Goal: Task Accomplishment & Management: Use online tool/utility

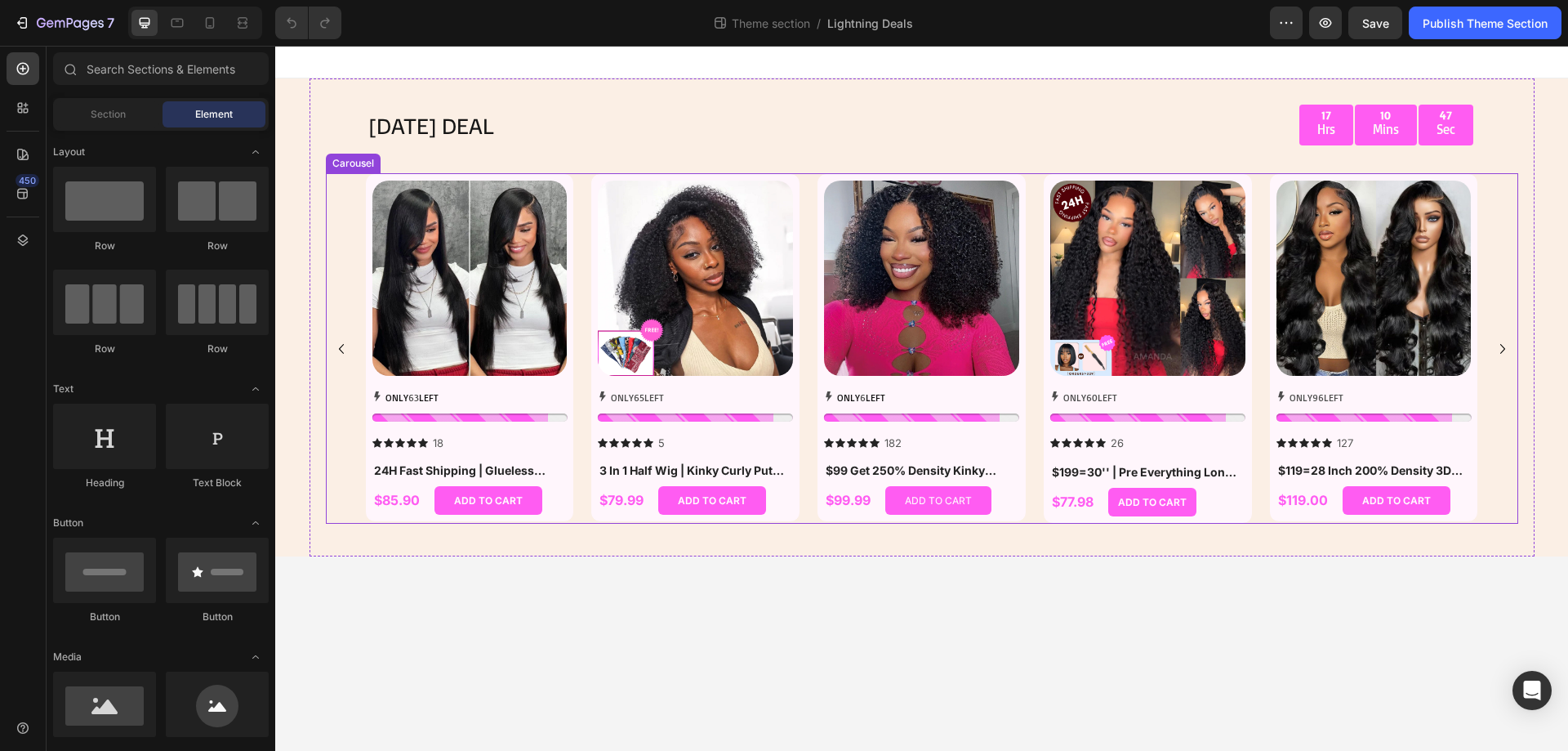
click at [1500, 349] on icon "Carousel Next Arrow" at bounding box center [1502, 349] width 20 height 20
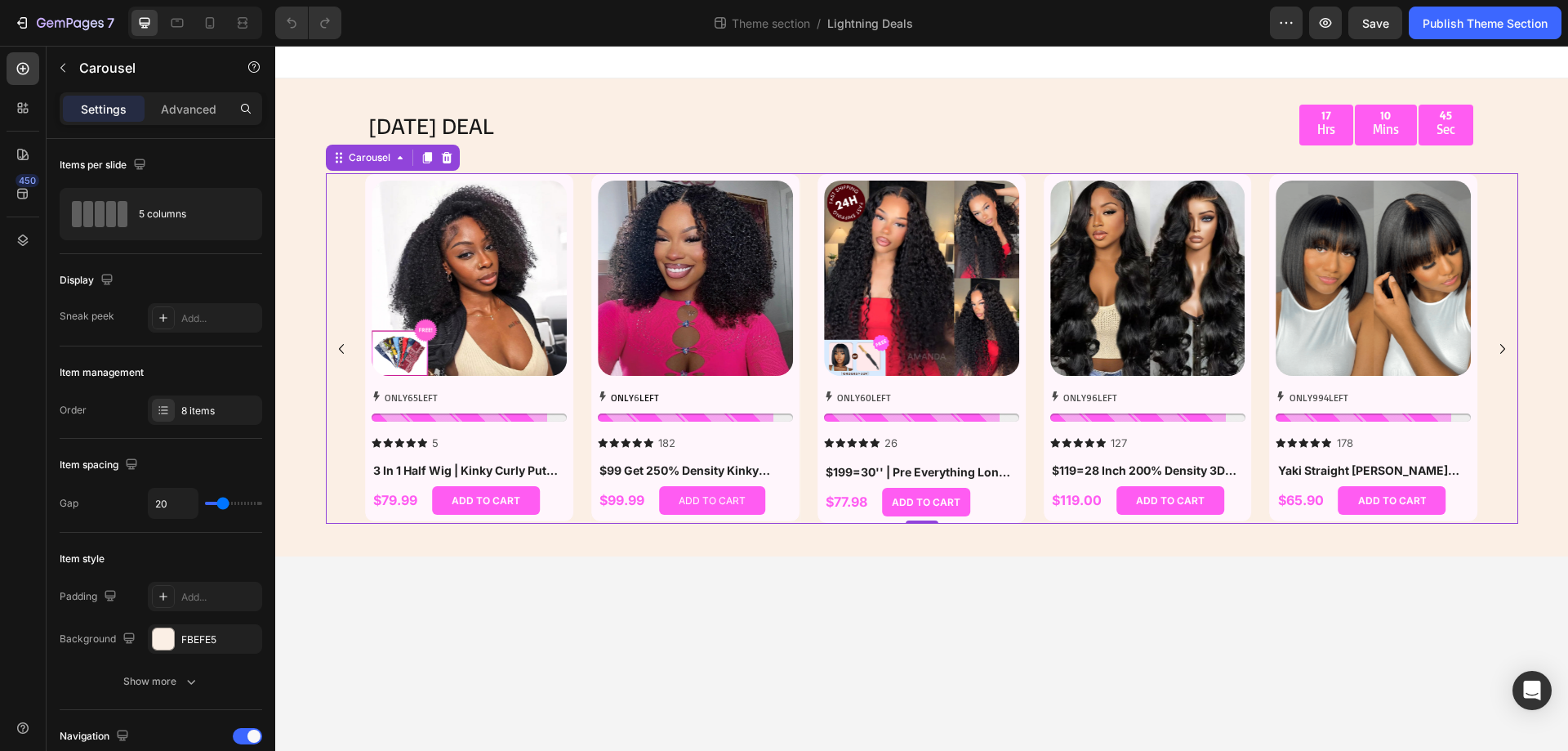
click at [1498, 344] on icon "Carousel Next Arrow" at bounding box center [1502, 349] width 20 height 20
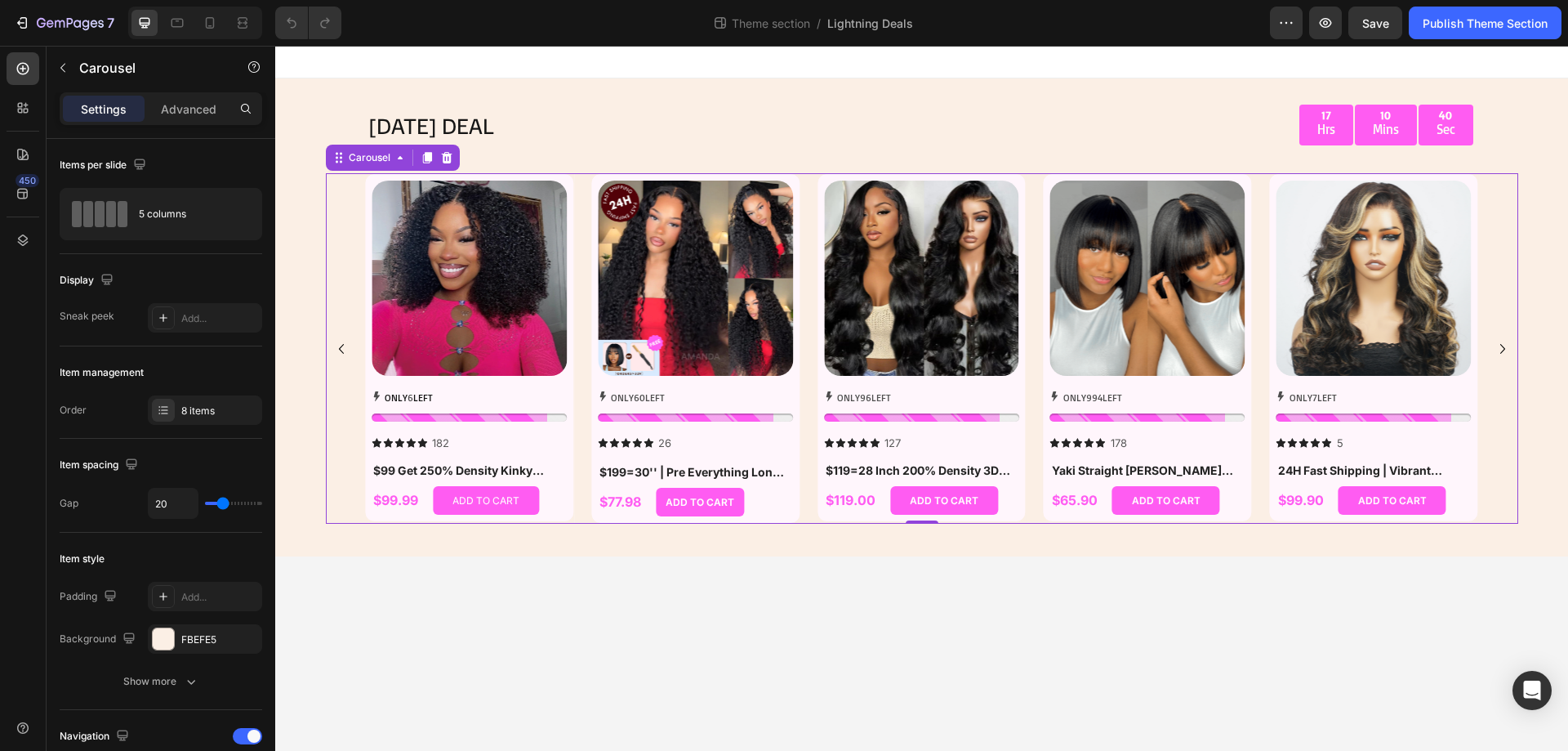
click at [1498, 345] on icon "Carousel Next Arrow" at bounding box center [1502, 349] width 20 height 20
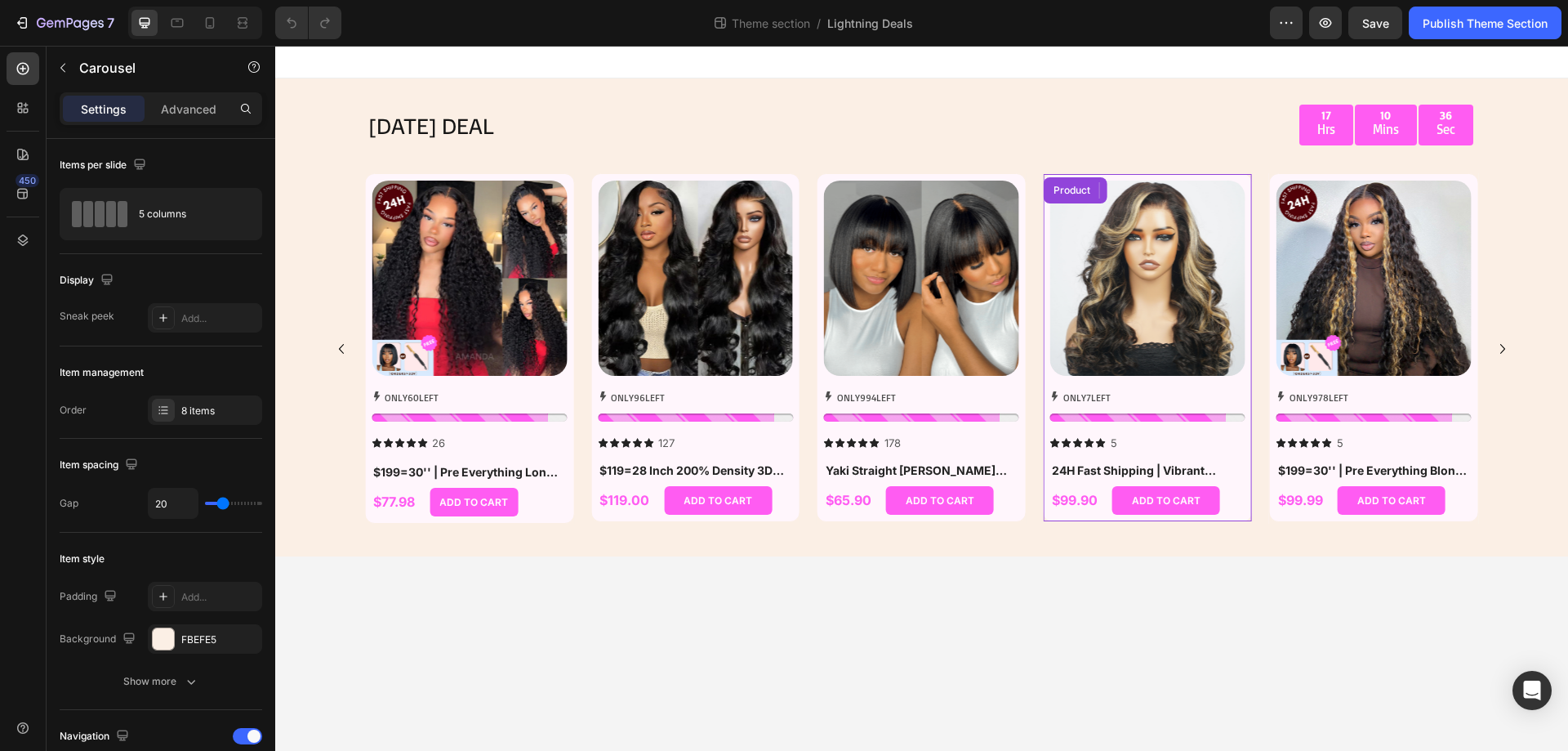
click at [1234, 454] on div "Product Images ONLY 7 LEFT Stock Counter Icon Icon Icon Icon Icon Icon List 5 T…" at bounding box center [1147, 320] width 195 height 280
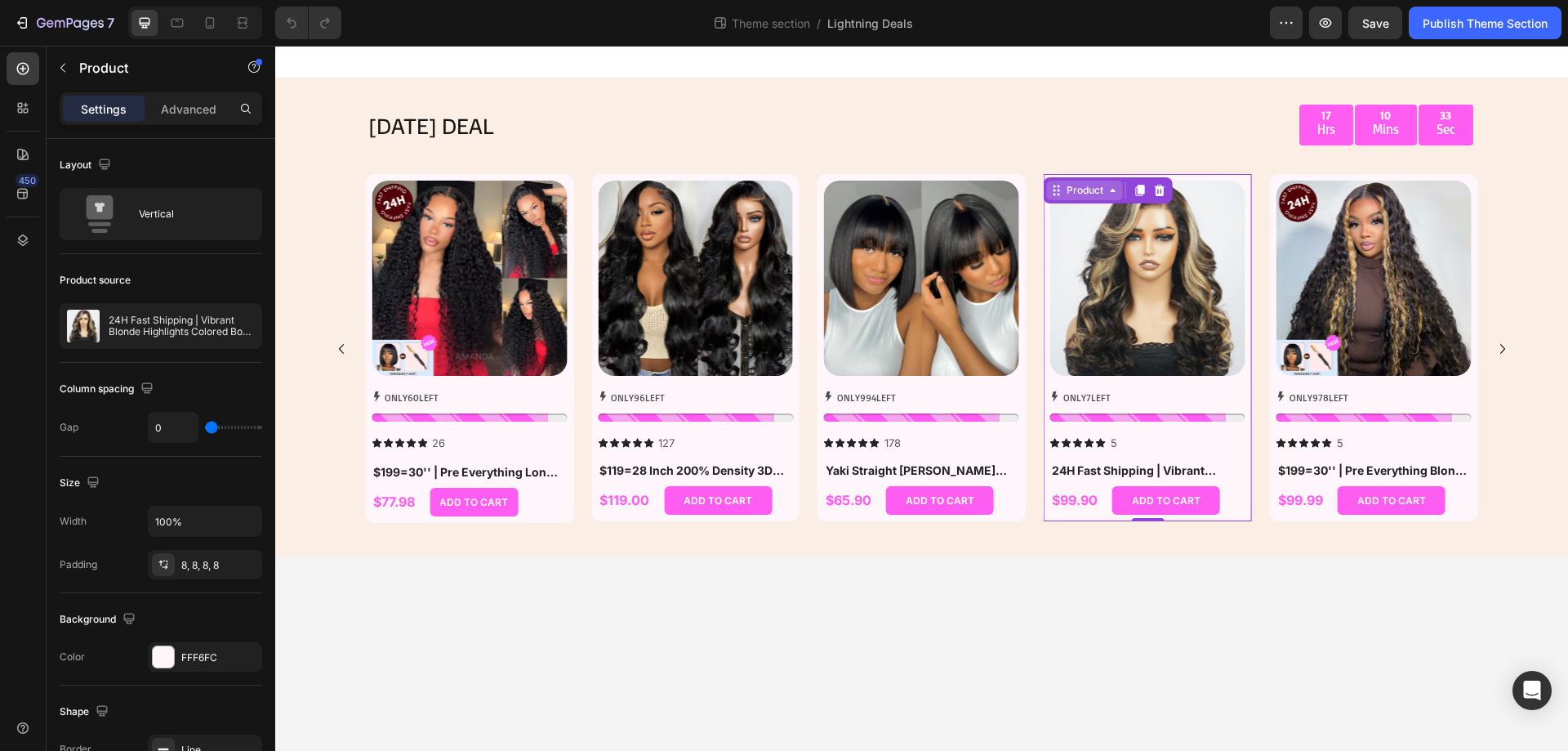
click at [1081, 192] on div "Product" at bounding box center [1085, 189] width 43 height 15
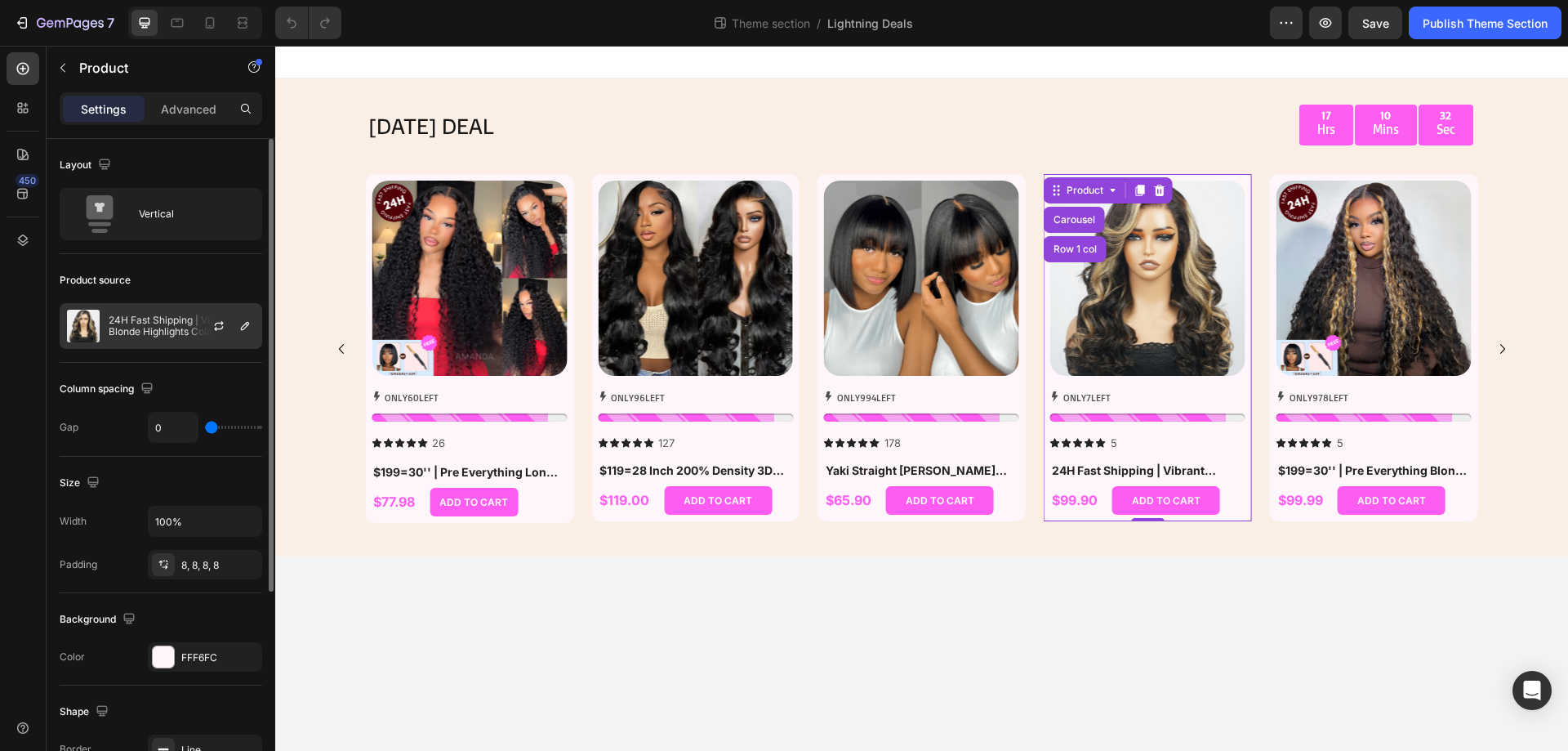
click at [174, 321] on p "24H Fast Shipping | Vibrant Blonde Highlights Colored Body Wave 7x5 Lace Closur…" at bounding box center [182, 325] width 146 height 23
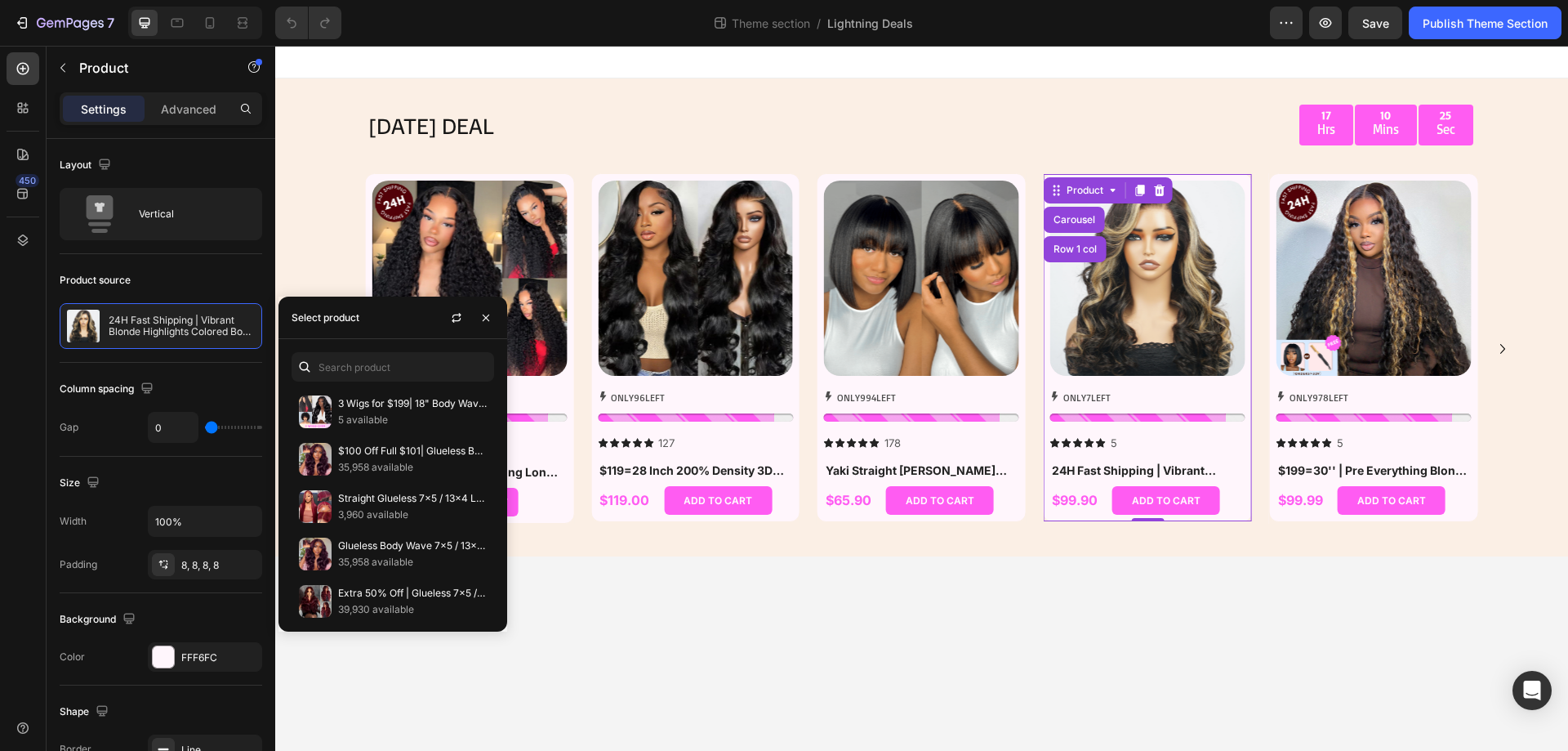
click at [368, 319] on div "Select product" at bounding box center [392, 317] width 229 height 42
click at [365, 370] on input "text" at bounding box center [392, 367] width 202 height 29
paste input "3 In 1 Half Wig | Highlight [PERSON_NAME] Put On & Go Half Wig Flip Over Invisi…"
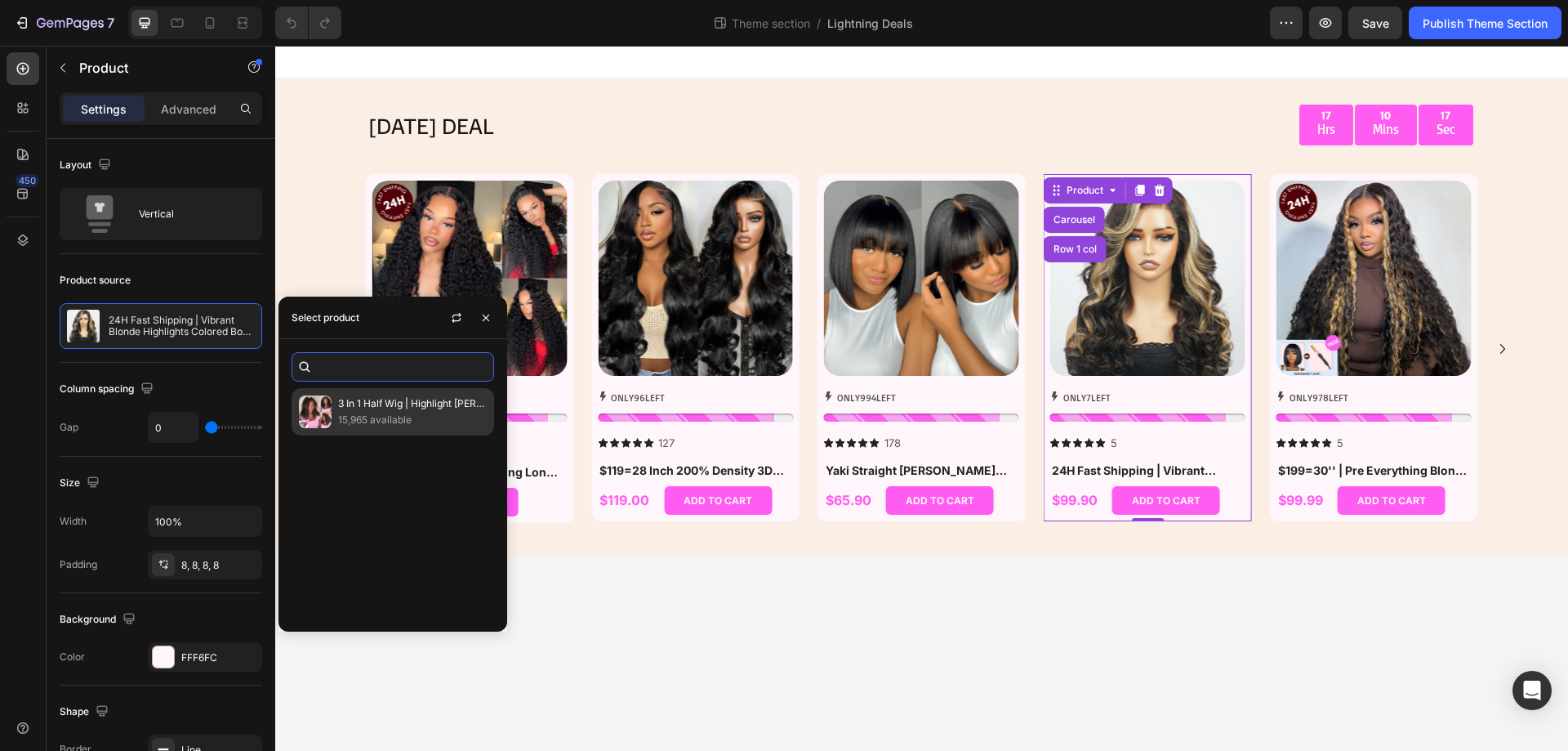
type input "3 In 1 Half Wig | Highlight [PERSON_NAME] Put On & Go Half Wig Flip Over Invisi…"
click at [369, 405] on p "3 In 1 Half Wig | Highlight [PERSON_NAME] Put On & Go Half Wig Flip Over Invisi…" at bounding box center [412, 403] width 148 height 17
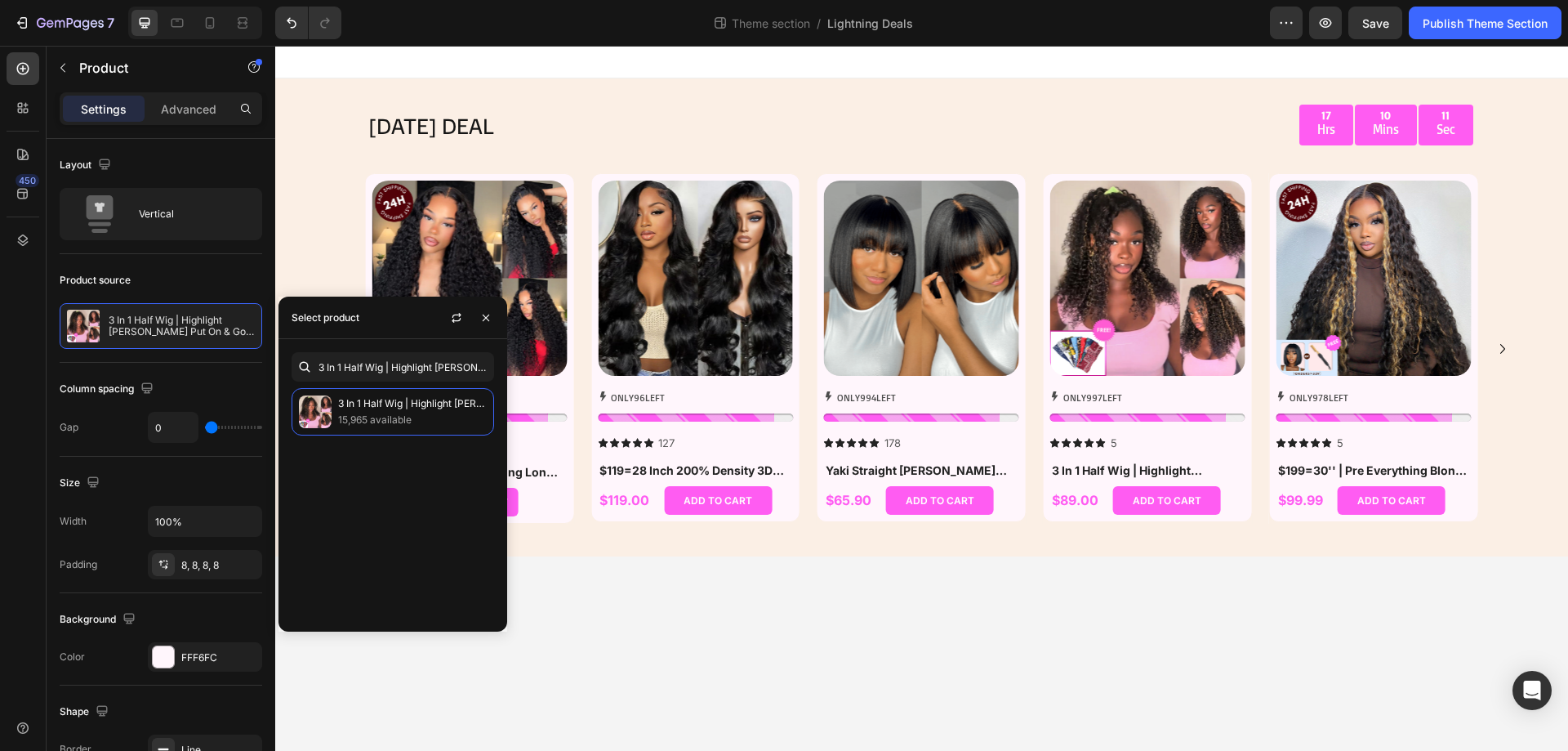
click at [911, 584] on body "TODAY'S DEAL Text Block 17 Hrs 10 Mins 11 Sec Countdown Timer Row Row Product I…" at bounding box center [921, 399] width 1293 height 705
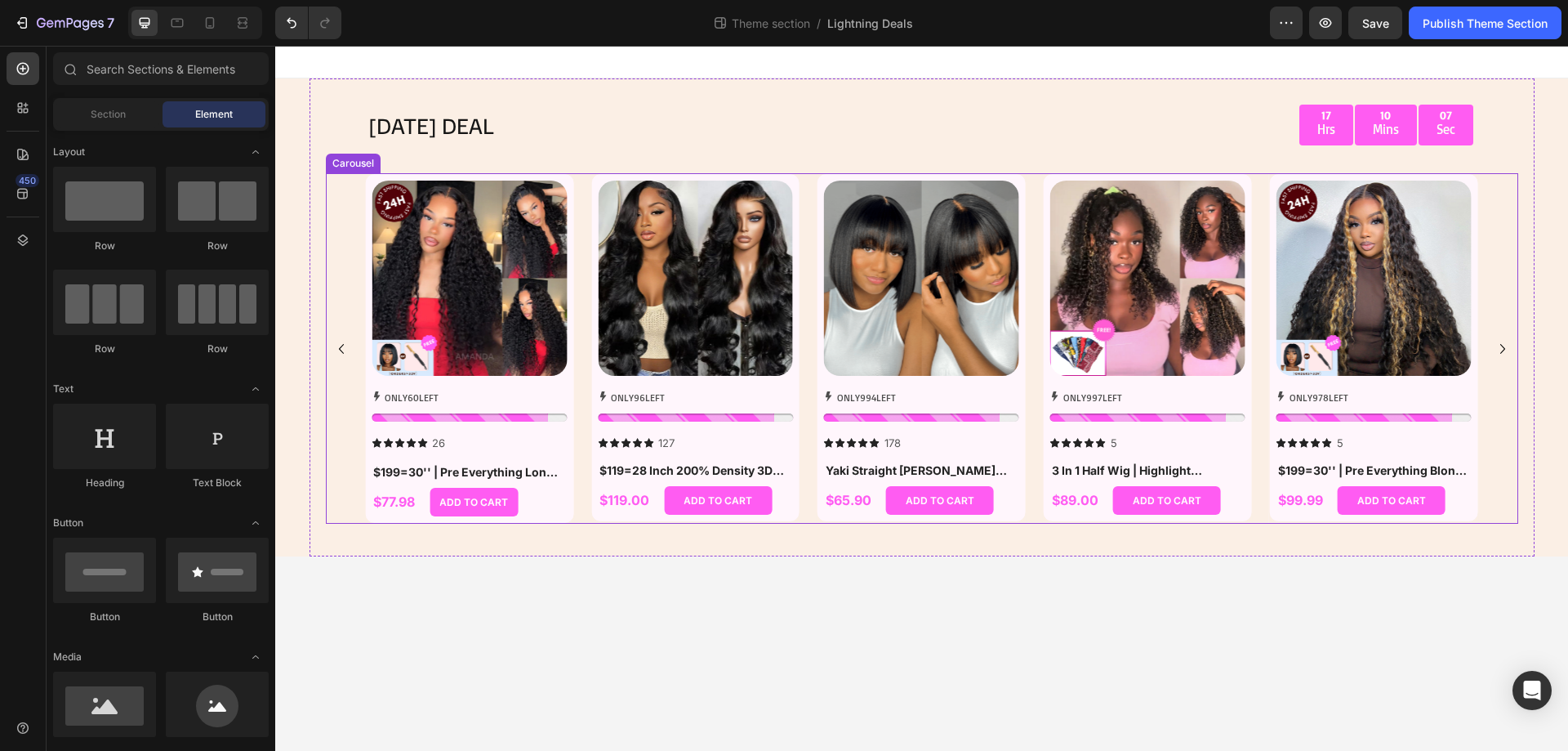
click at [1503, 349] on icon "Carousel Next Arrow" at bounding box center [1502, 349] width 5 height 10
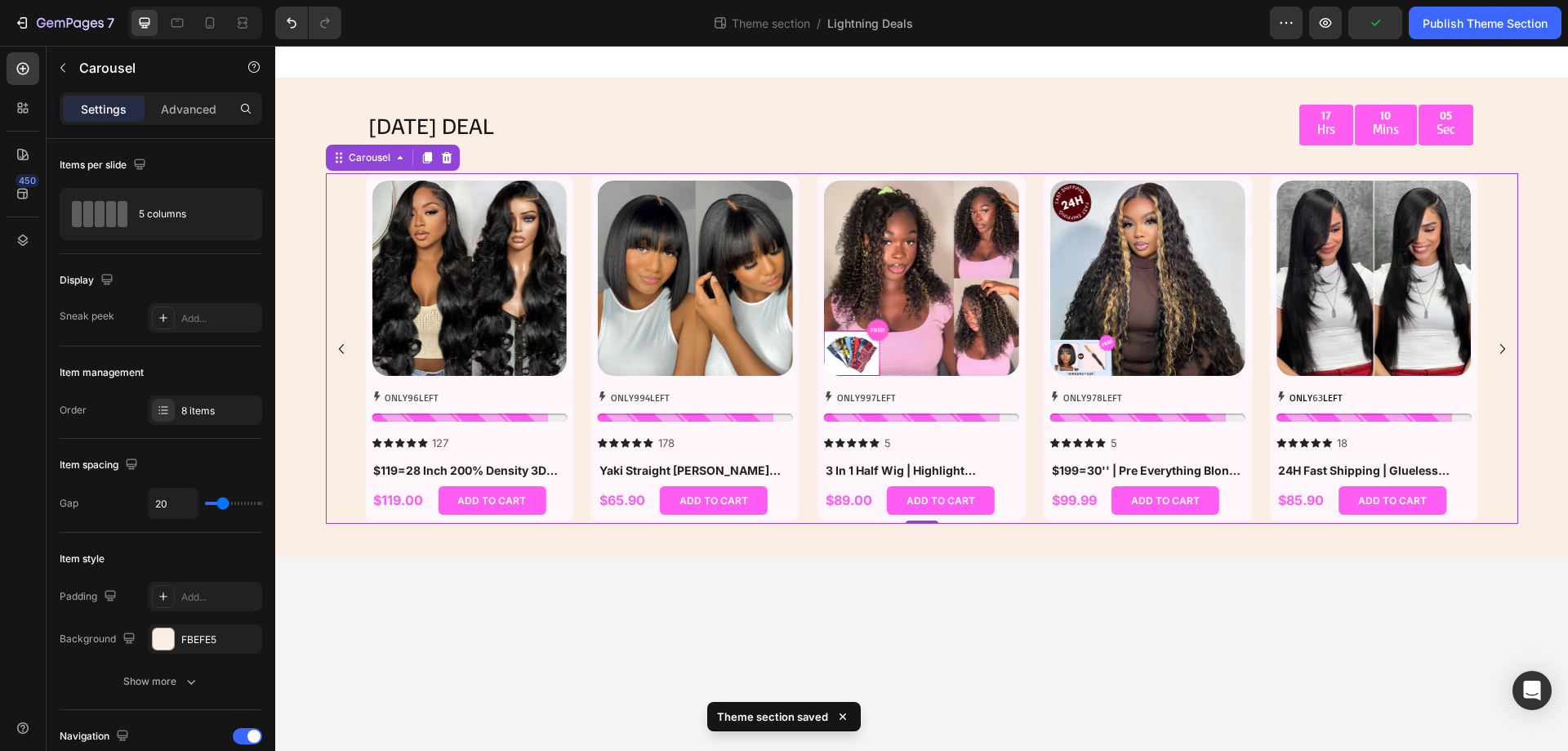
click at [1503, 349] on icon "Carousel Next Arrow" at bounding box center [1502, 349] width 5 height 10
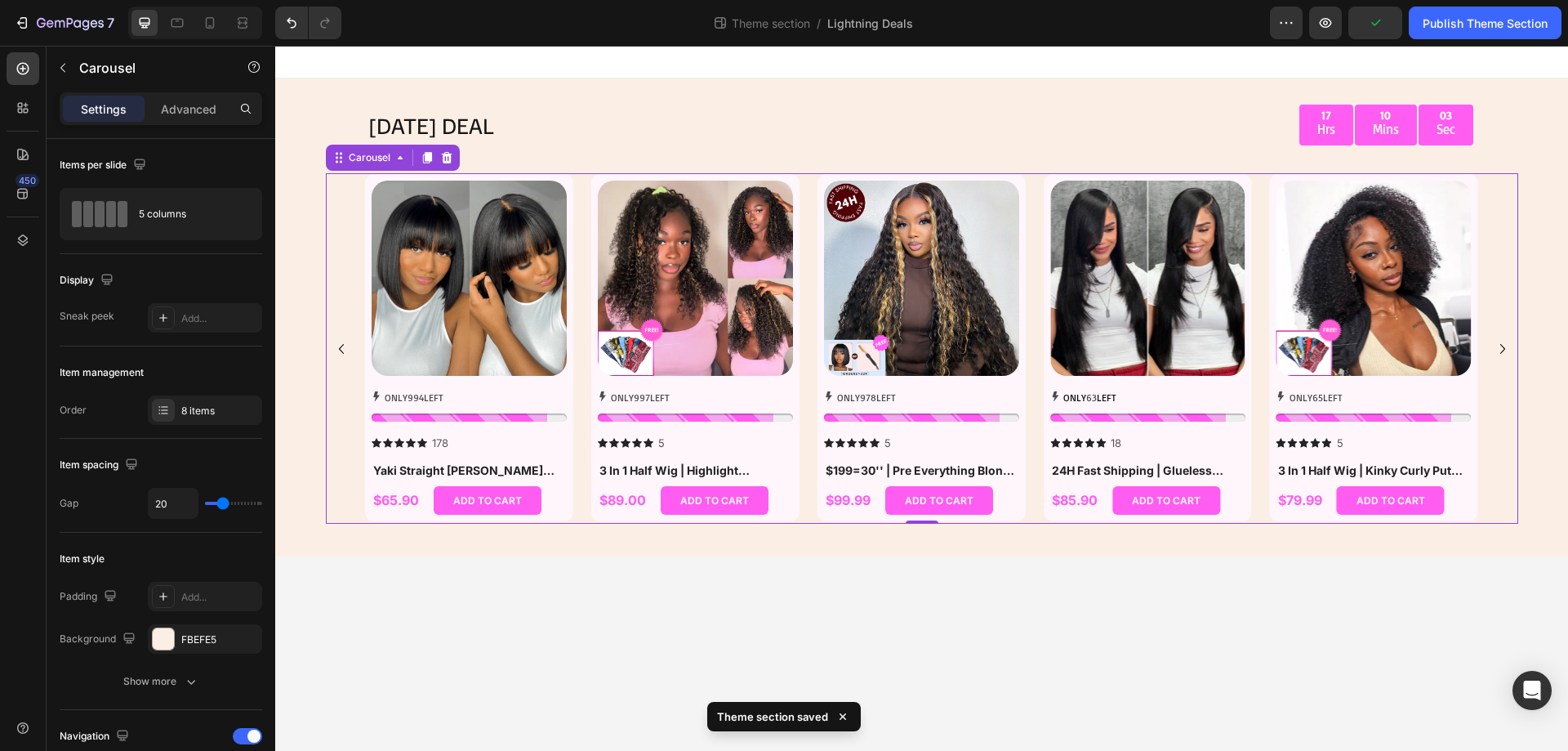
click at [1503, 349] on icon "Carousel Next Arrow" at bounding box center [1502, 349] width 5 height 10
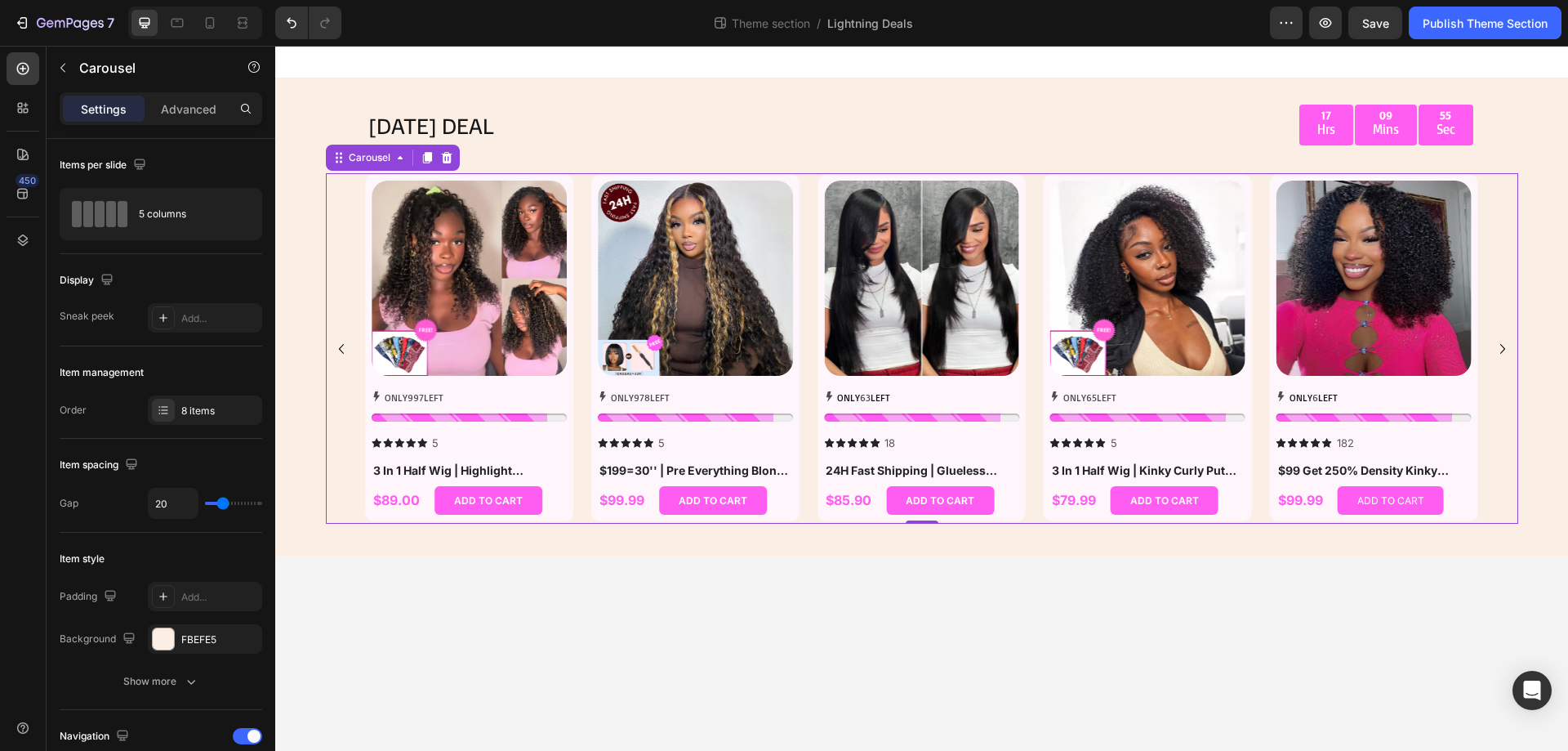
click at [1512, 227] on div "Product Images ONLY 63 LEFT Stock Counter Icon Icon Icon Icon Icon Icon List 18…" at bounding box center [921, 348] width 1192 height 350
click at [341, 349] on icon "Carousel Back Arrow" at bounding box center [341, 349] width 20 height 20
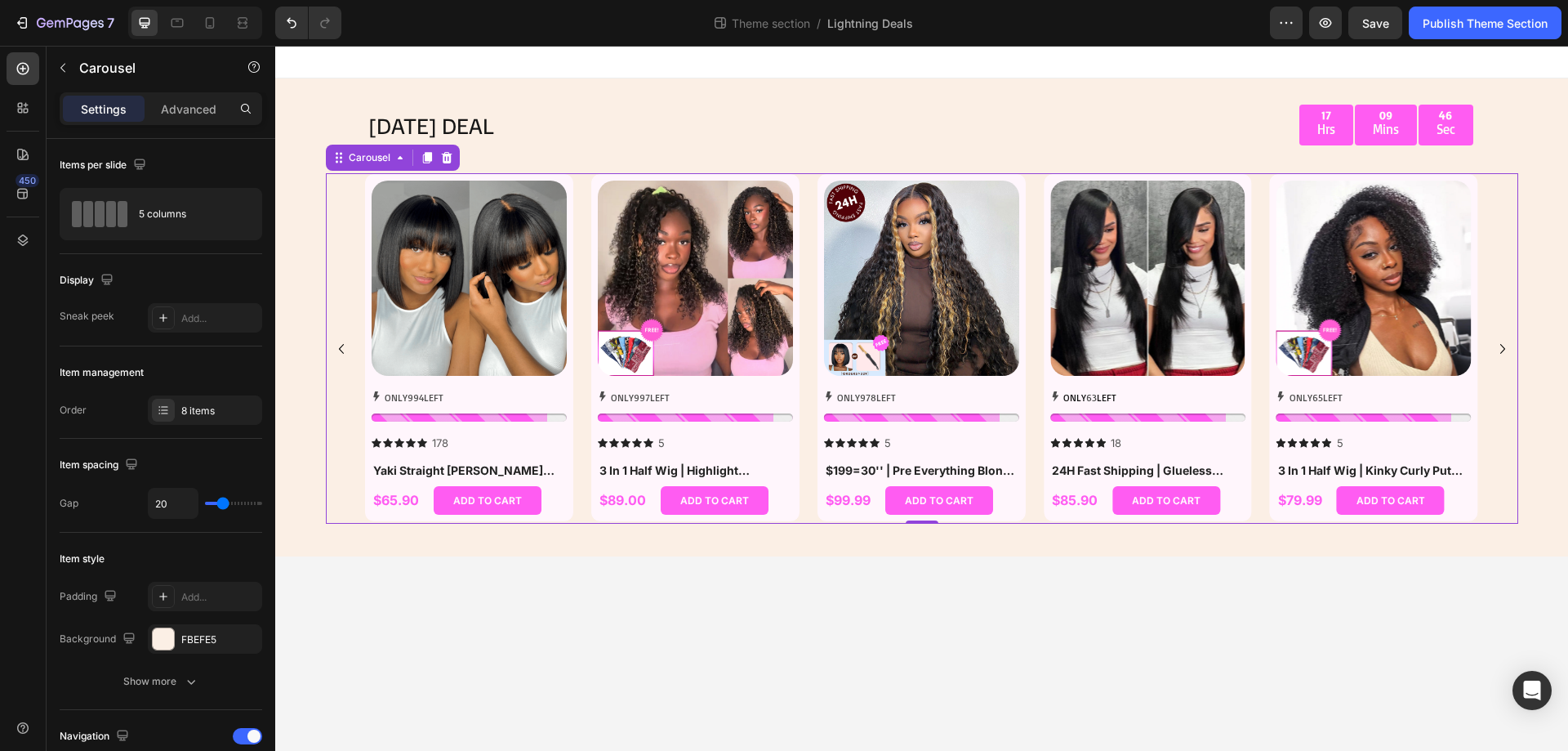
click at [341, 349] on icon "Carousel Back Arrow" at bounding box center [341, 349] width 20 height 20
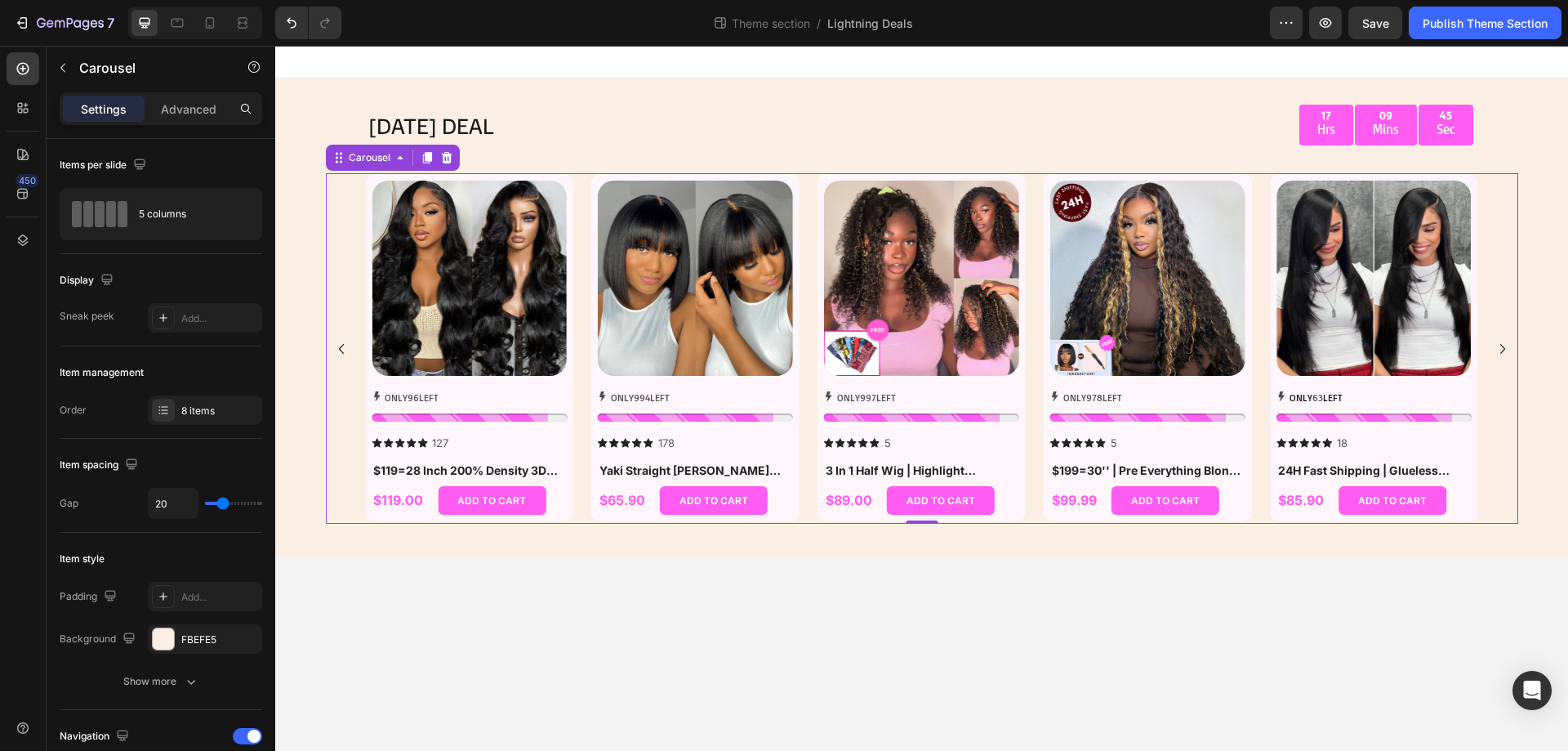
click at [341, 349] on icon "Carousel Back Arrow" at bounding box center [341, 349] width 20 height 20
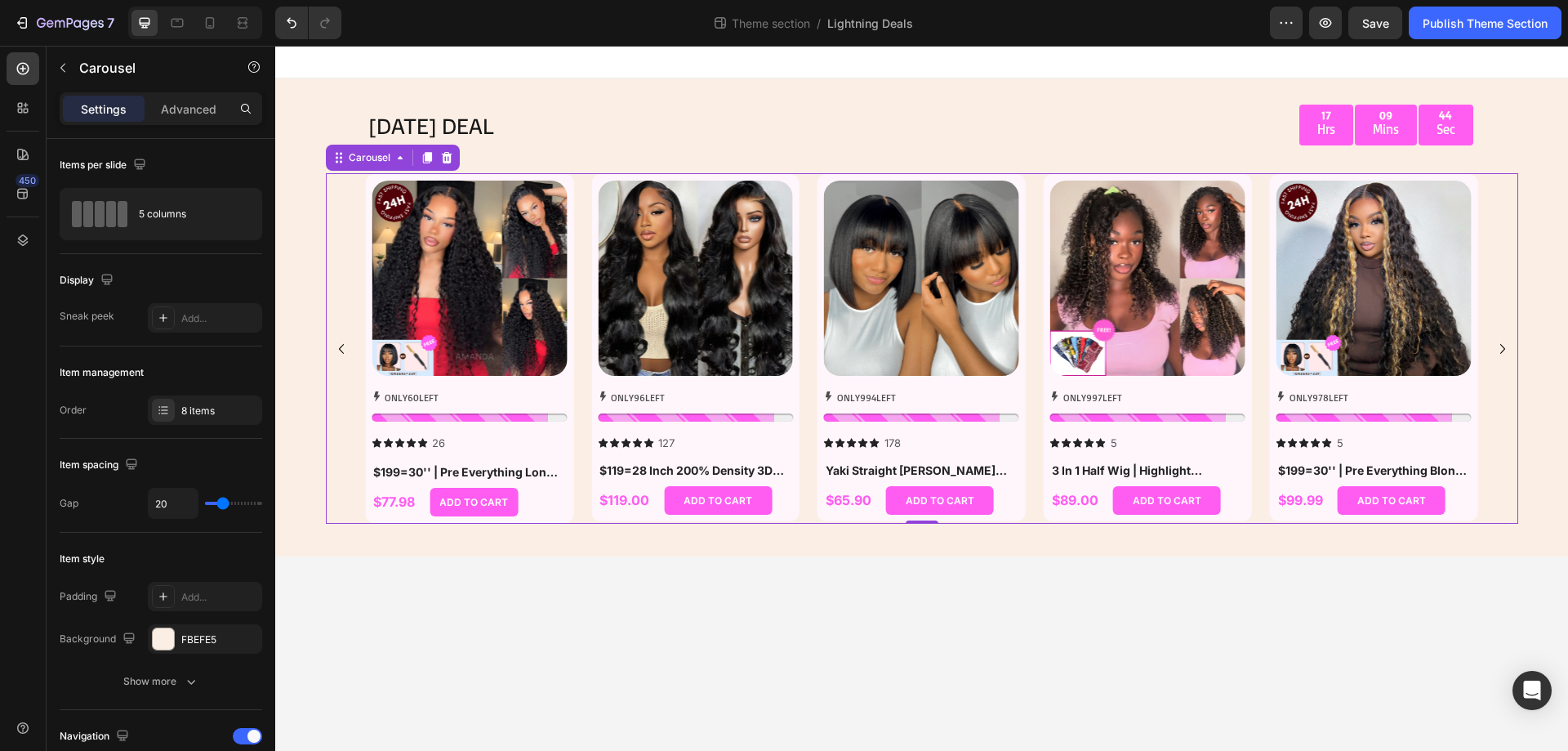
click at [341, 349] on icon "Carousel Back Arrow" at bounding box center [341, 349] width 20 height 20
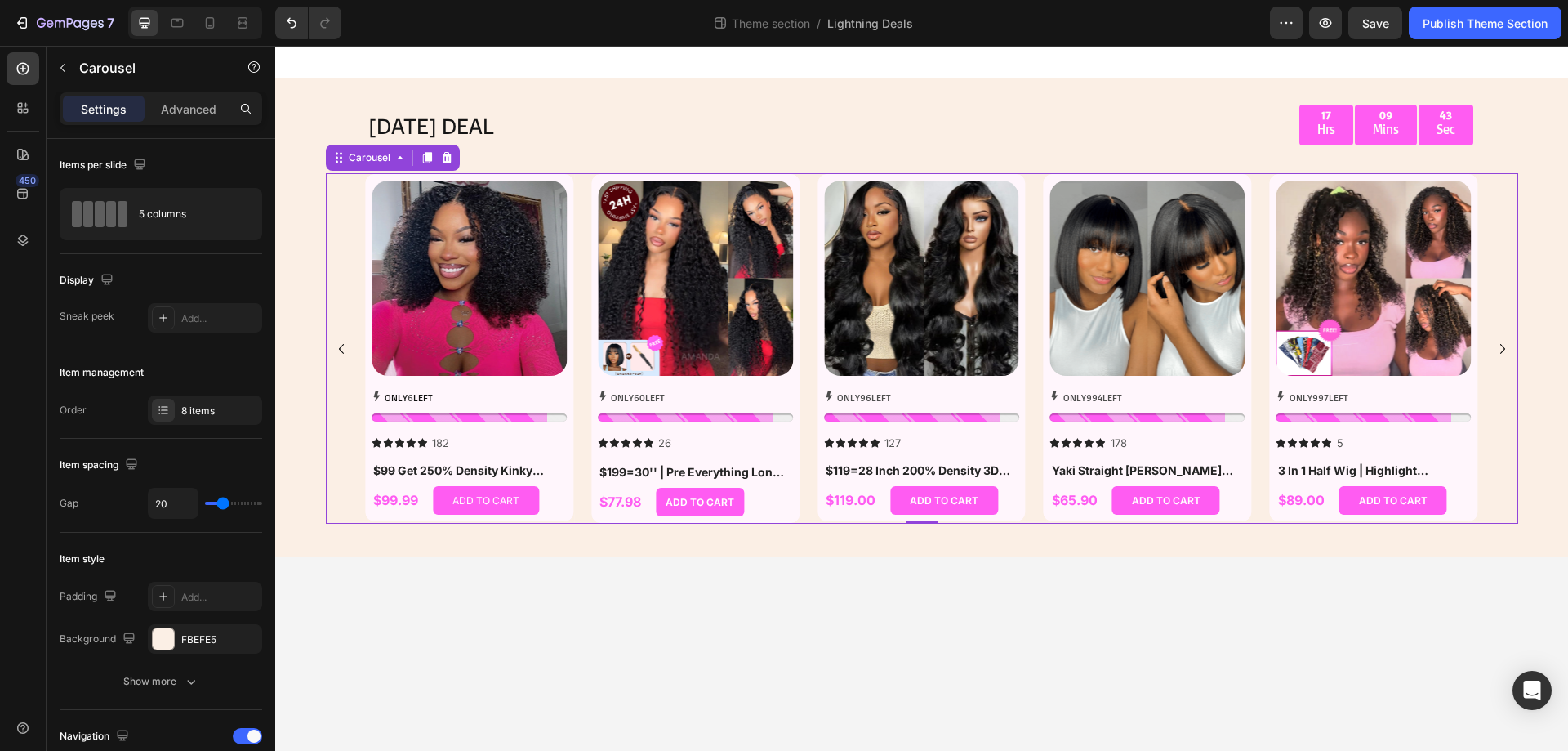
click at [341, 349] on icon "Carousel Back Arrow" at bounding box center [341, 349] width 20 height 20
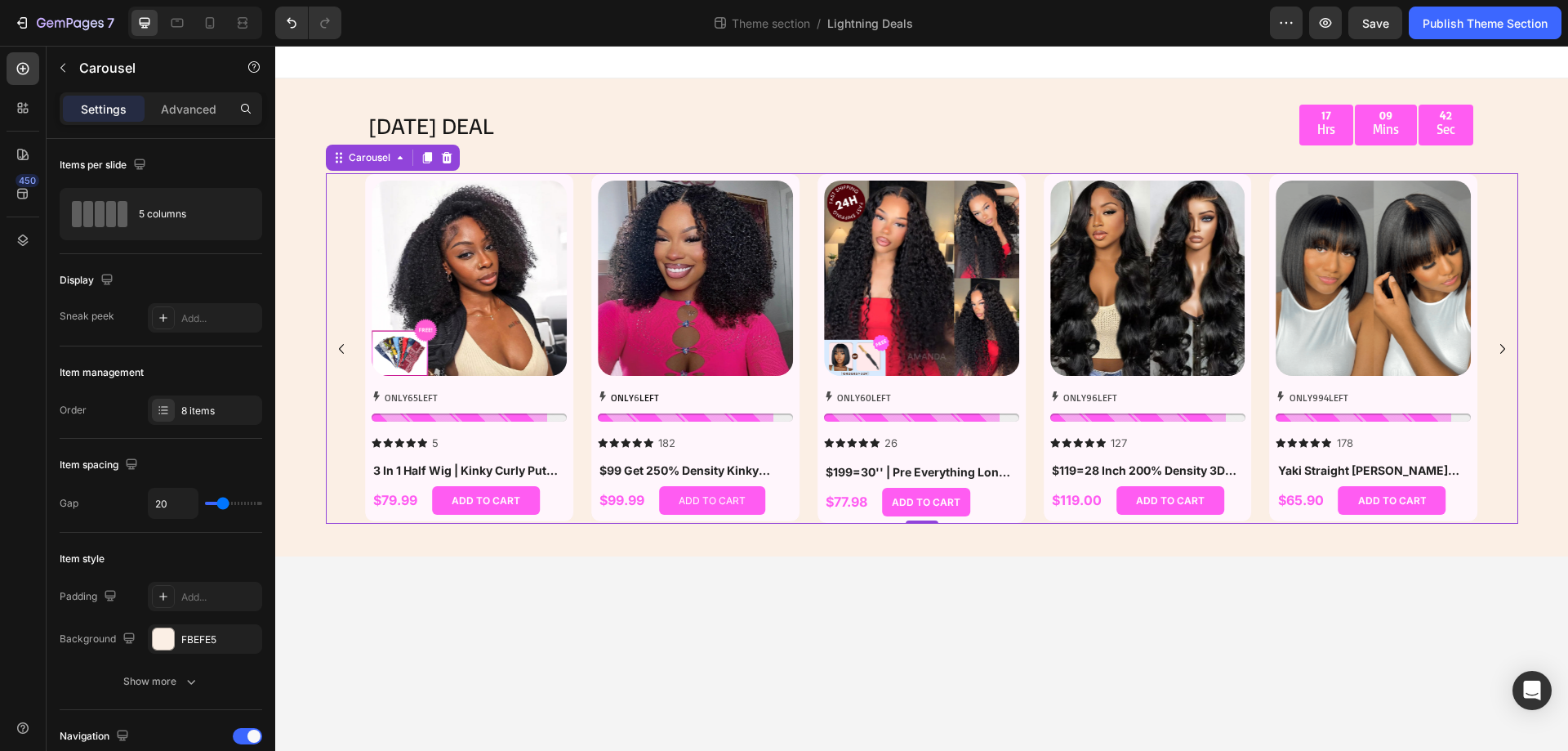
click at [341, 348] on icon "Carousel Back Arrow" at bounding box center [340, 349] width 5 height 10
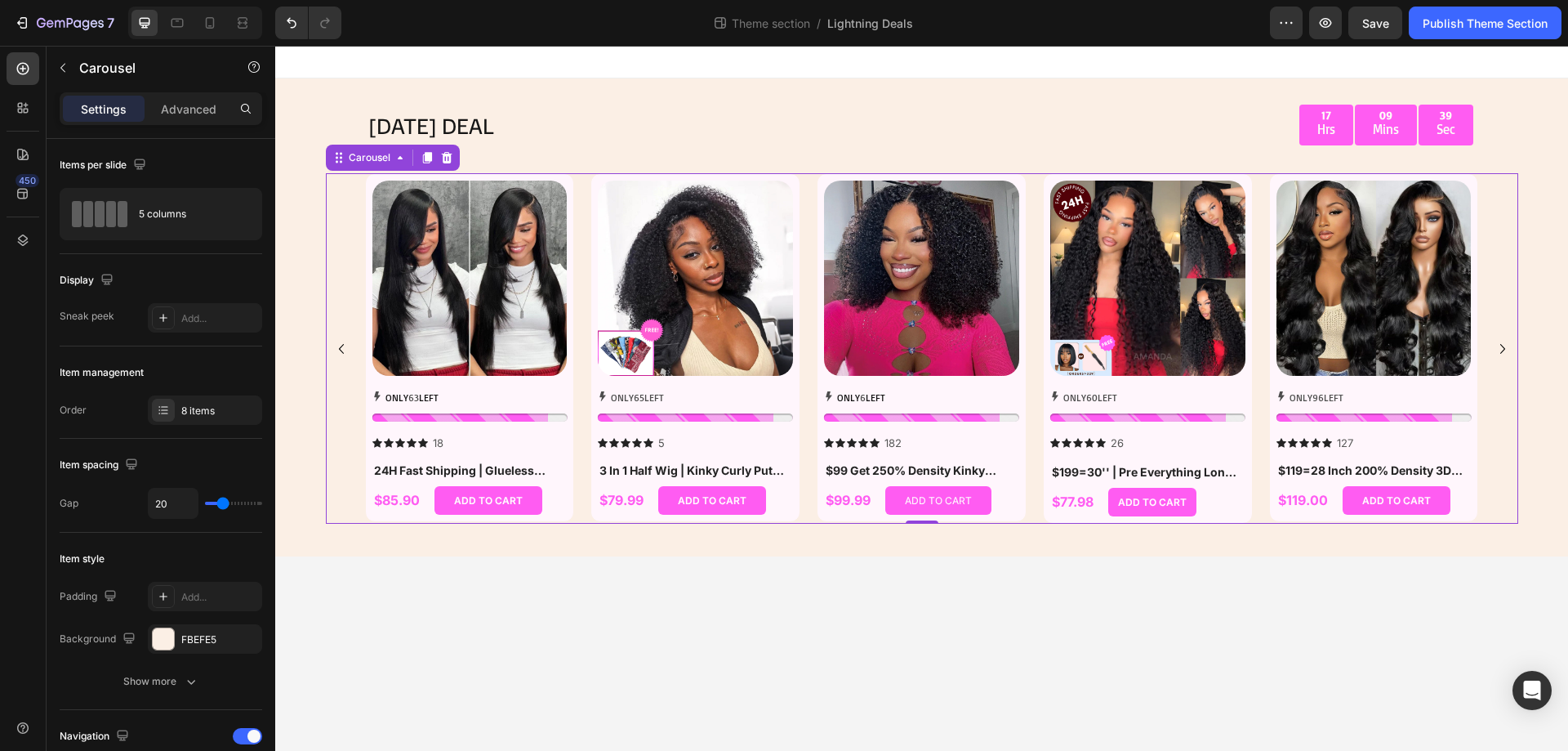
click at [341, 348] on icon "Carousel Back Arrow" at bounding box center [340, 349] width 5 height 10
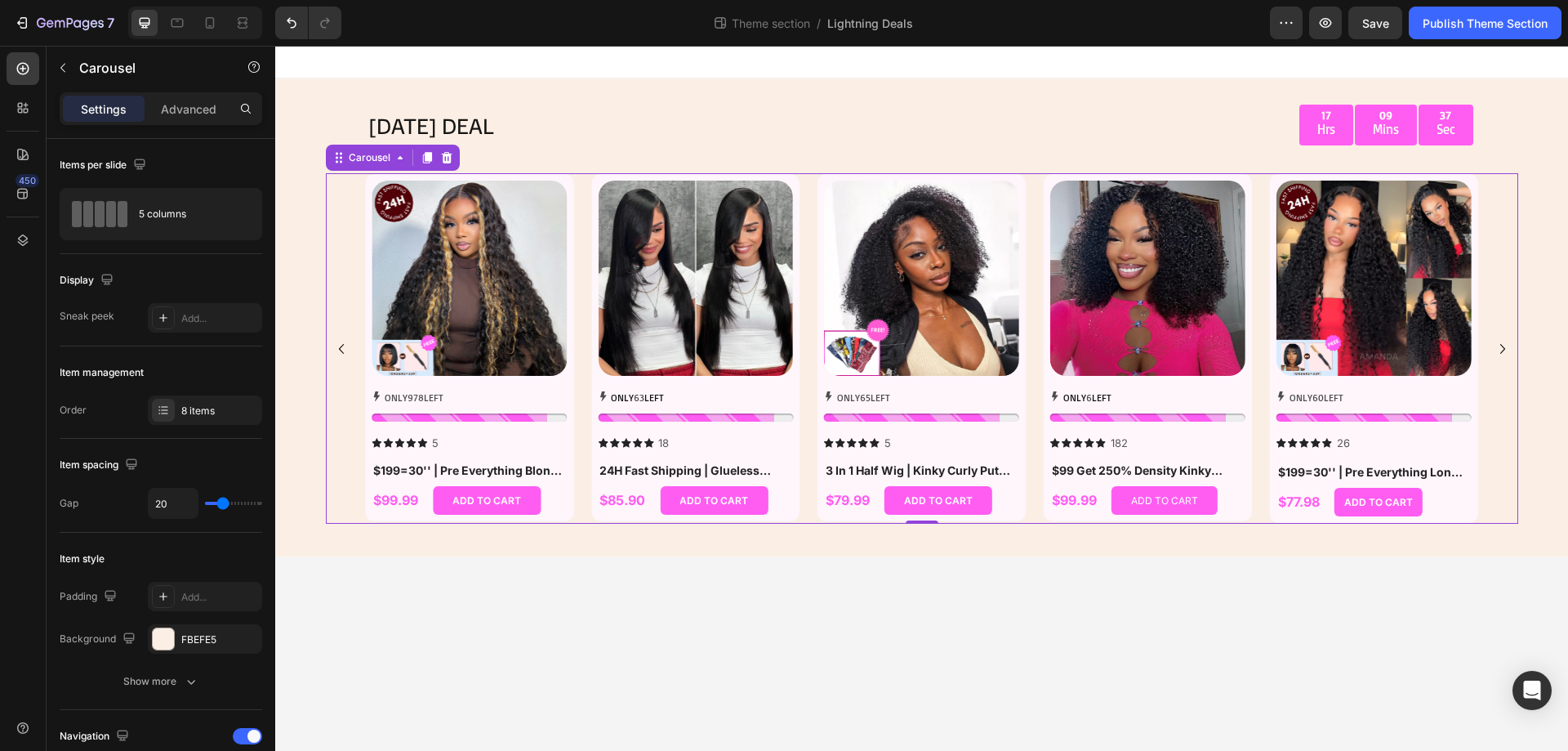
click at [341, 348] on icon "Carousel Back Arrow" at bounding box center [340, 349] width 5 height 10
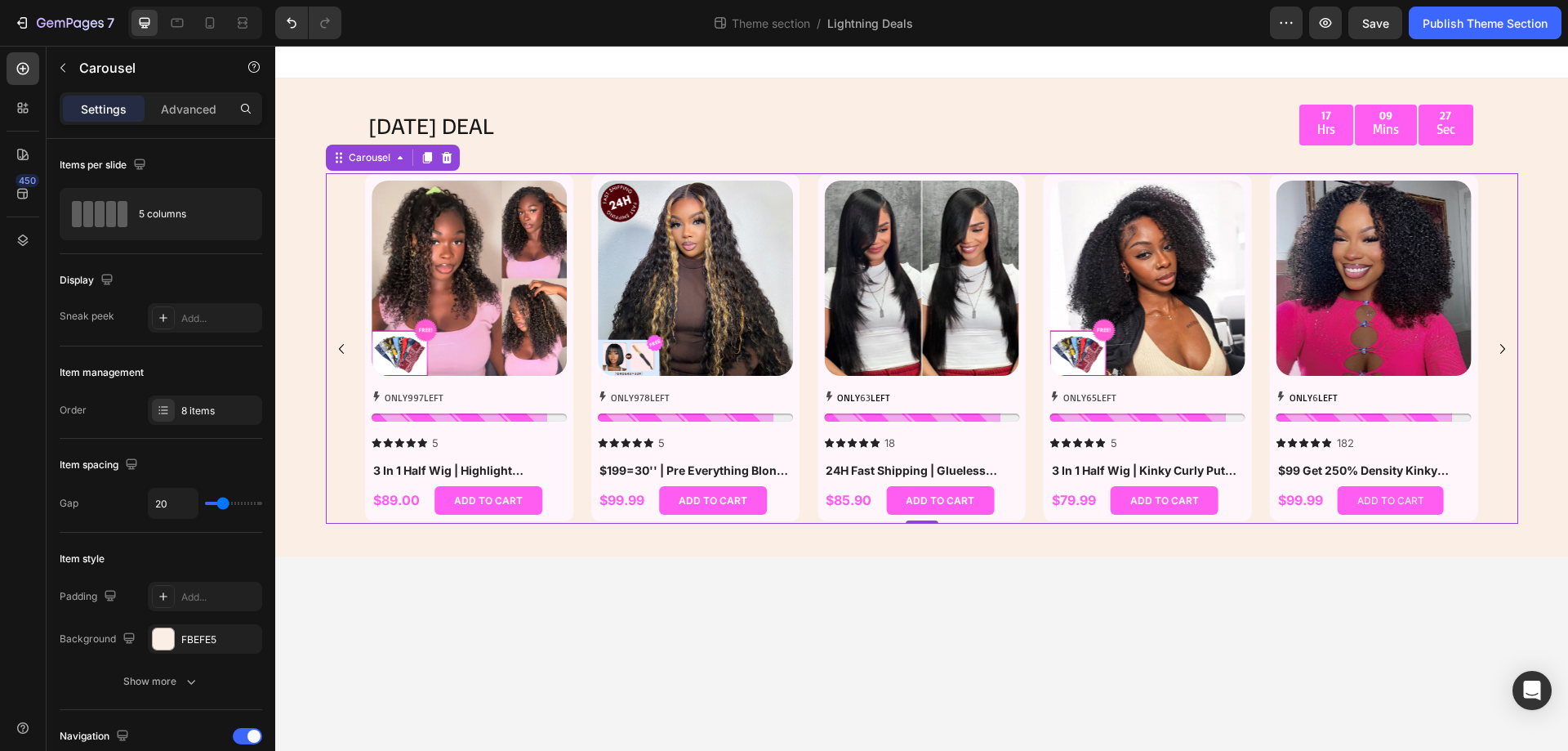
click at [1504, 353] on icon "Carousel Next Arrow" at bounding box center [1502, 349] width 20 height 20
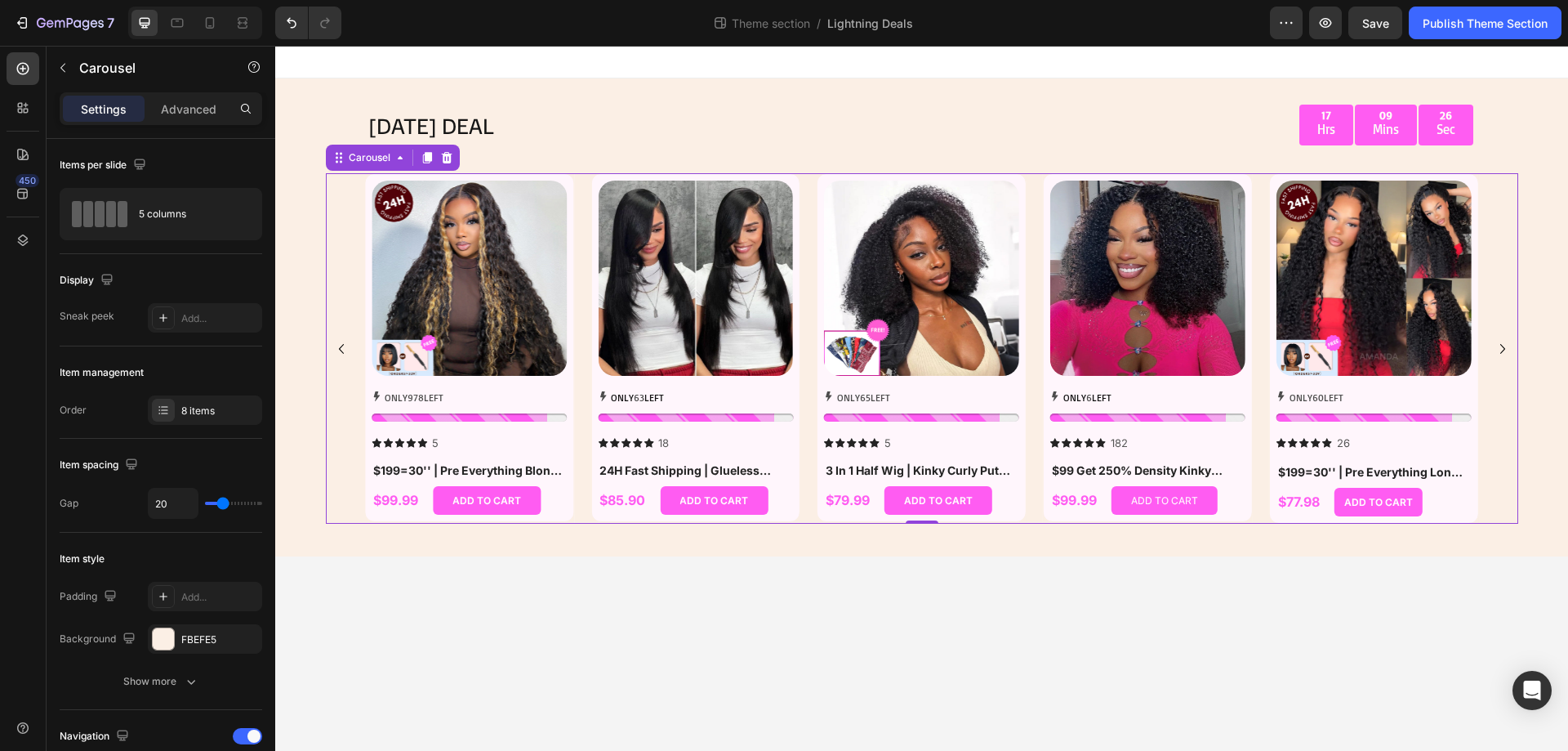
click at [1504, 353] on icon "Carousel Next Arrow" at bounding box center [1502, 349] width 20 height 20
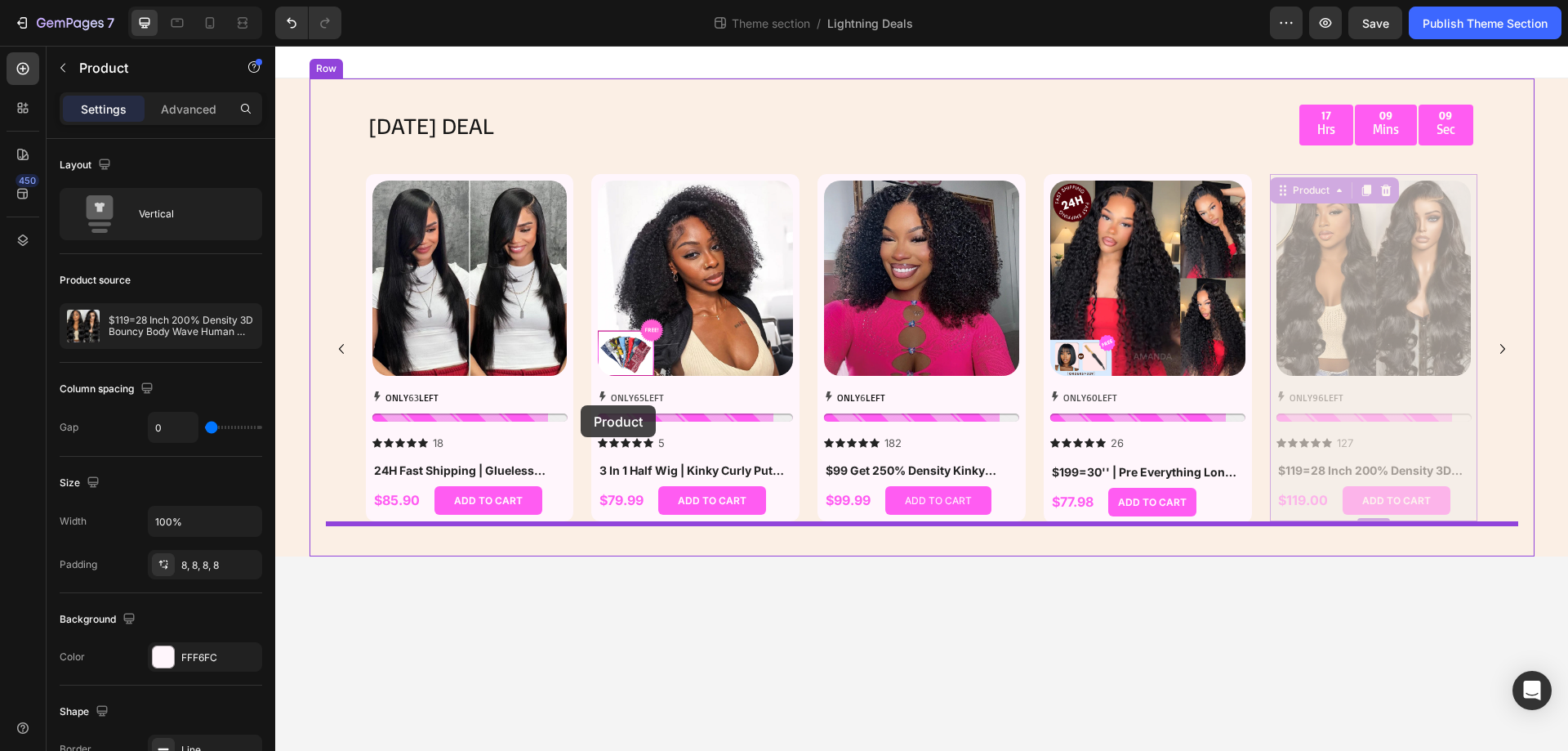
drag, startPoint x: 1443, startPoint y: 383, endPoint x: 581, endPoint y: 405, distance: 862.3
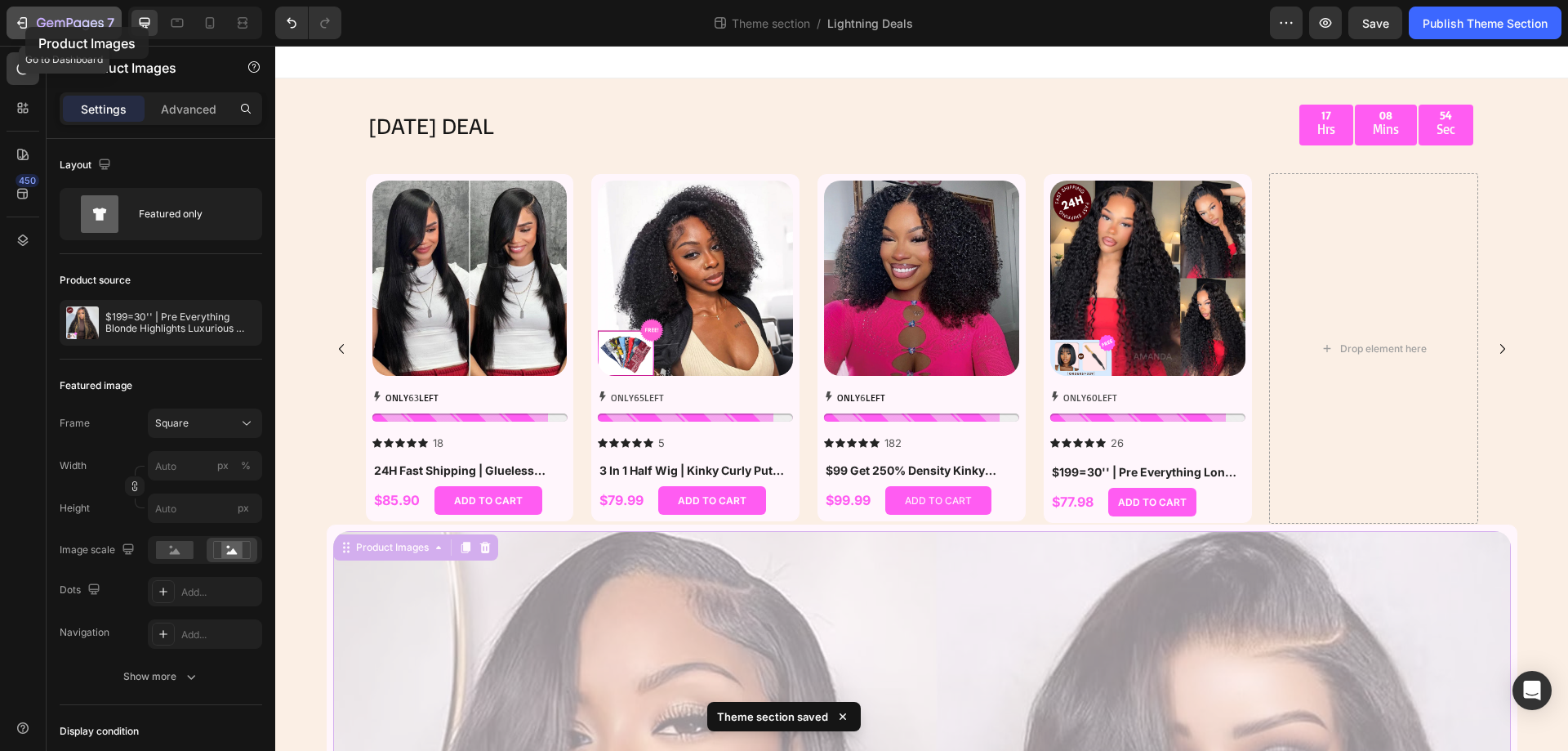
click at [26, 27] on icon "button" at bounding box center [22, 23] width 17 height 17
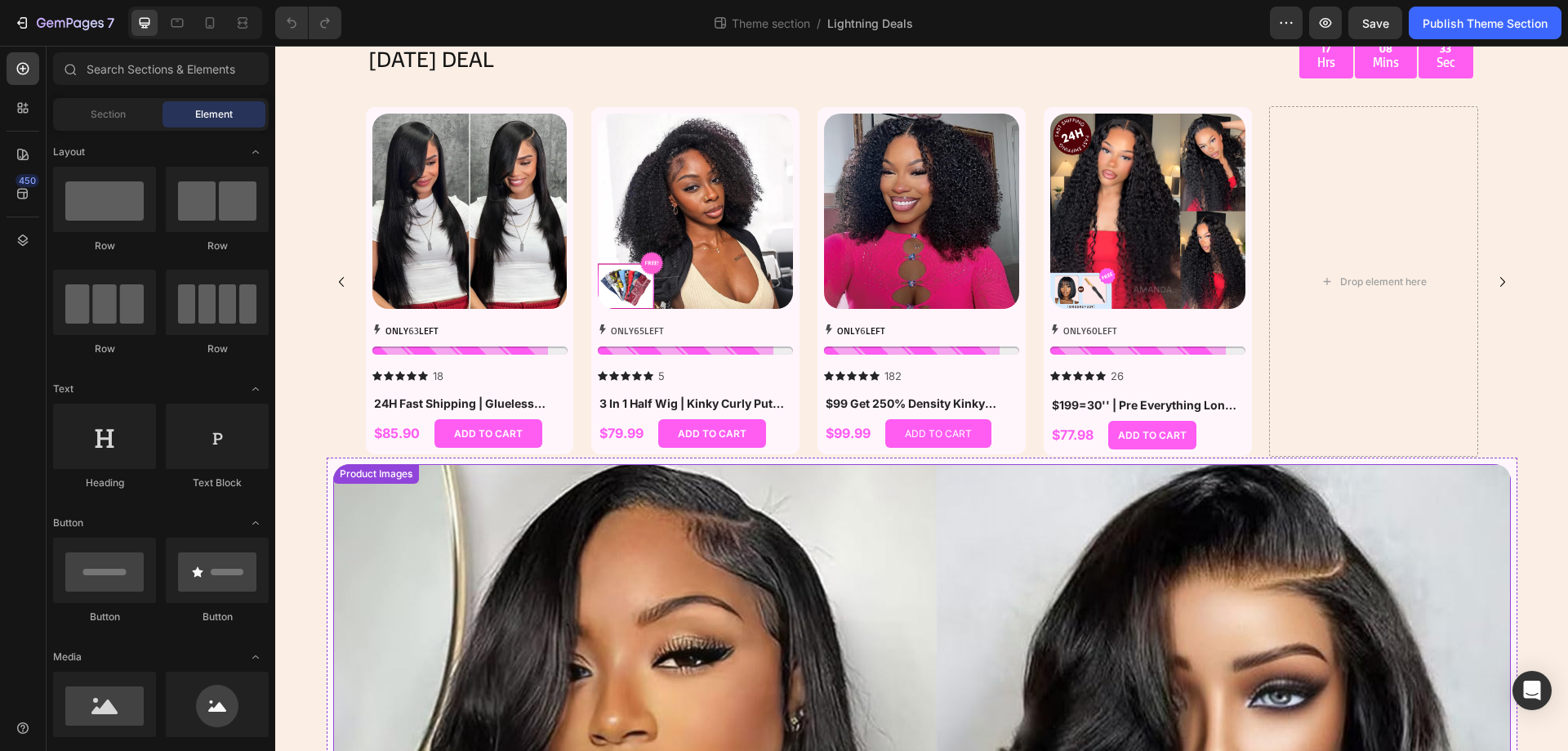
scroll to position [163, 0]
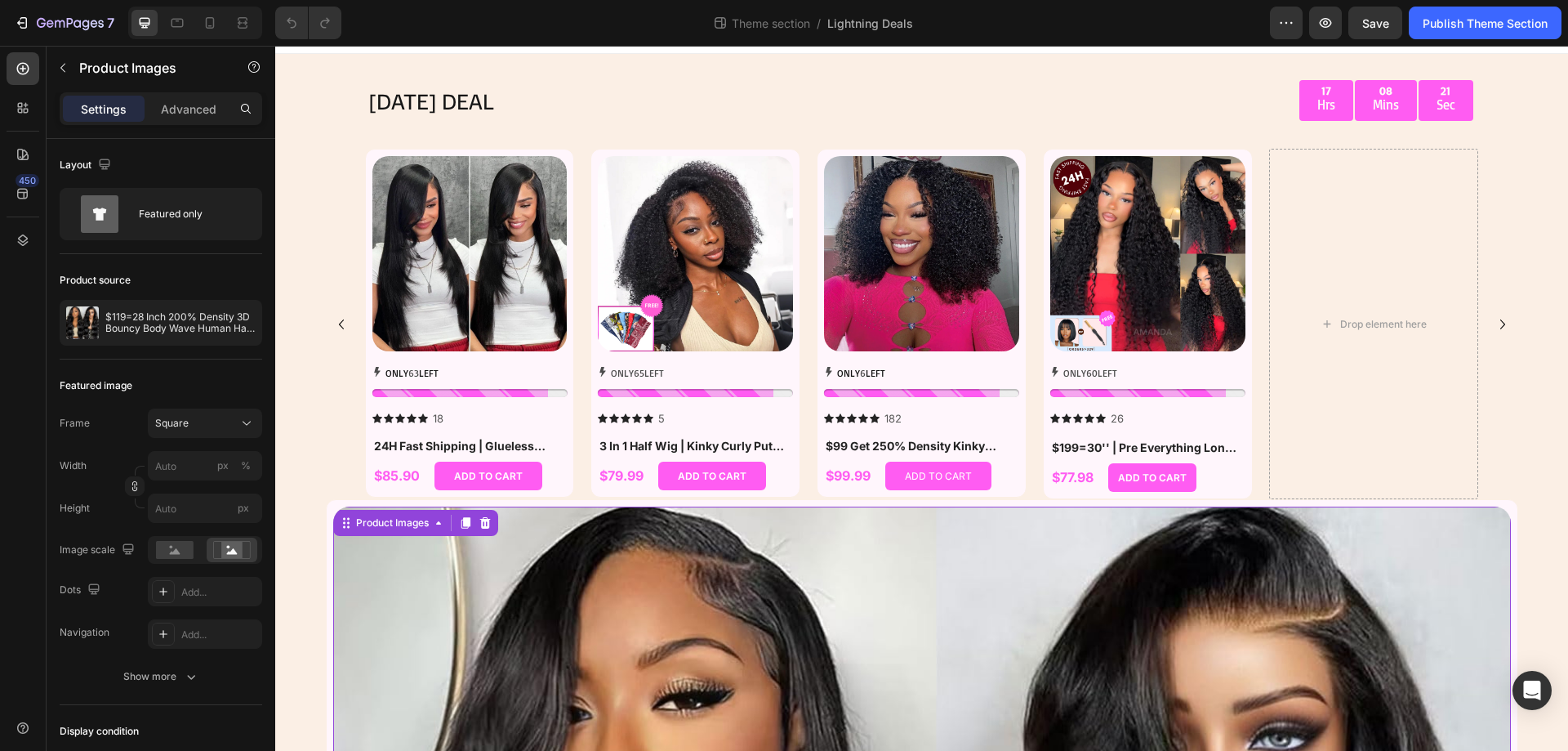
scroll to position [0, 0]
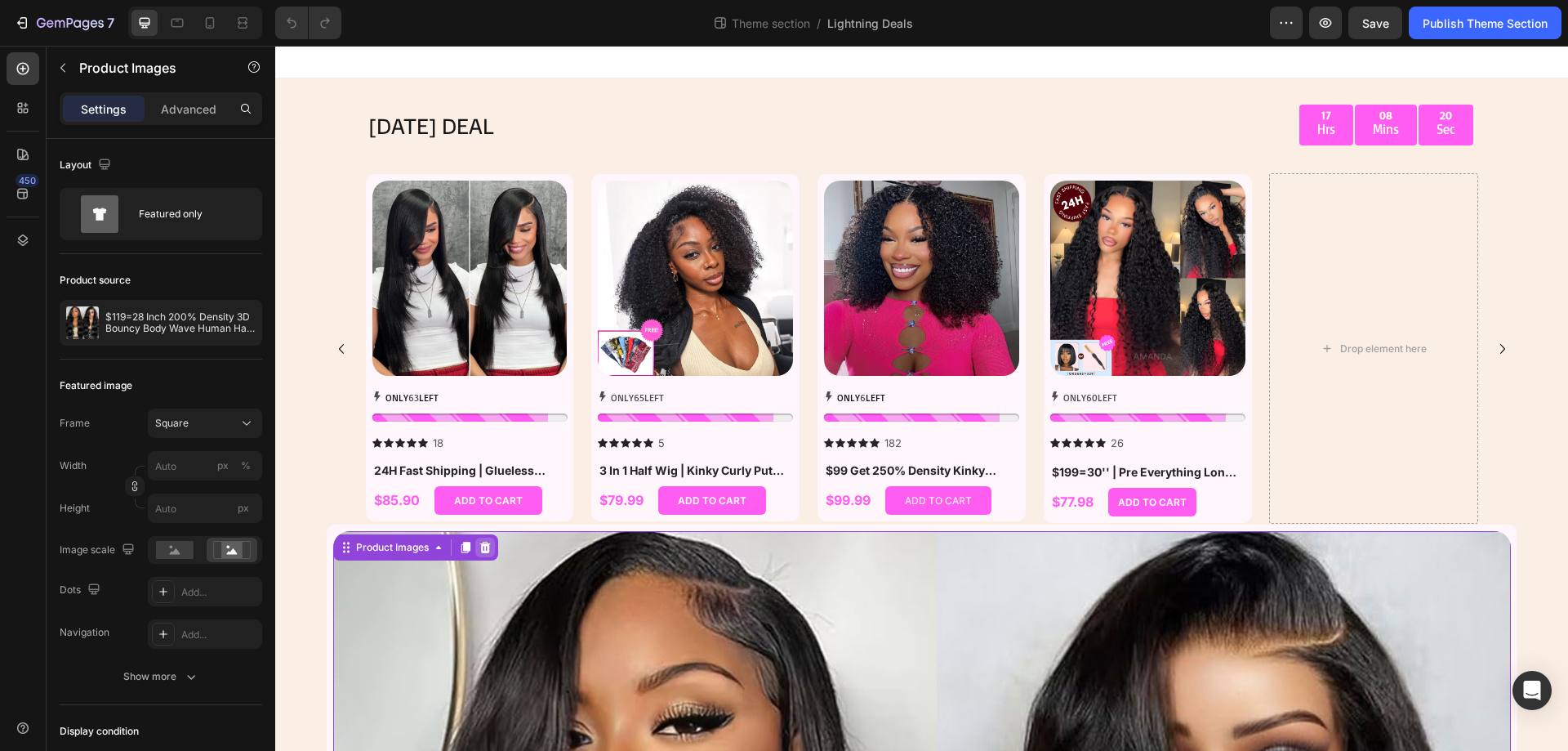
click at [480, 544] on icon at bounding box center [485, 548] width 11 height 12
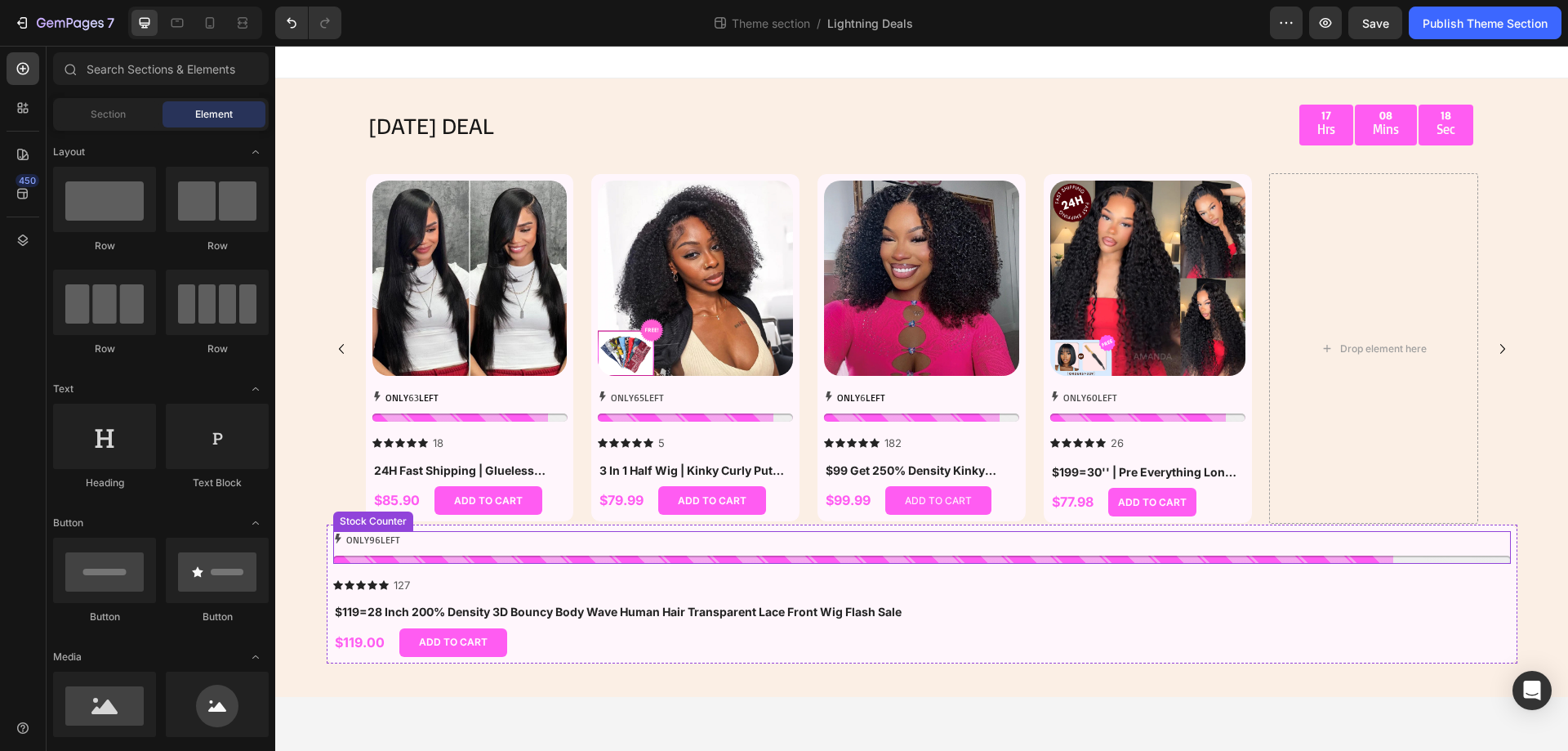
click at [614, 554] on div "ONLY 96 LEFT" at bounding box center [922, 547] width 1177 height 32
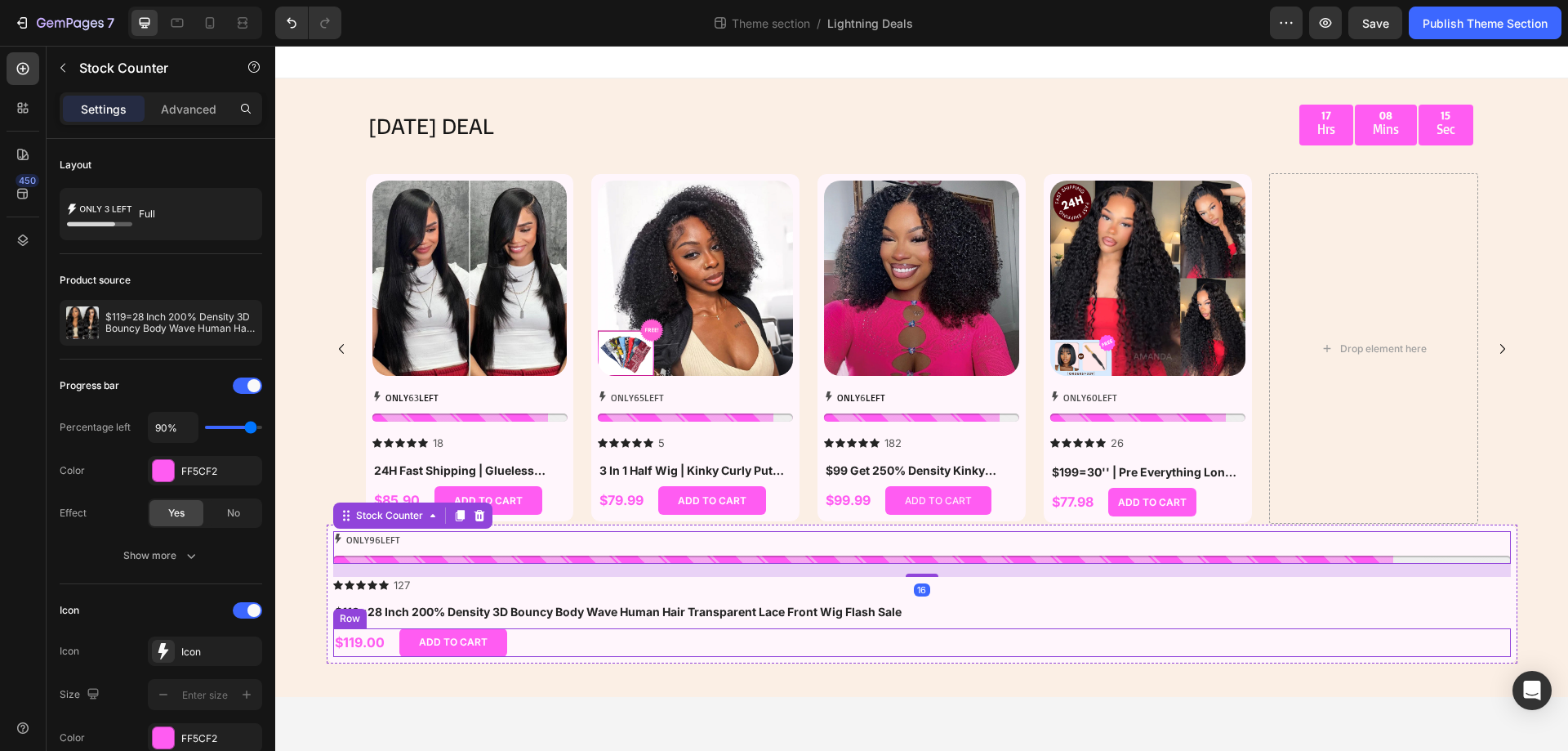
click at [1419, 645] on div "$119.00 Product Price Product Price ADD TO CART Add to Cart Row" at bounding box center [922, 642] width 1177 height 28
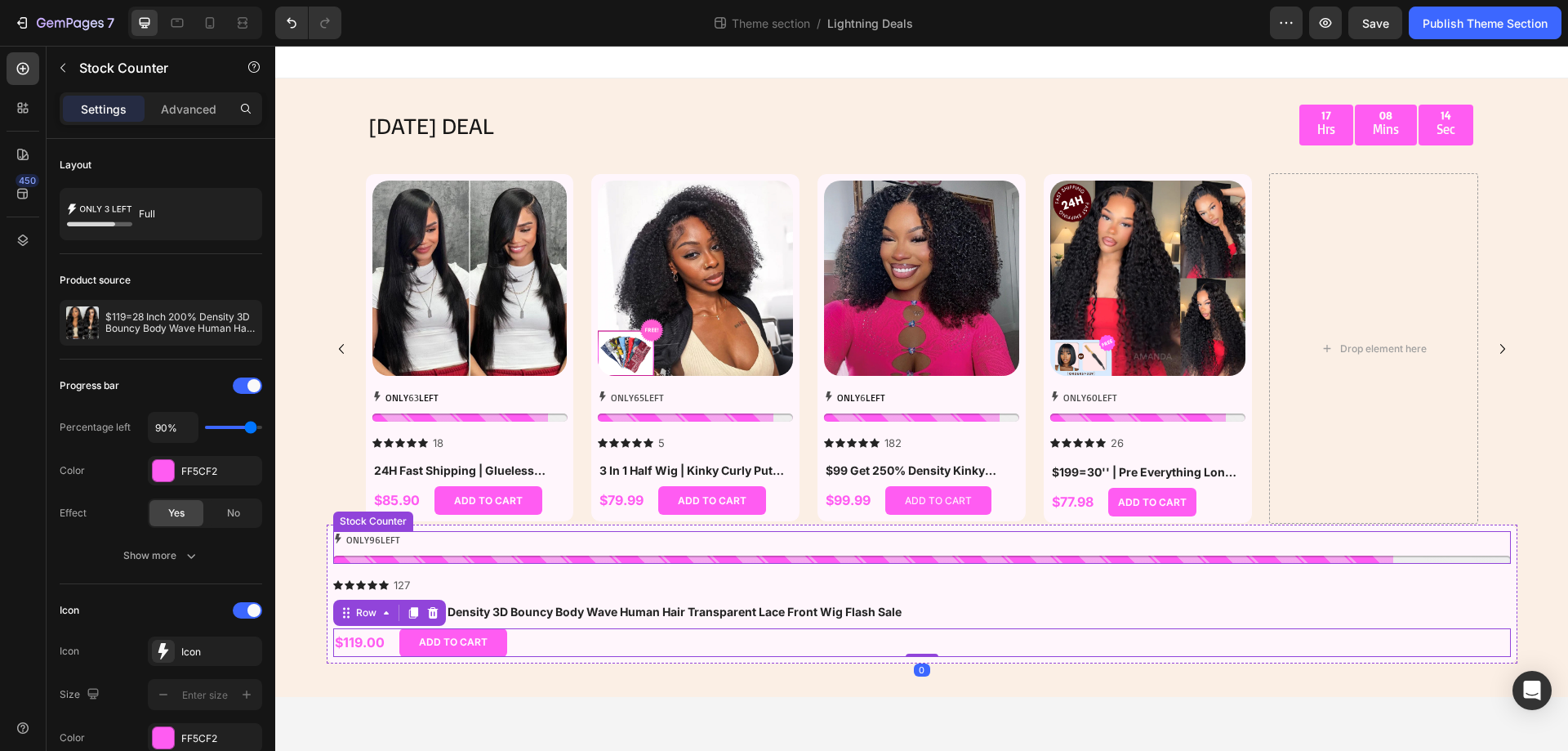
click at [1427, 537] on div "ONLY 96 LEFT" at bounding box center [922, 540] width 1177 height 18
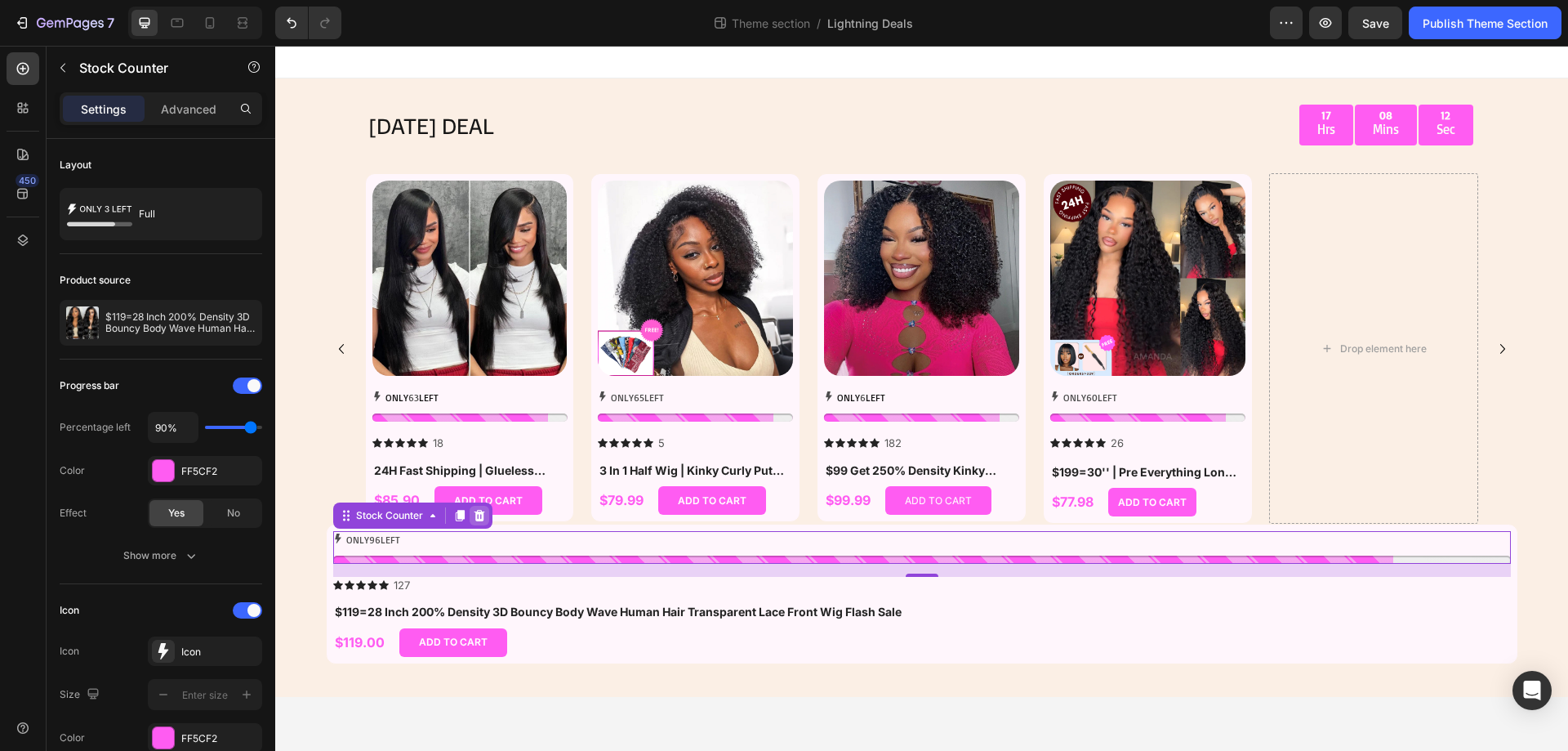
click at [479, 518] on icon at bounding box center [479, 515] width 11 height 12
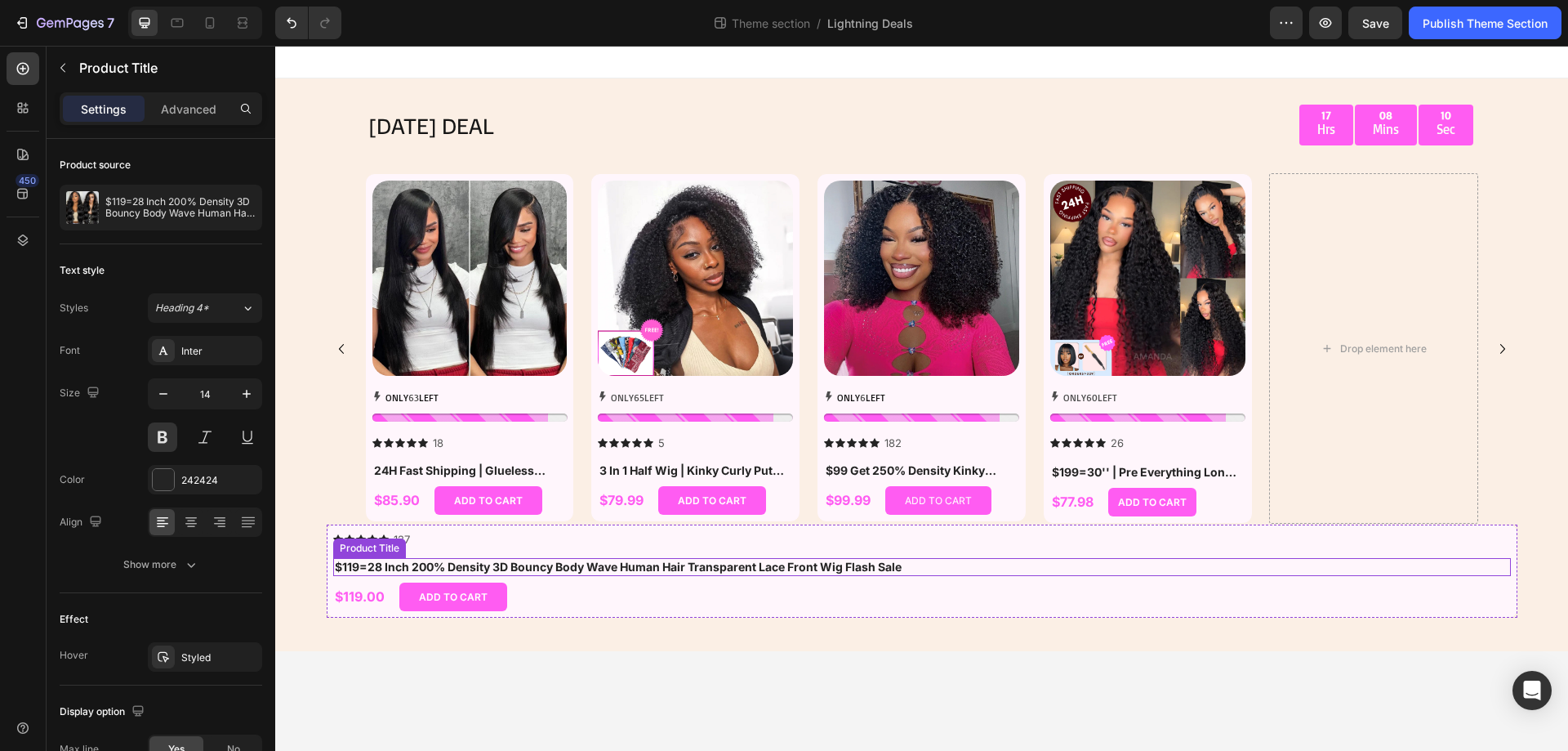
click at [1289, 562] on h1 "$119=28 Inch 200% Density 3D Bouncy Body Wave Human Hair Transparent Lace Front…" at bounding box center [922, 566] width 1177 height 18
click at [1332, 538] on div "Icon Icon Icon Icon Icon Icon List [STREET_ADDRESS]" at bounding box center [922, 539] width 1177 height 17
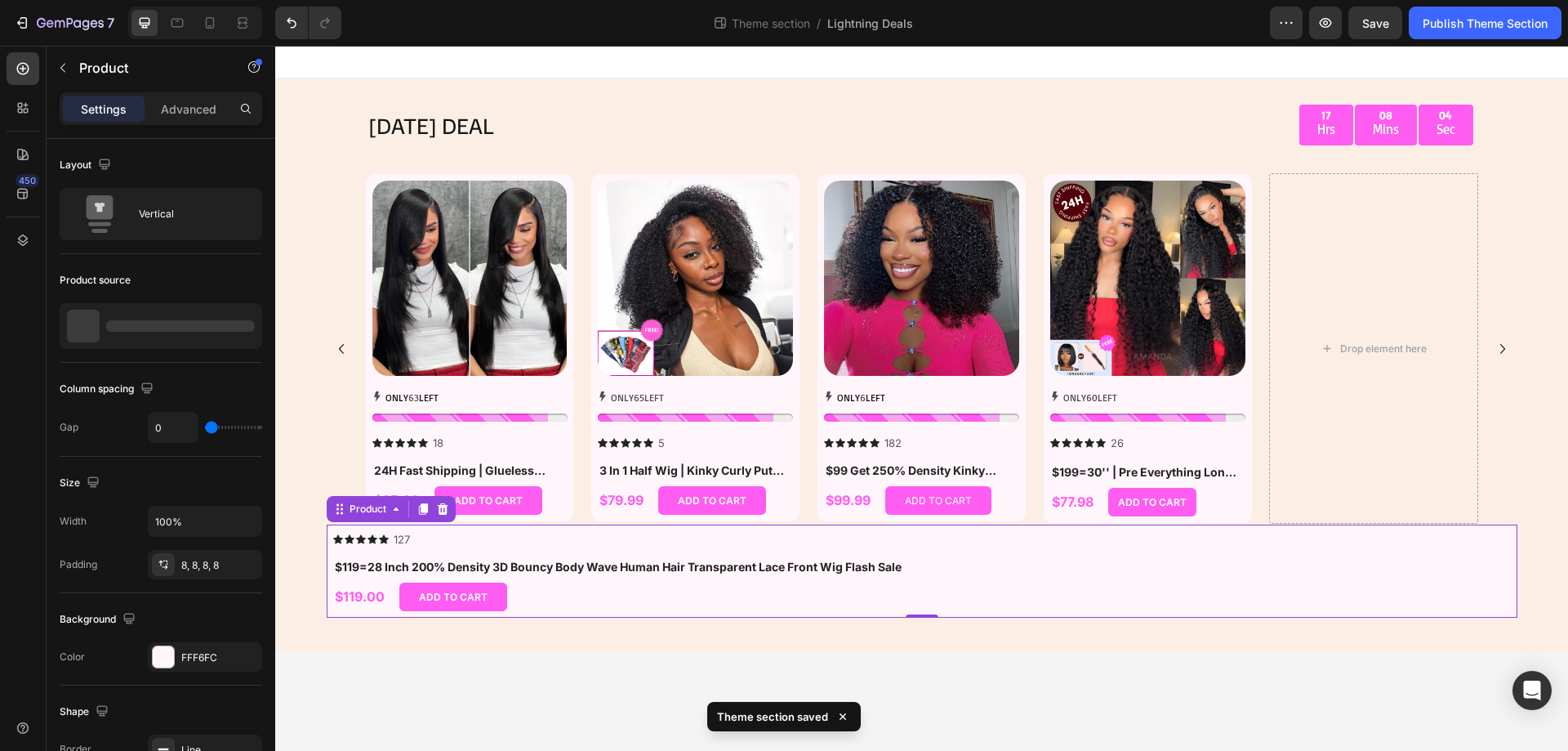
click at [1515, 594] on div "Icon Icon Icon Icon Icon Icon List 127 Text Block Row $119=28 Inch 200% Density…" at bounding box center [921, 570] width 1192 height 95
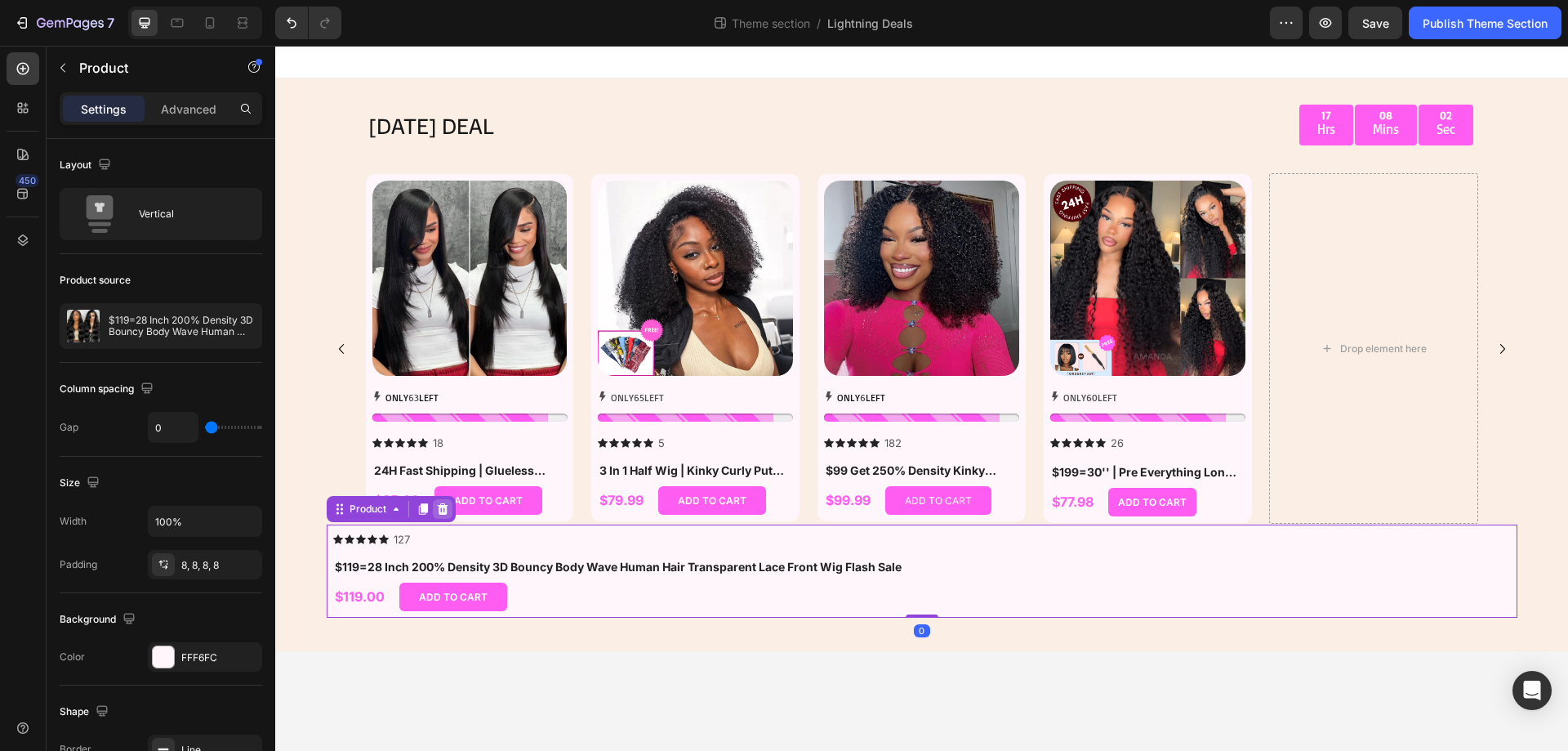
click at [444, 513] on icon at bounding box center [442, 510] width 11 height 12
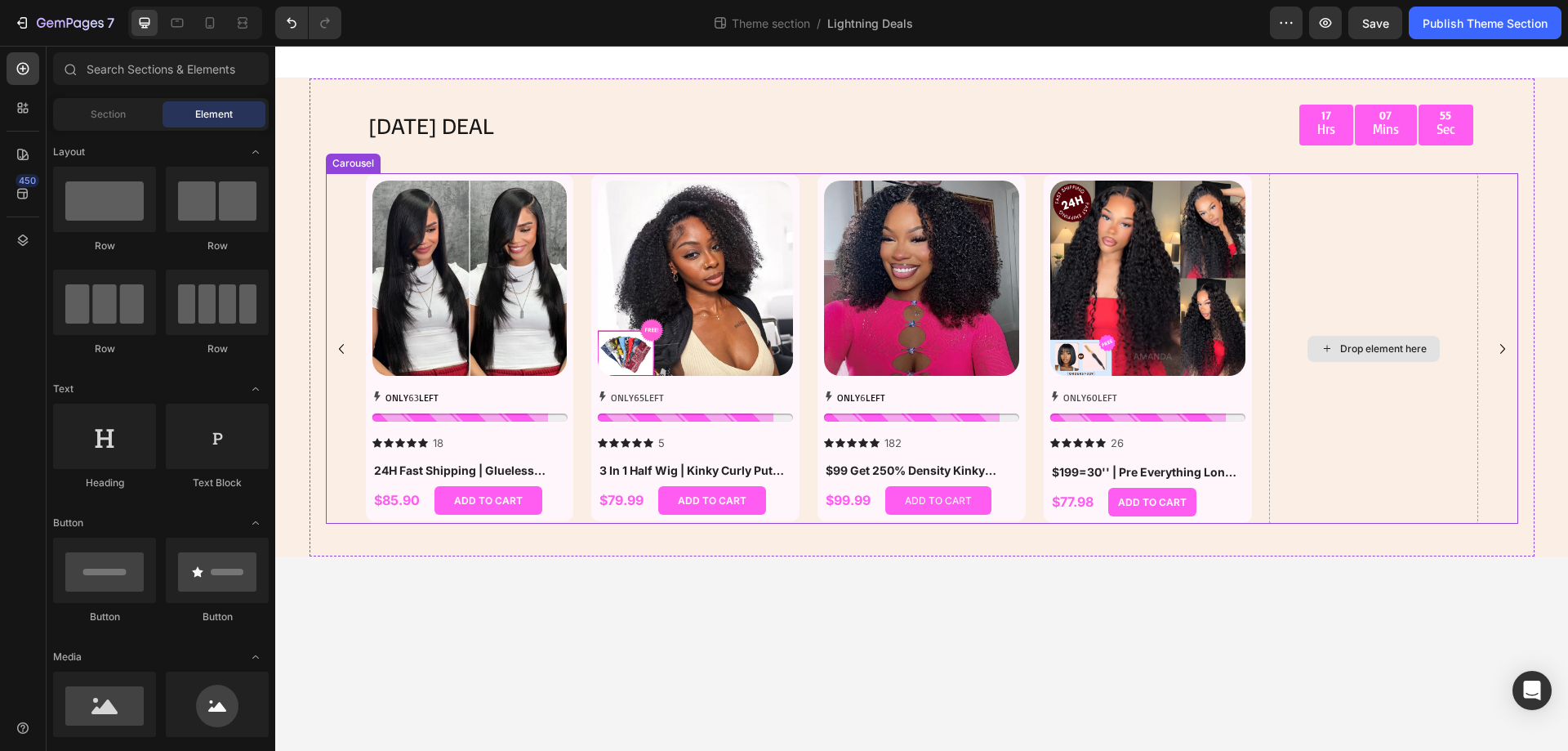
click at [1381, 340] on div "Drop element here" at bounding box center [1373, 349] width 132 height 27
click at [1379, 349] on div "Drop element here" at bounding box center [1384, 349] width 86 height 13
click at [343, 348] on icon "Carousel Back Arrow" at bounding box center [341, 349] width 20 height 20
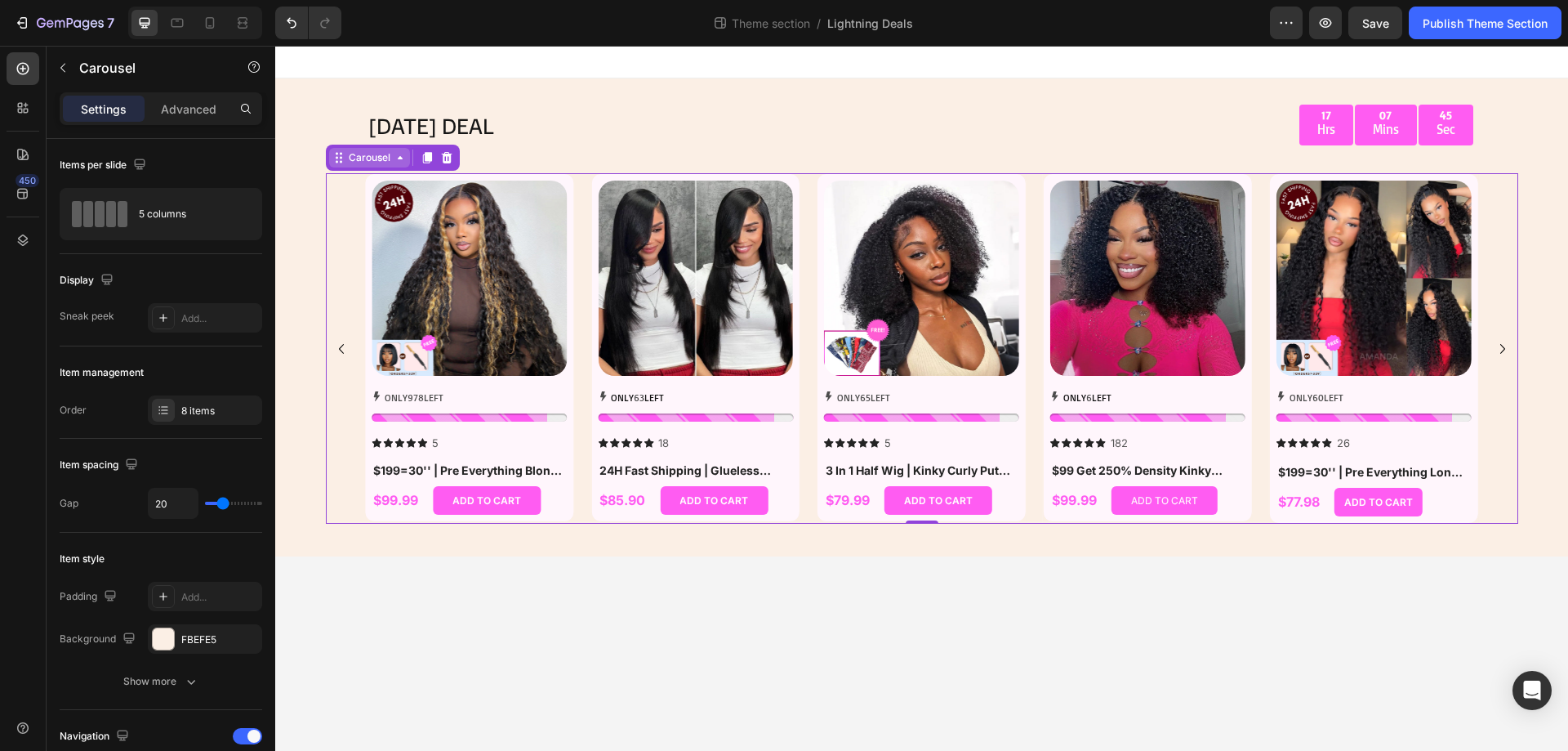
click at [388, 164] on div "Carousel" at bounding box center [369, 157] width 48 height 15
click at [426, 157] on icon at bounding box center [426, 159] width 9 height 12
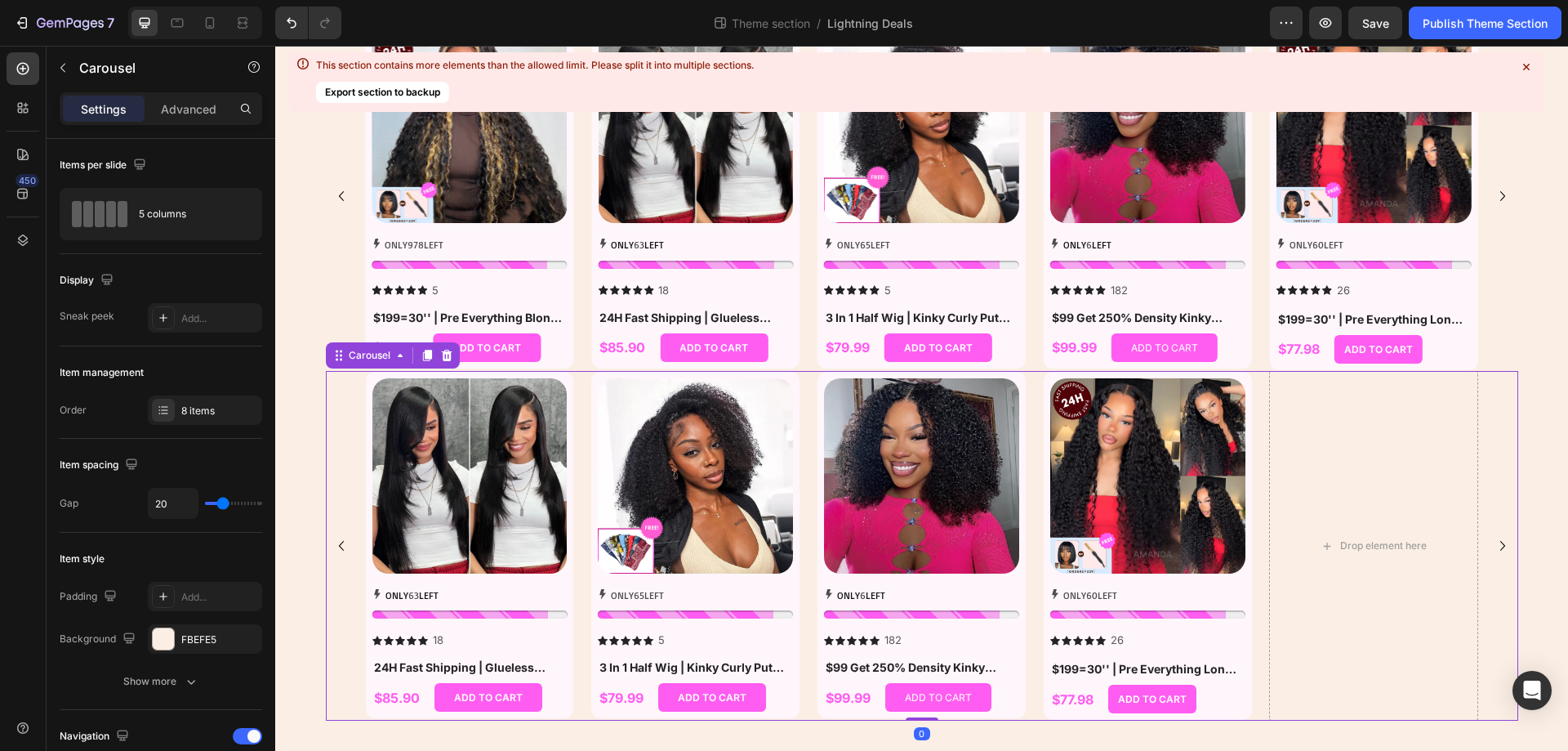
scroll to position [155, 0]
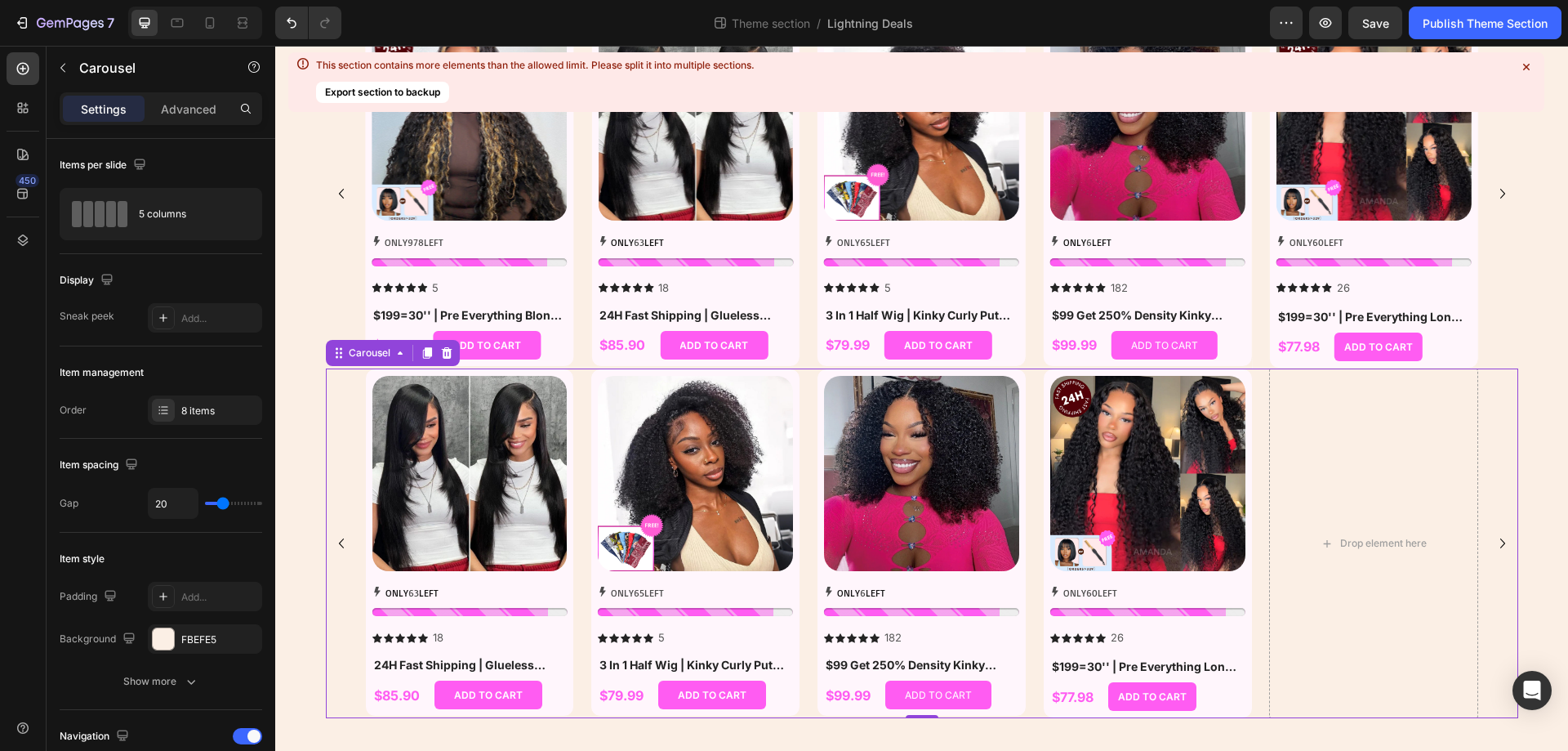
click at [444, 352] on icon at bounding box center [445, 353] width 11 height 12
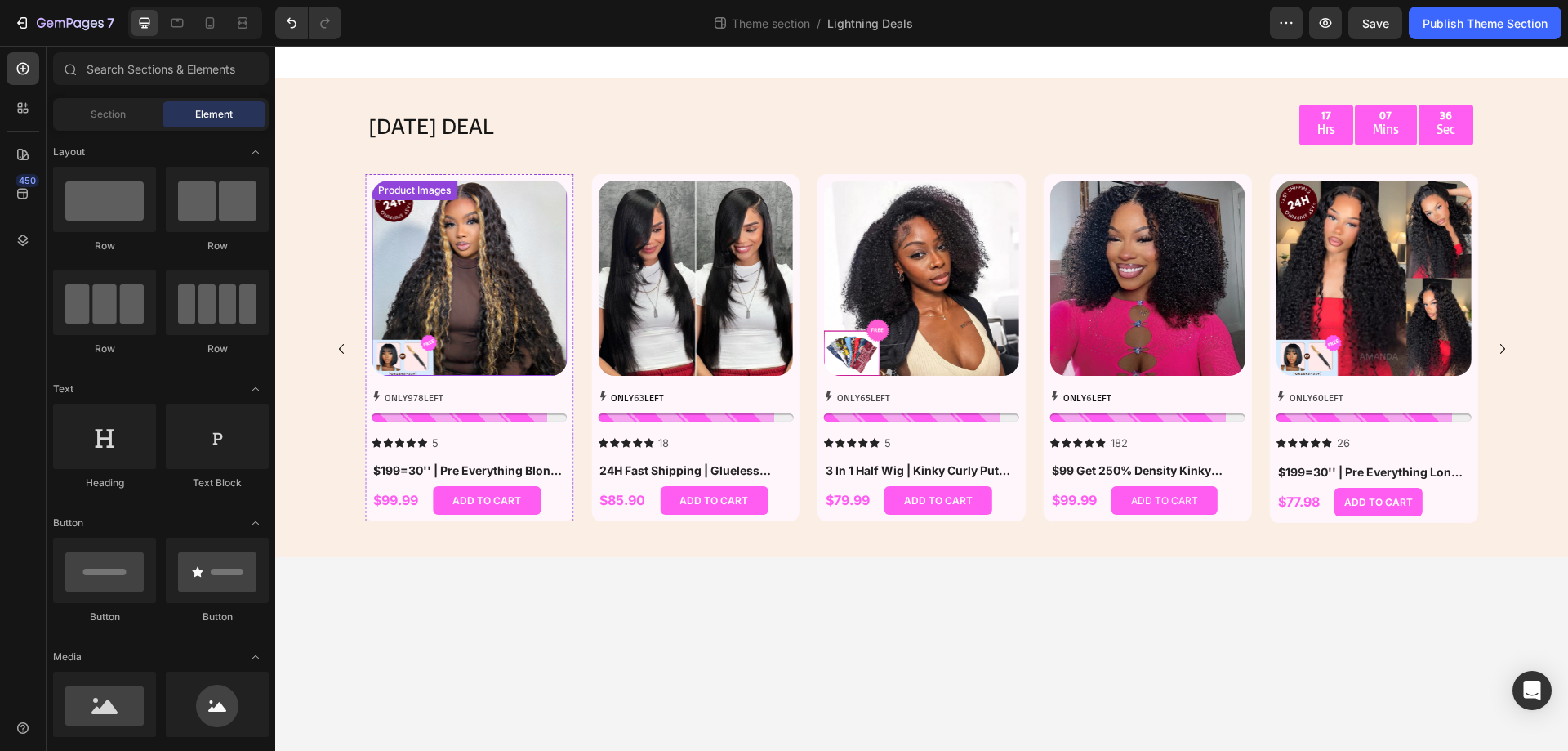
scroll to position [0, 0]
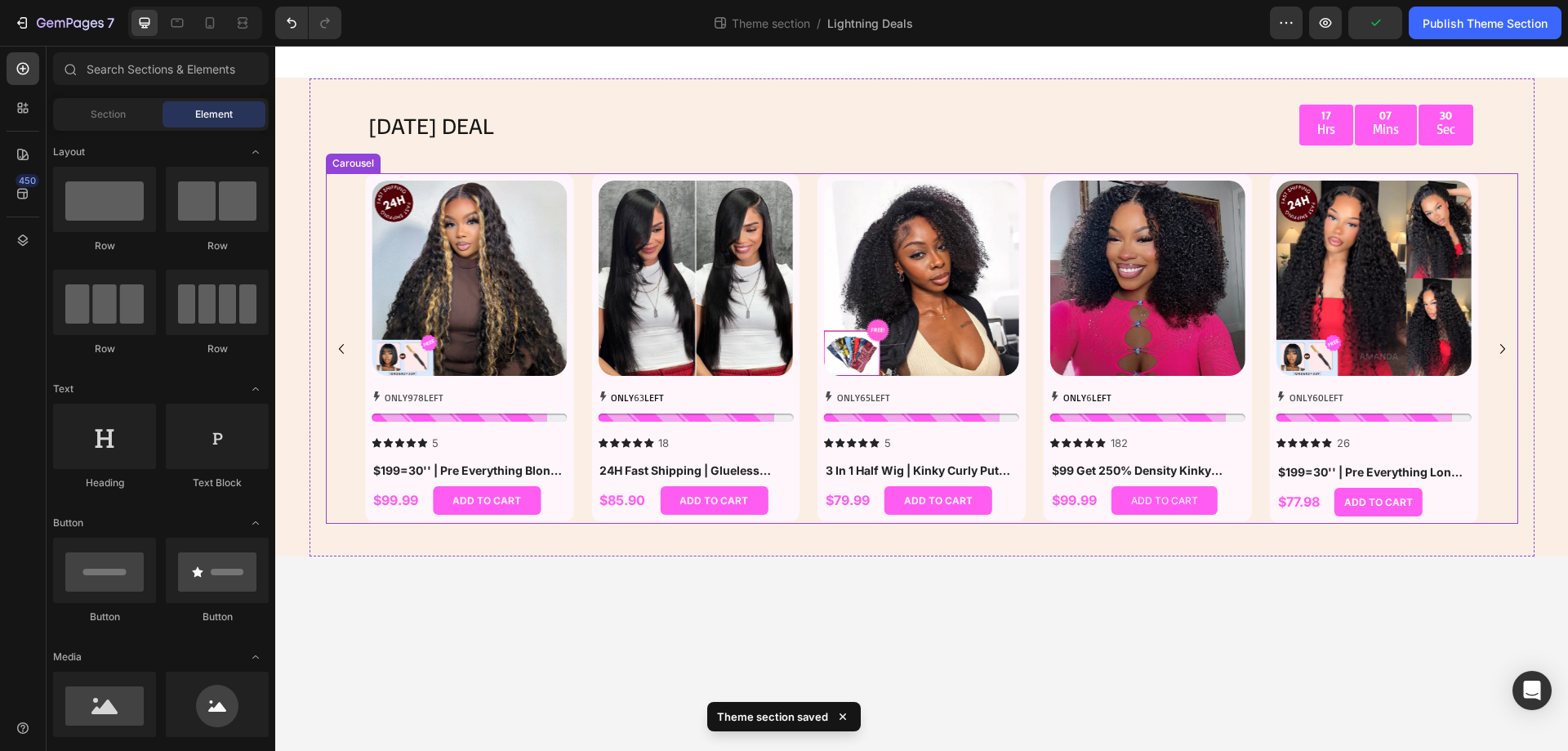
click at [1501, 342] on icon "Carousel Next Arrow" at bounding box center [1502, 349] width 20 height 20
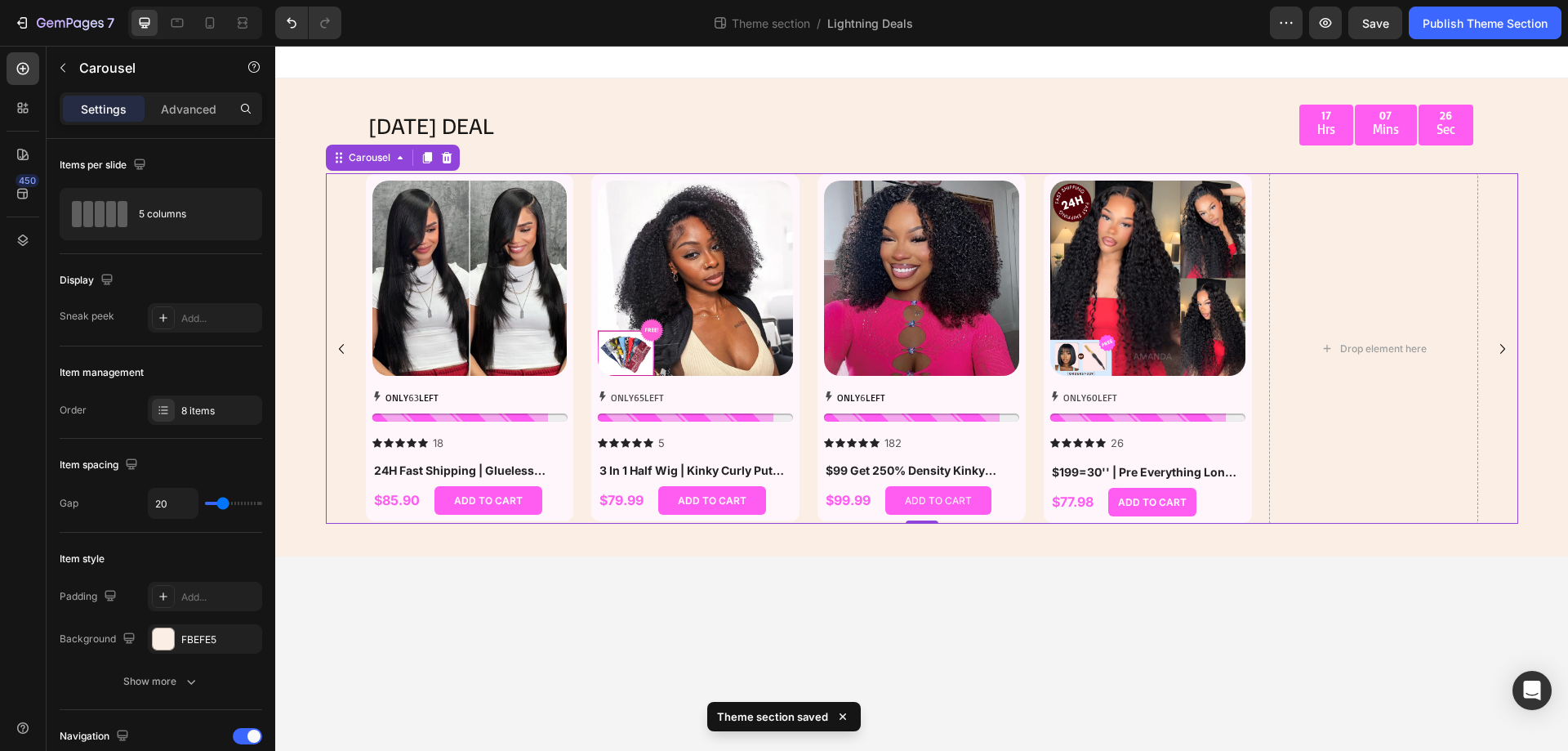
click at [342, 350] on icon "Carousel Back Arrow" at bounding box center [341, 349] width 20 height 20
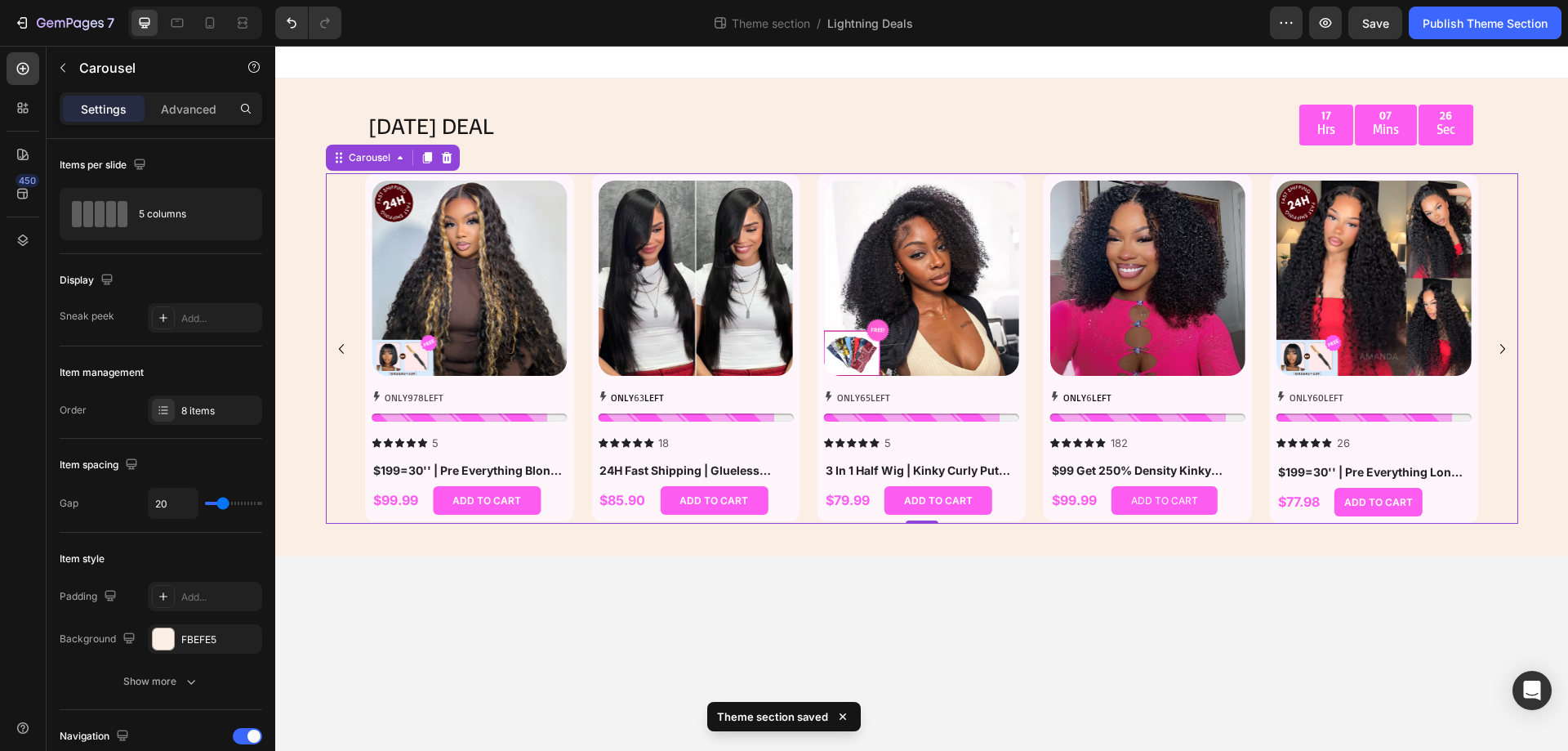
click at [341, 349] on icon "Carousel Back Arrow" at bounding box center [341, 349] width 20 height 20
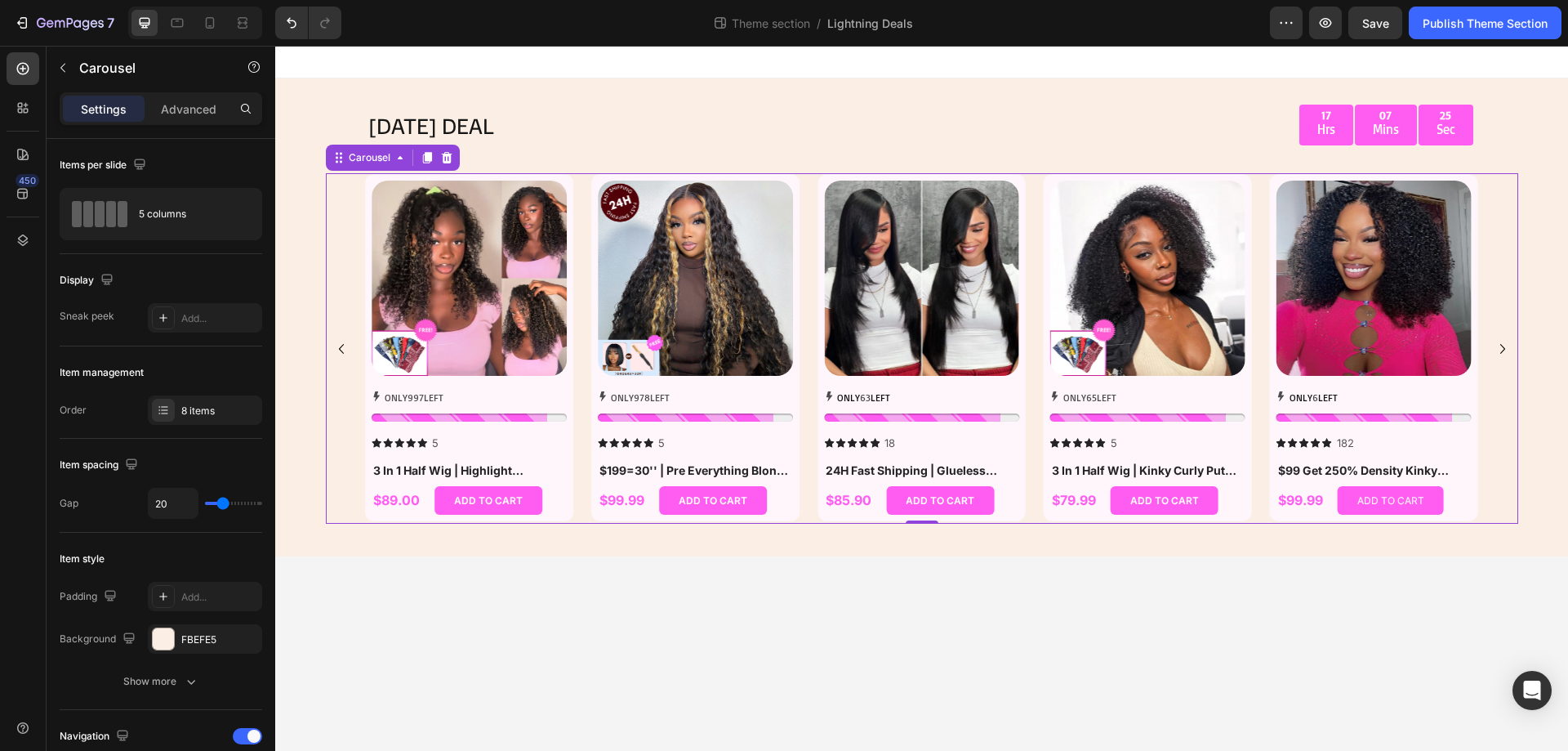
click at [341, 349] on icon "Carousel Back Arrow" at bounding box center [341, 349] width 20 height 20
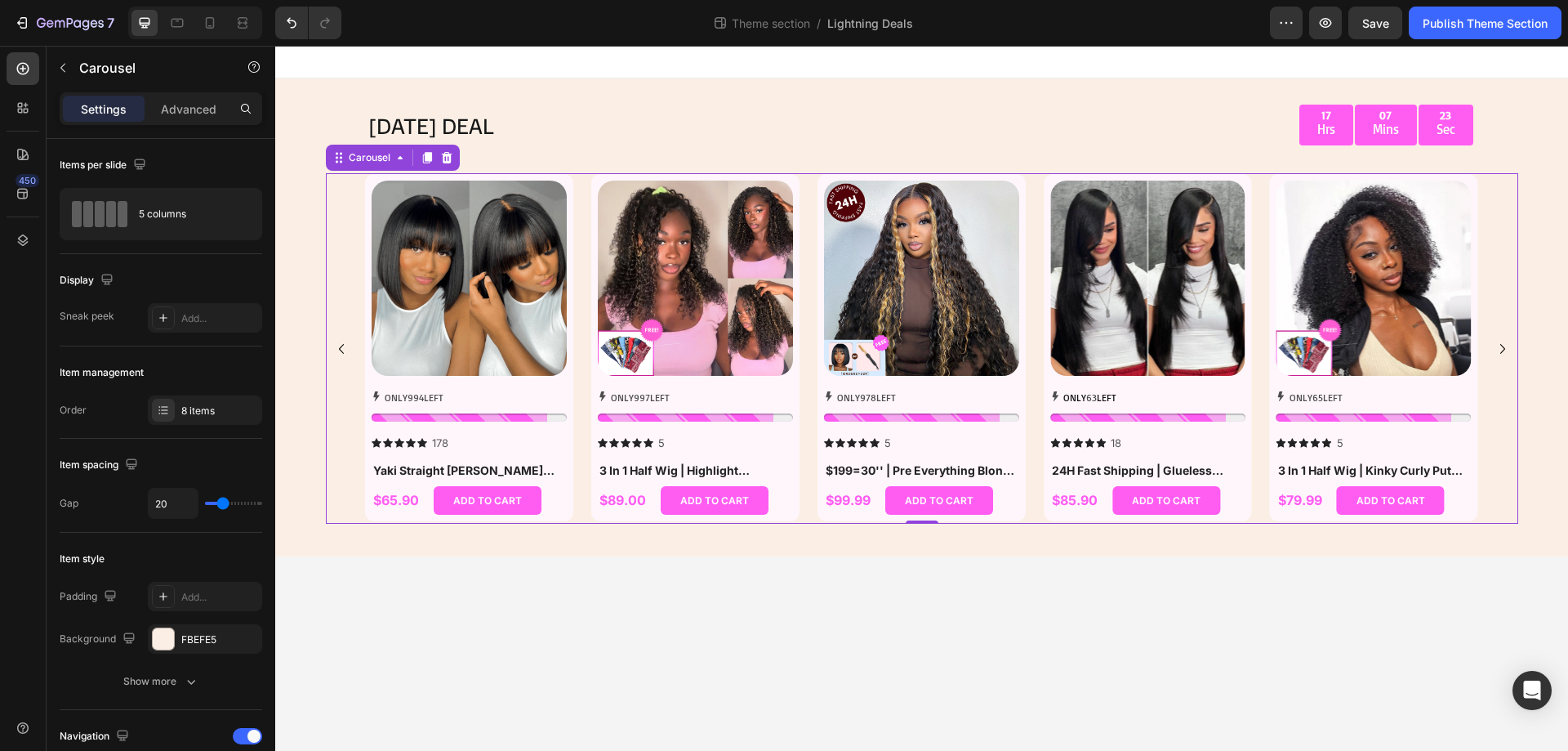
click at [341, 349] on icon "Carousel Back Arrow" at bounding box center [341, 349] width 20 height 20
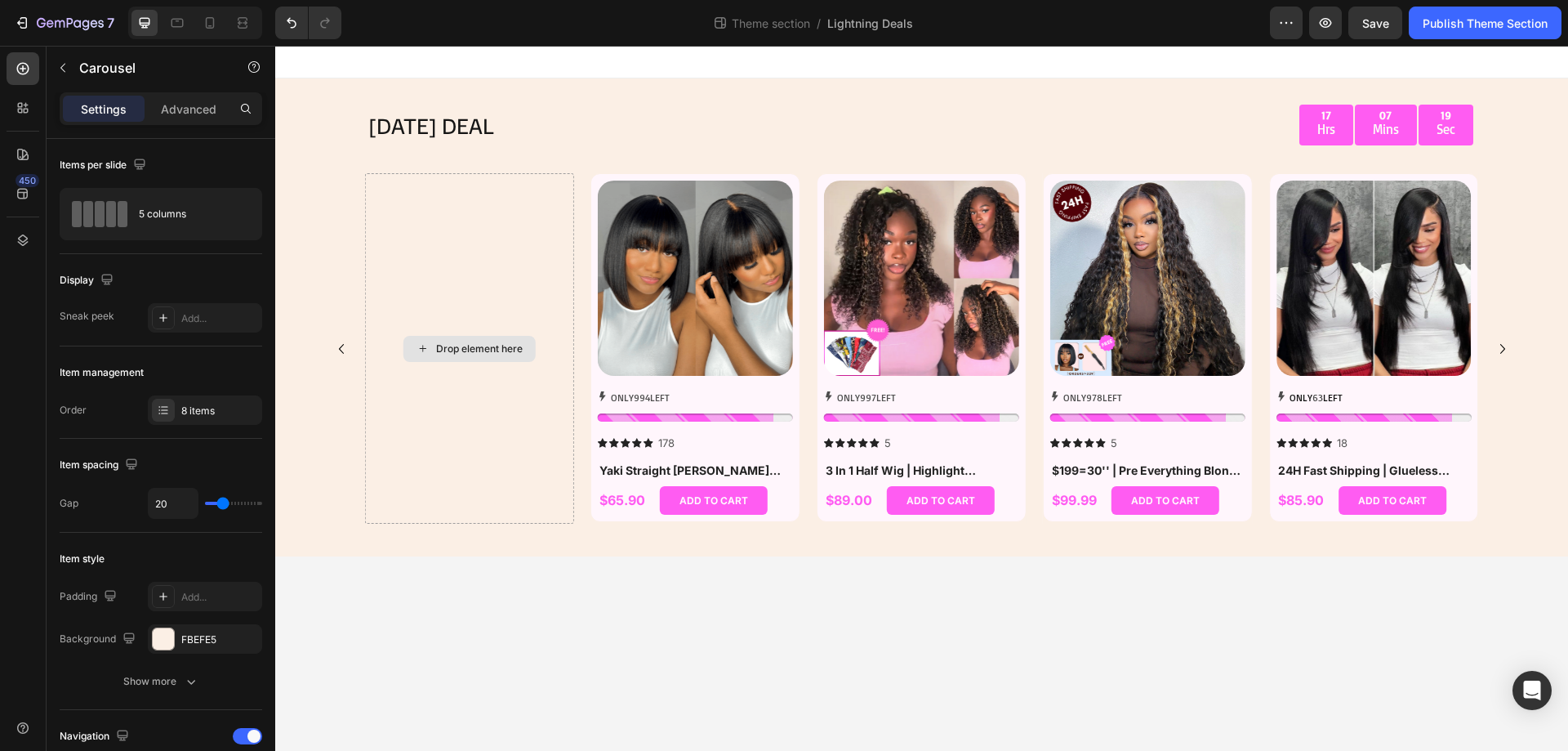
click at [508, 356] on div "Drop element here" at bounding box center [469, 349] width 132 height 27
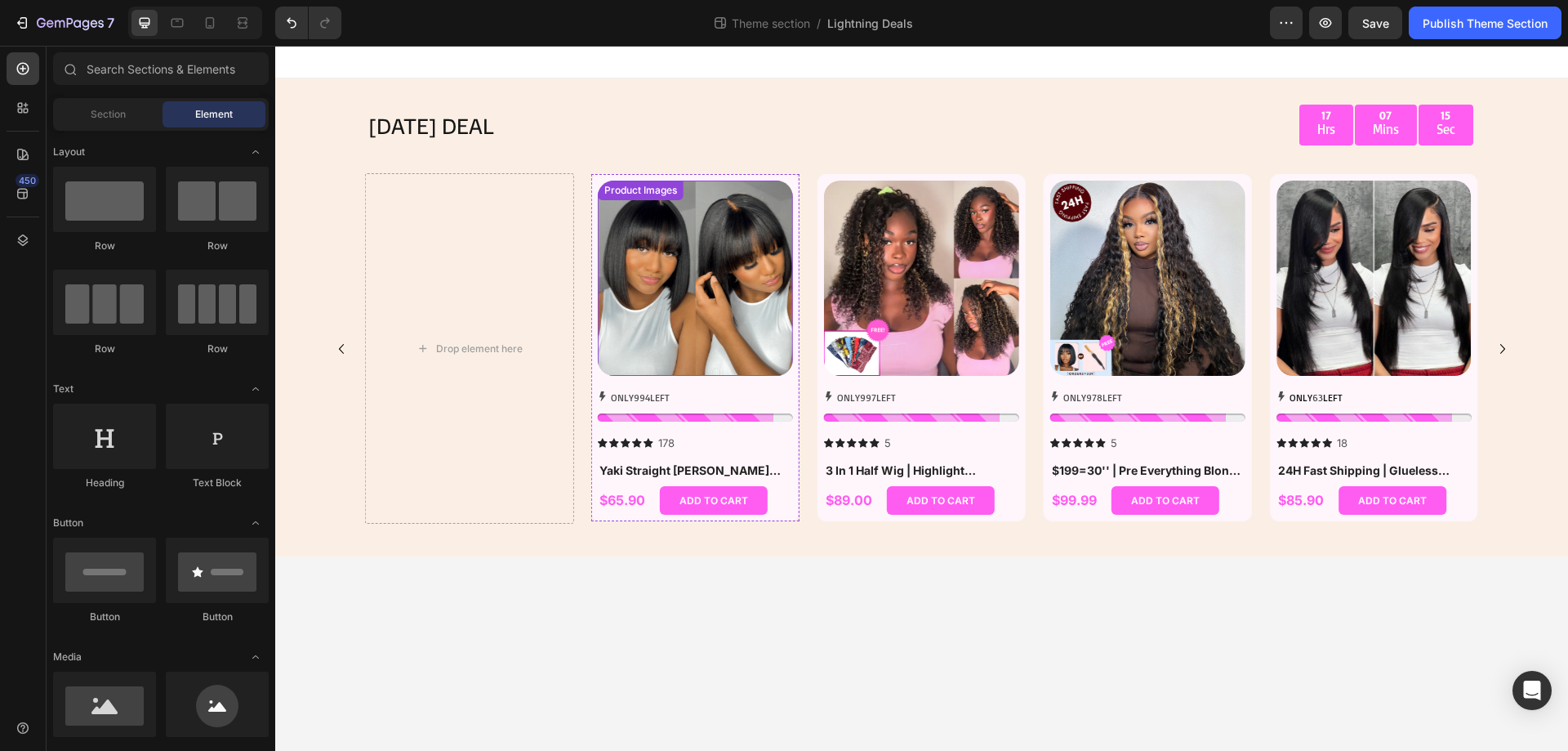
click at [779, 373] on img at bounding box center [695, 278] width 195 height 195
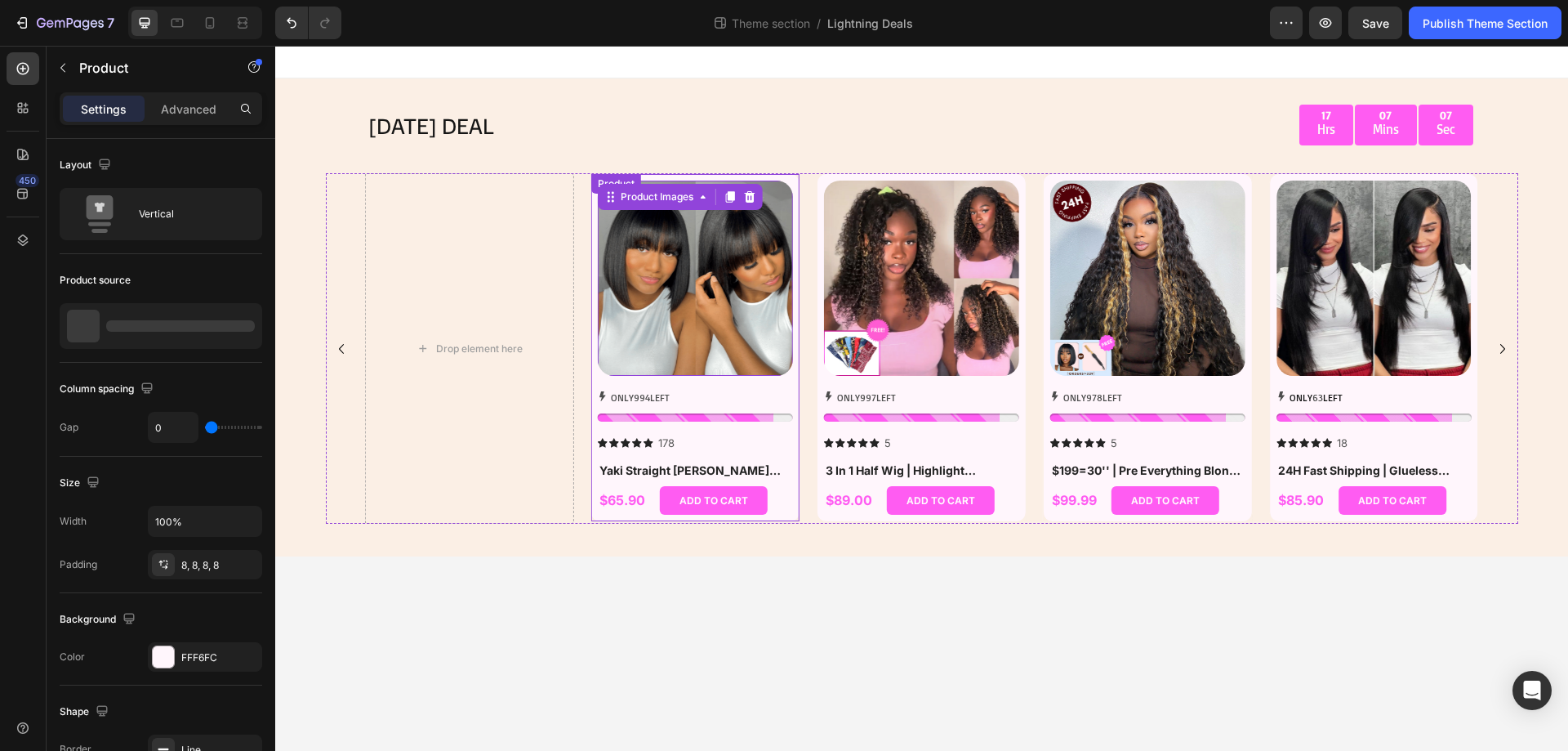
click at [793, 383] on div "Product Images 16 ONLY 994 LEFT Stock Counter Icon Icon Icon Icon Icon Icon Lis…" at bounding box center [696, 347] width 210 height 349
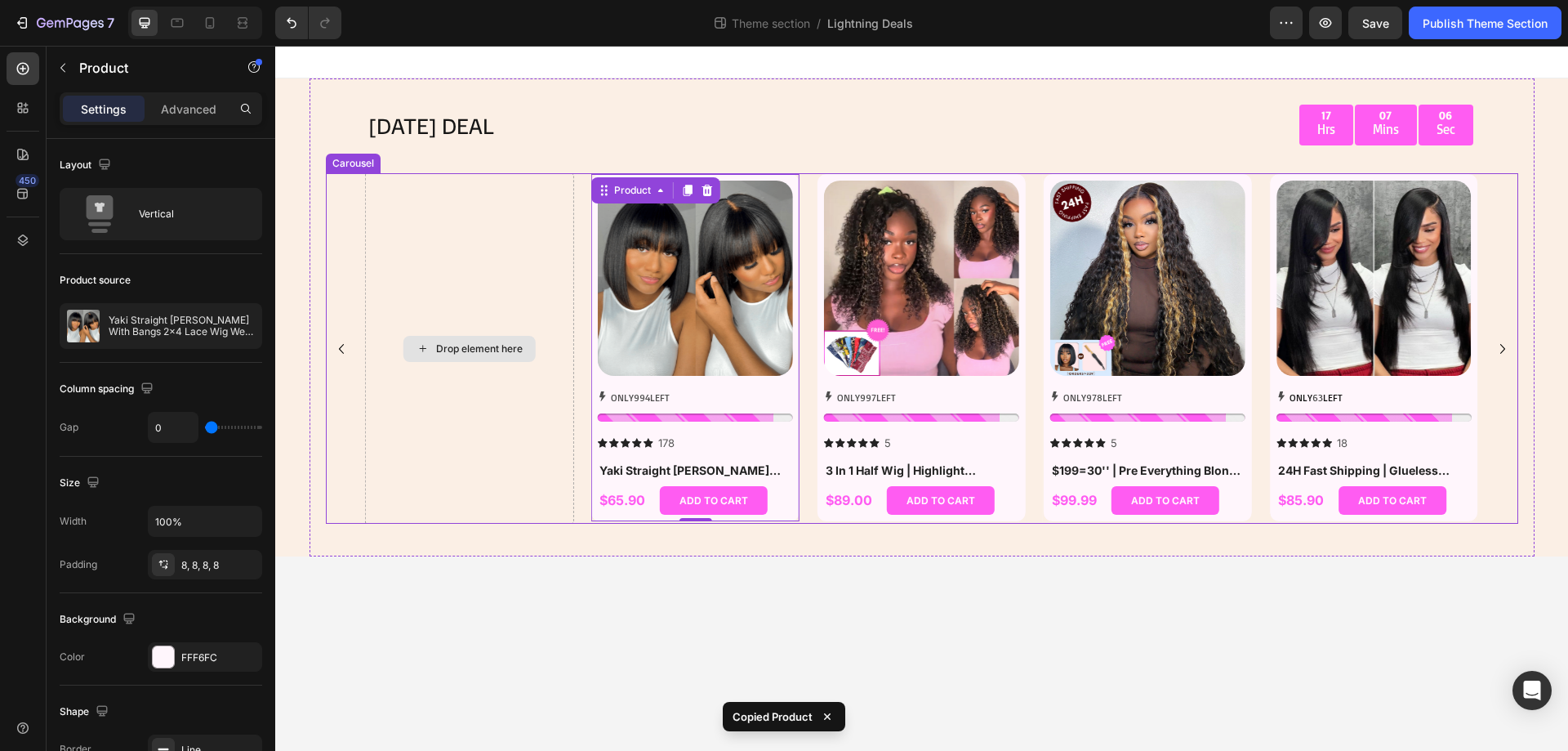
click at [495, 307] on div "Drop element here" at bounding box center [469, 348] width 210 height 350
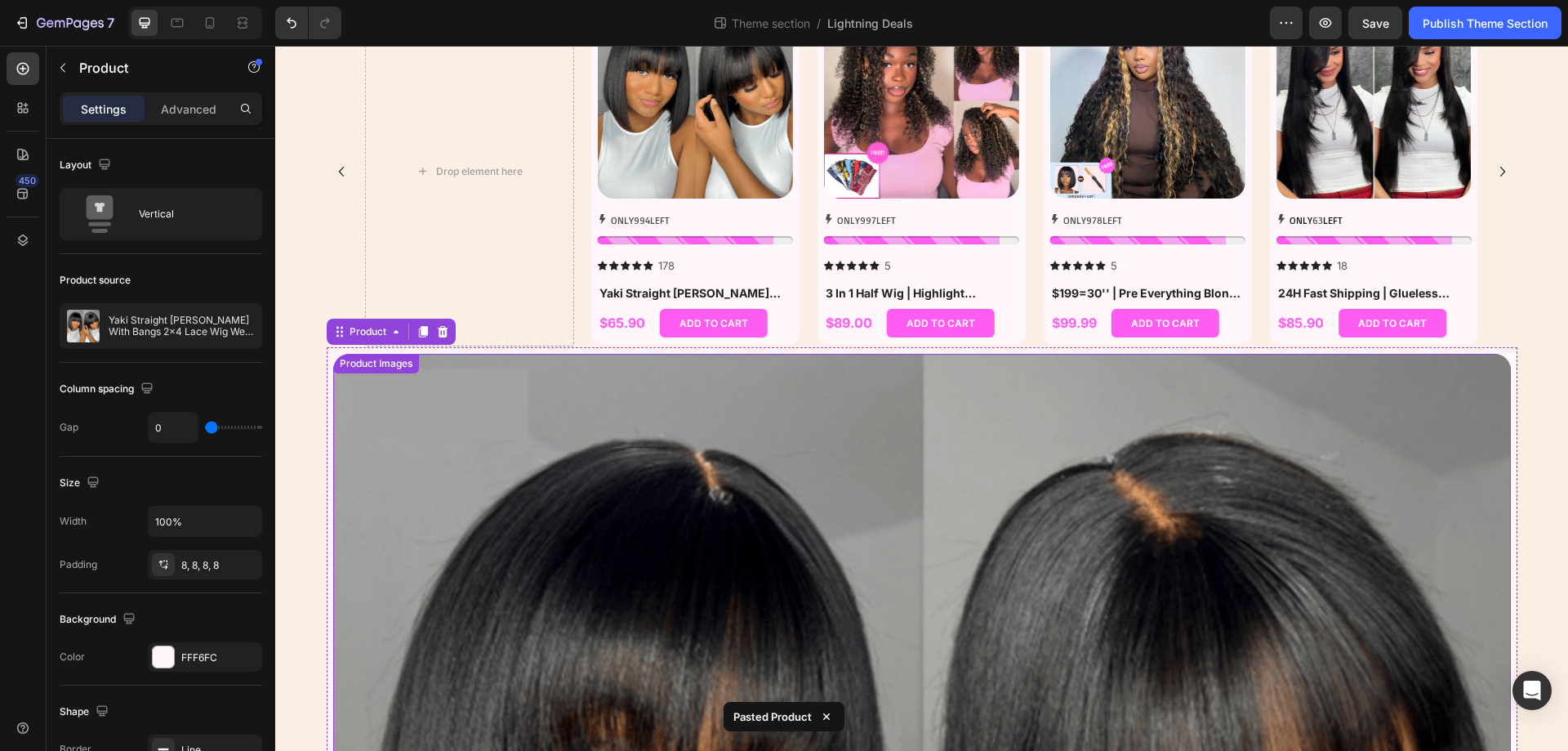
scroll to position [176, 0]
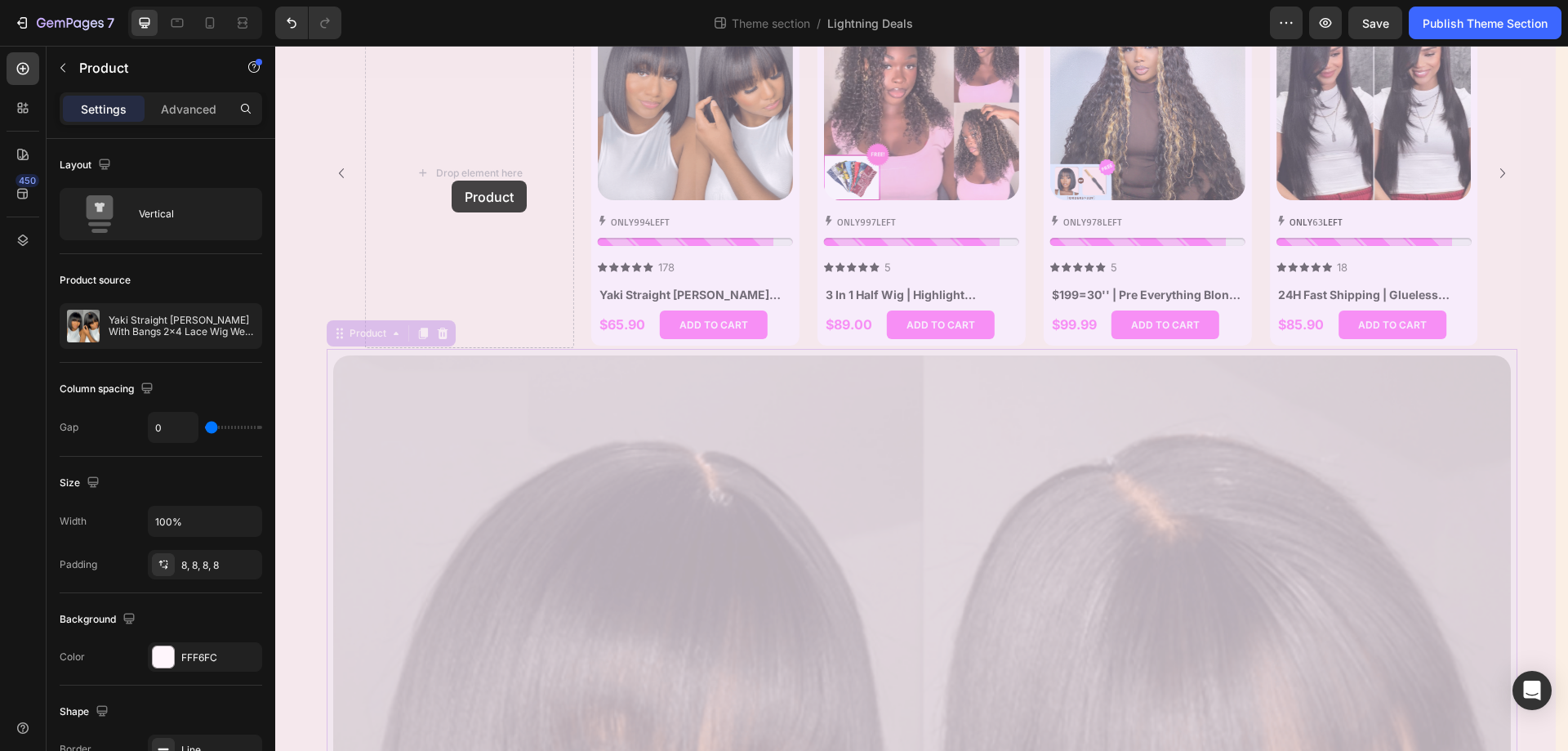
drag, startPoint x: 353, startPoint y: 339, endPoint x: 451, endPoint y: 181, distance: 185.9
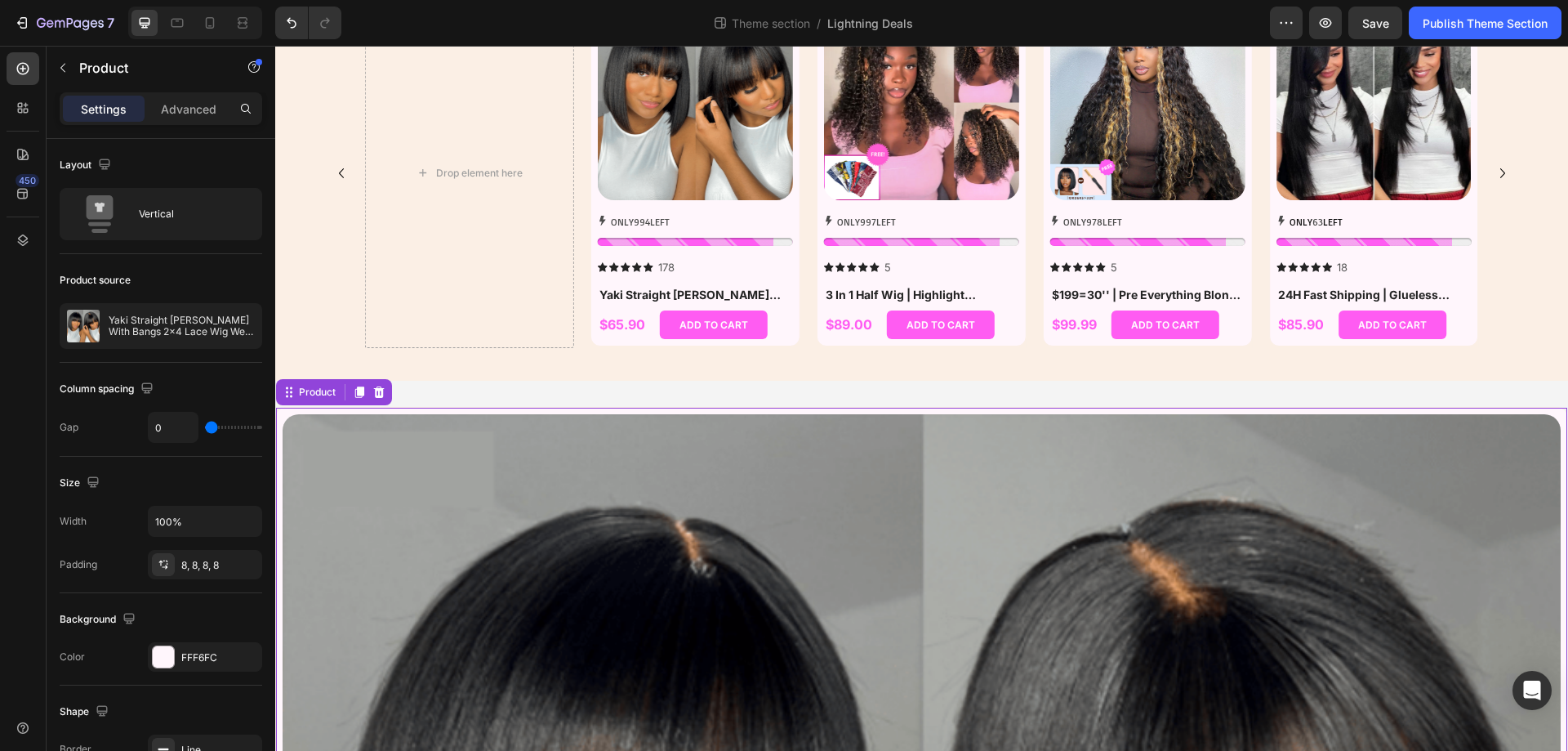
click at [378, 392] on icon at bounding box center [379, 392] width 13 height 13
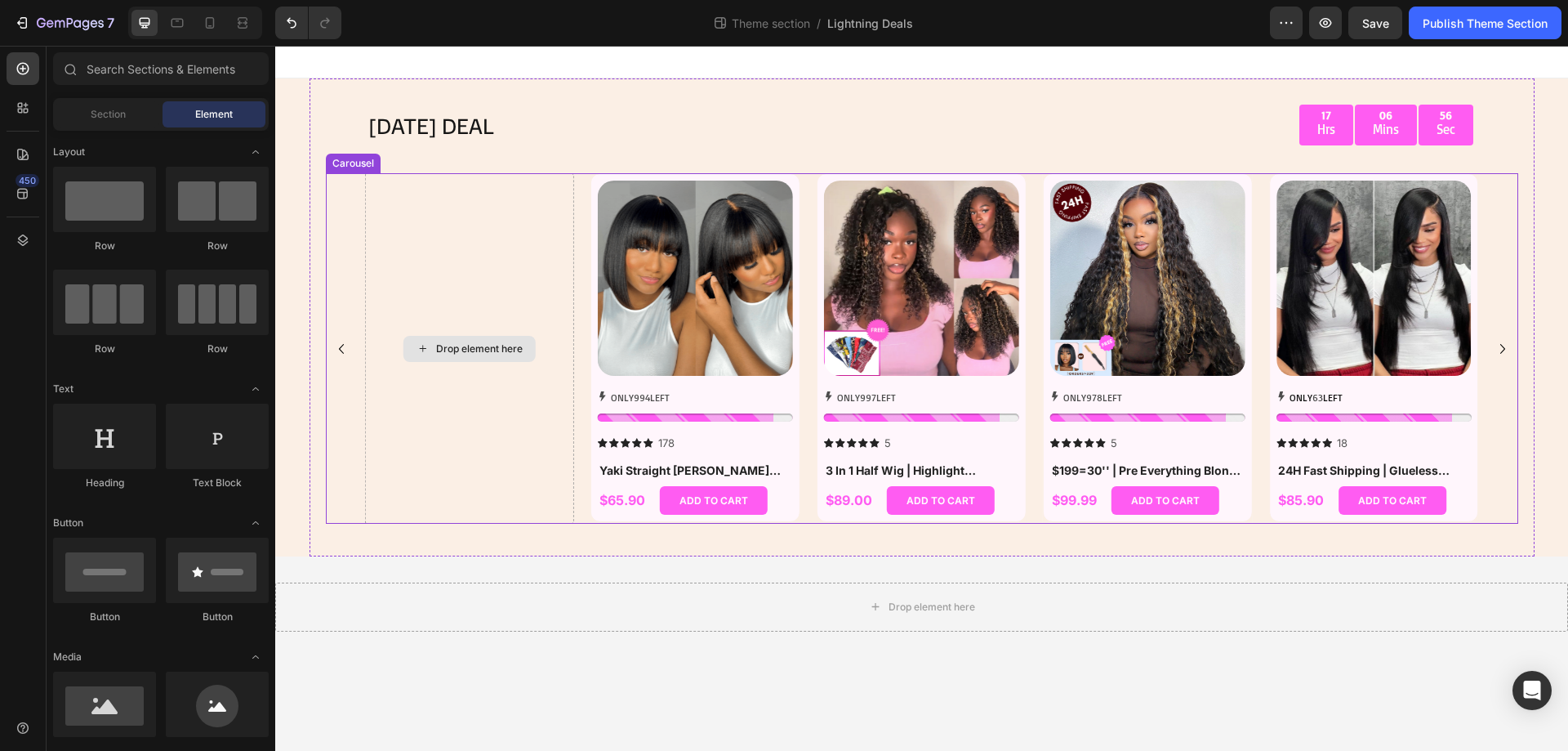
scroll to position [0, 0]
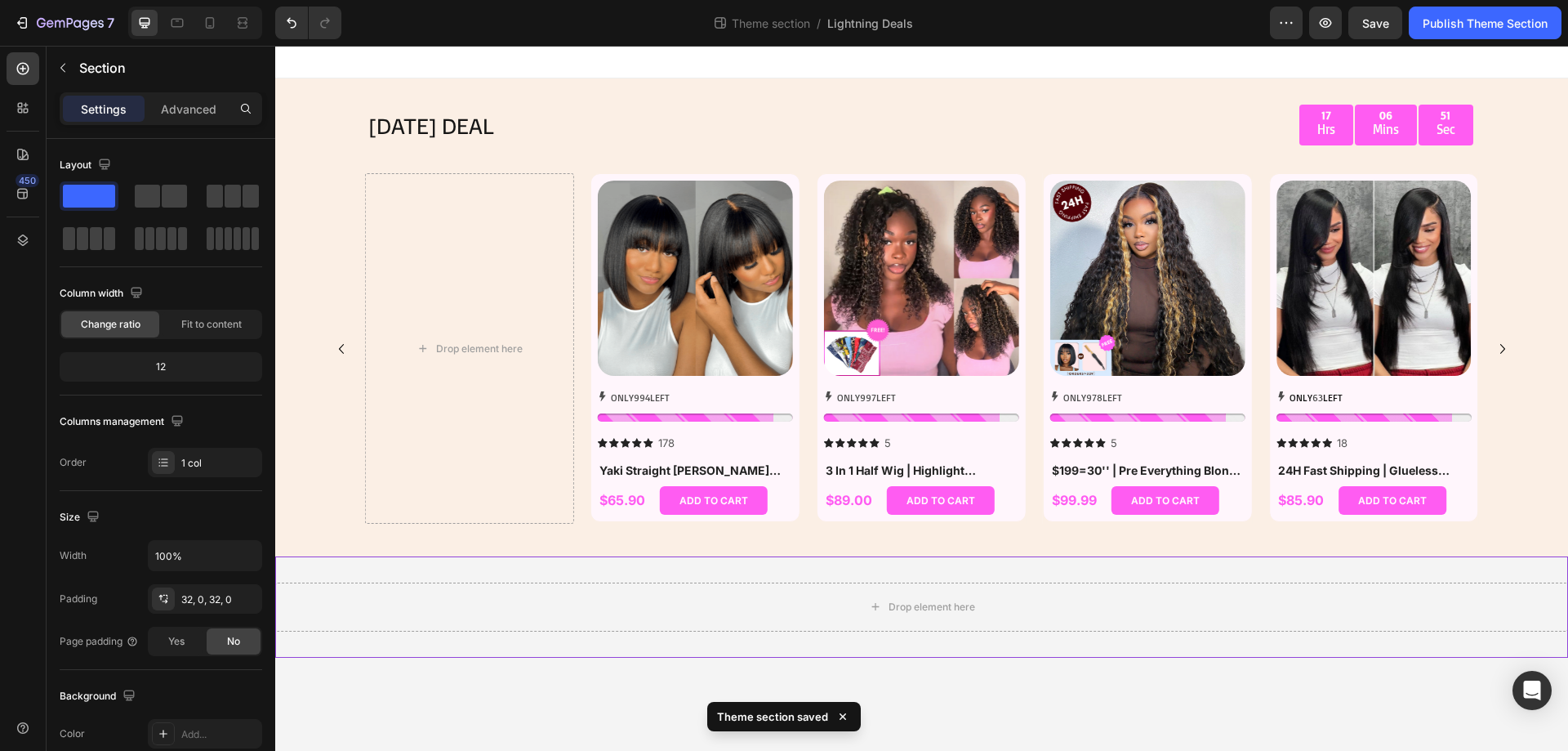
click at [663, 564] on div "Drop element here" at bounding box center [921, 607] width 1293 height 101
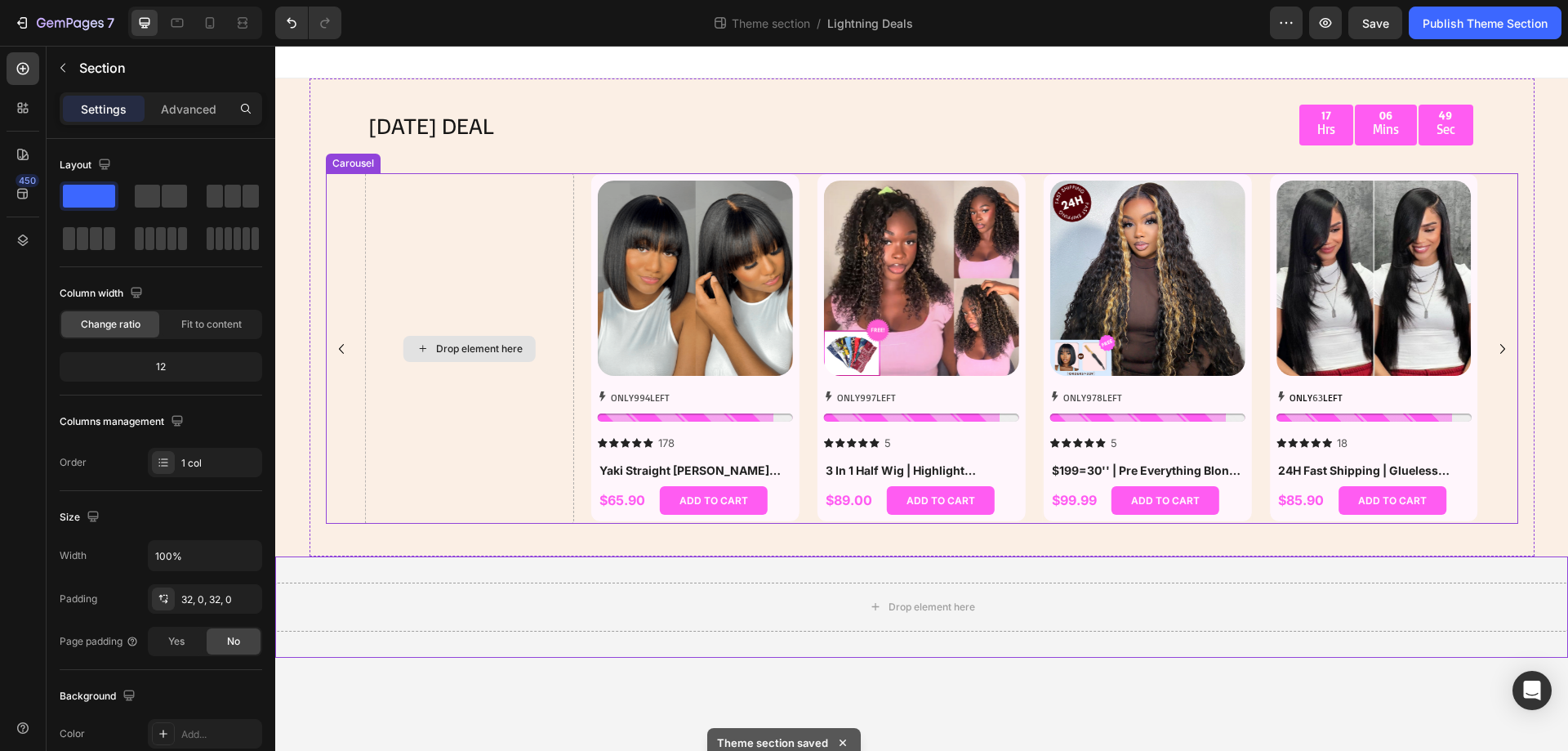
click at [479, 349] on div "Drop element here" at bounding box center [479, 349] width 86 height 13
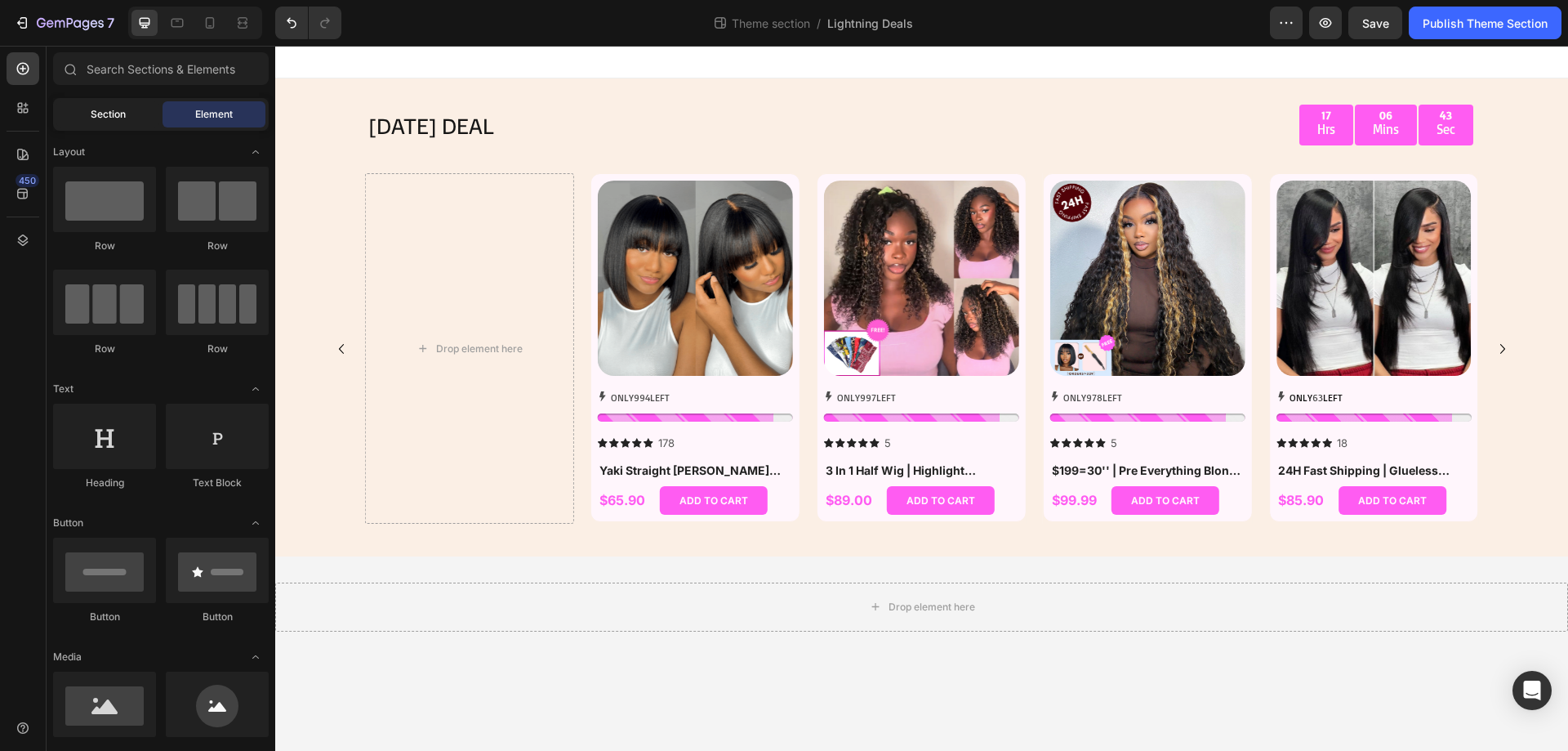
click at [121, 125] on div "Section" at bounding box center [107, 114] width 103 height 27
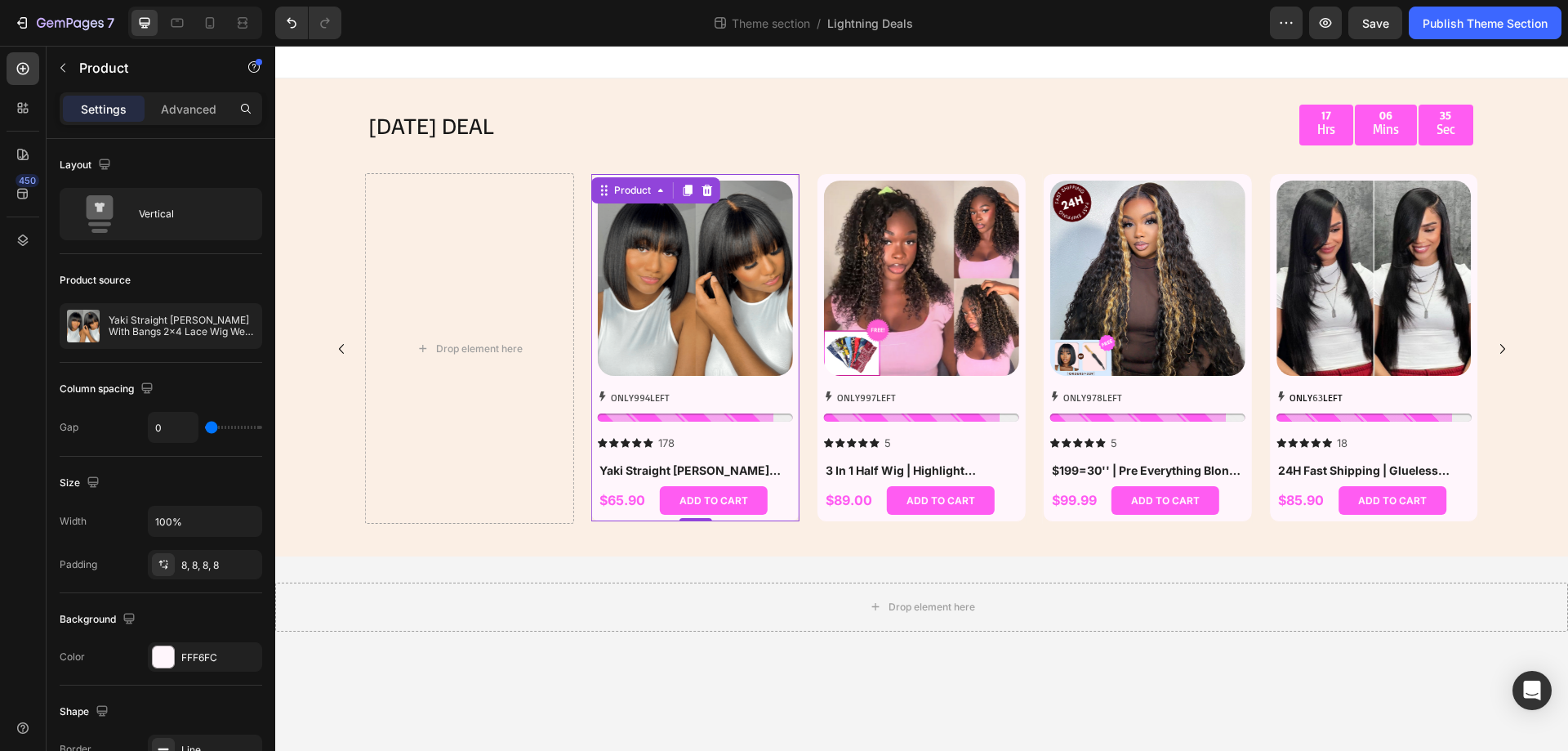
click at [786, 388] on div "Product Images ONLY 994 LEFT Stock Counter Icon Icon Icon Icon Icon Icon List […" at bounding box center [695, 320] width 195 height 280
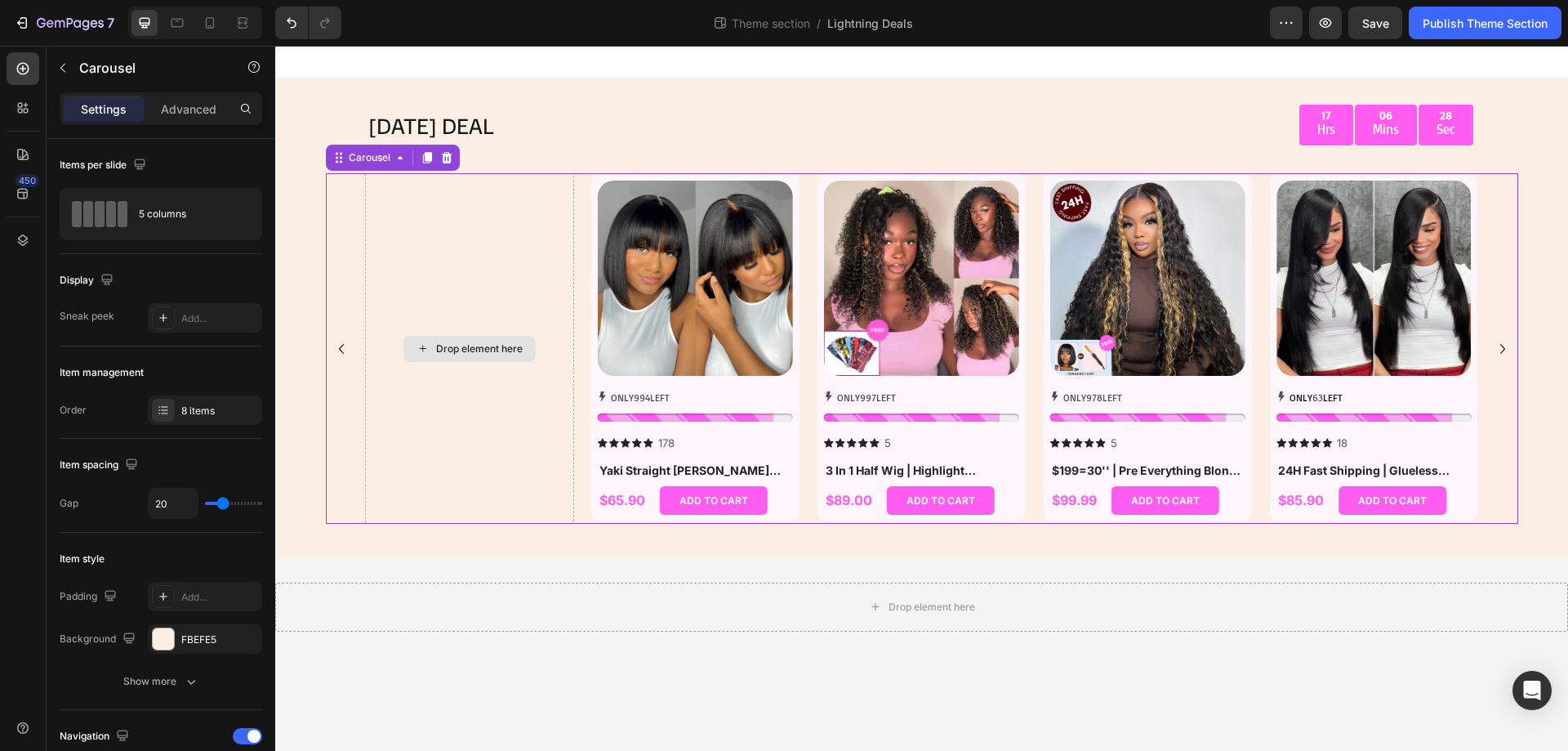
click at [521, 304] on div "Drop element here" at bounding box center [469, 348] width 210 height 350
click at [190, 323] on div "Add..." at bounding box center [220, 318] width 77 height 15
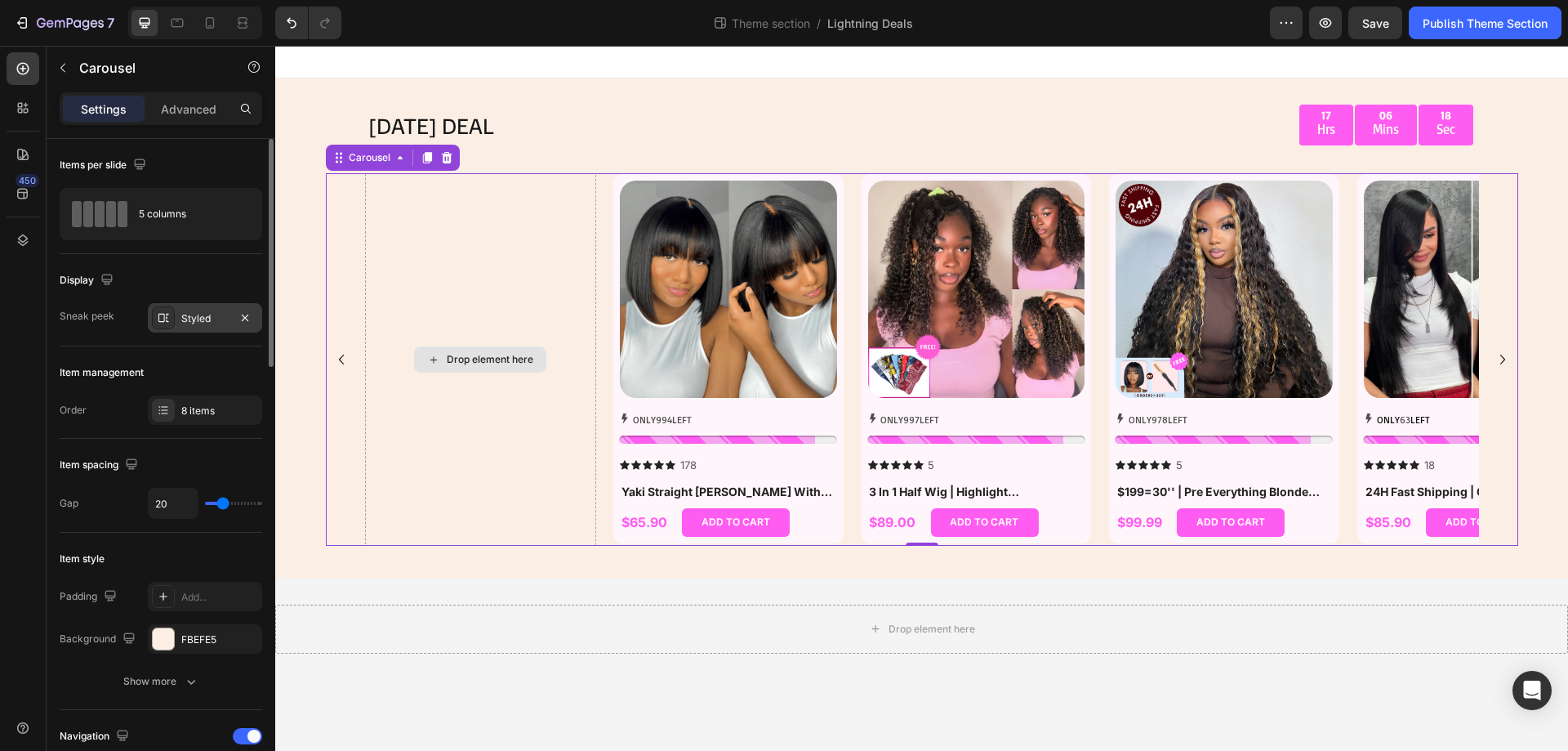
click at [565, 224] on div "Drop element here" at bounding box center [480, 358] width 232 height 372
click at [510, 354] on div "Drop element here" at bounding box center [490, 359] width 86 height 13
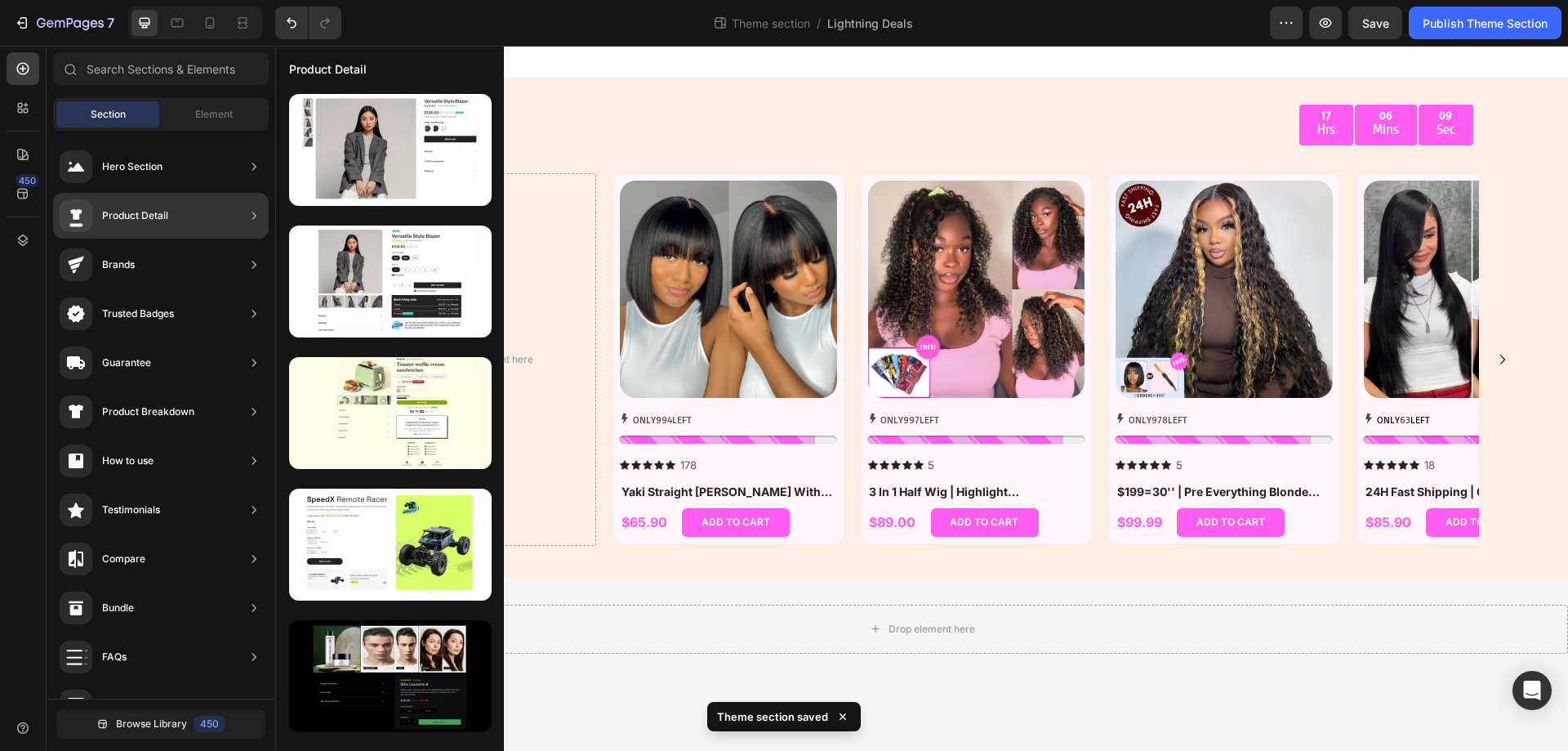
click at [255, 217] on icon at bounding box center [254, 215] width 4 height 7
click at [194, 218] on div "Product Detail" at bounding box center [161, 215] width 216 height 46
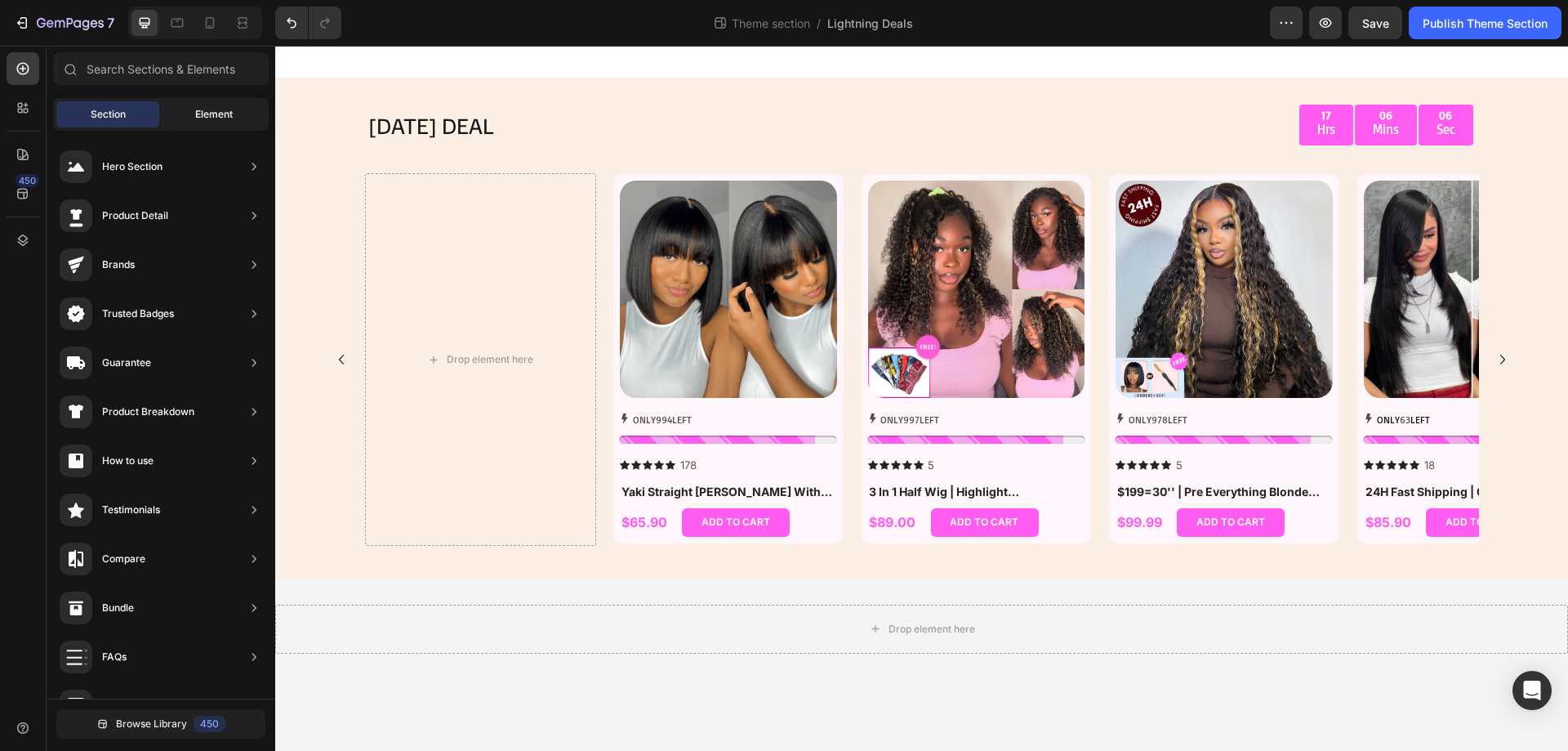
click at [234, 117] on div "Element" at bounding box center [214, 114] width 103 height 27
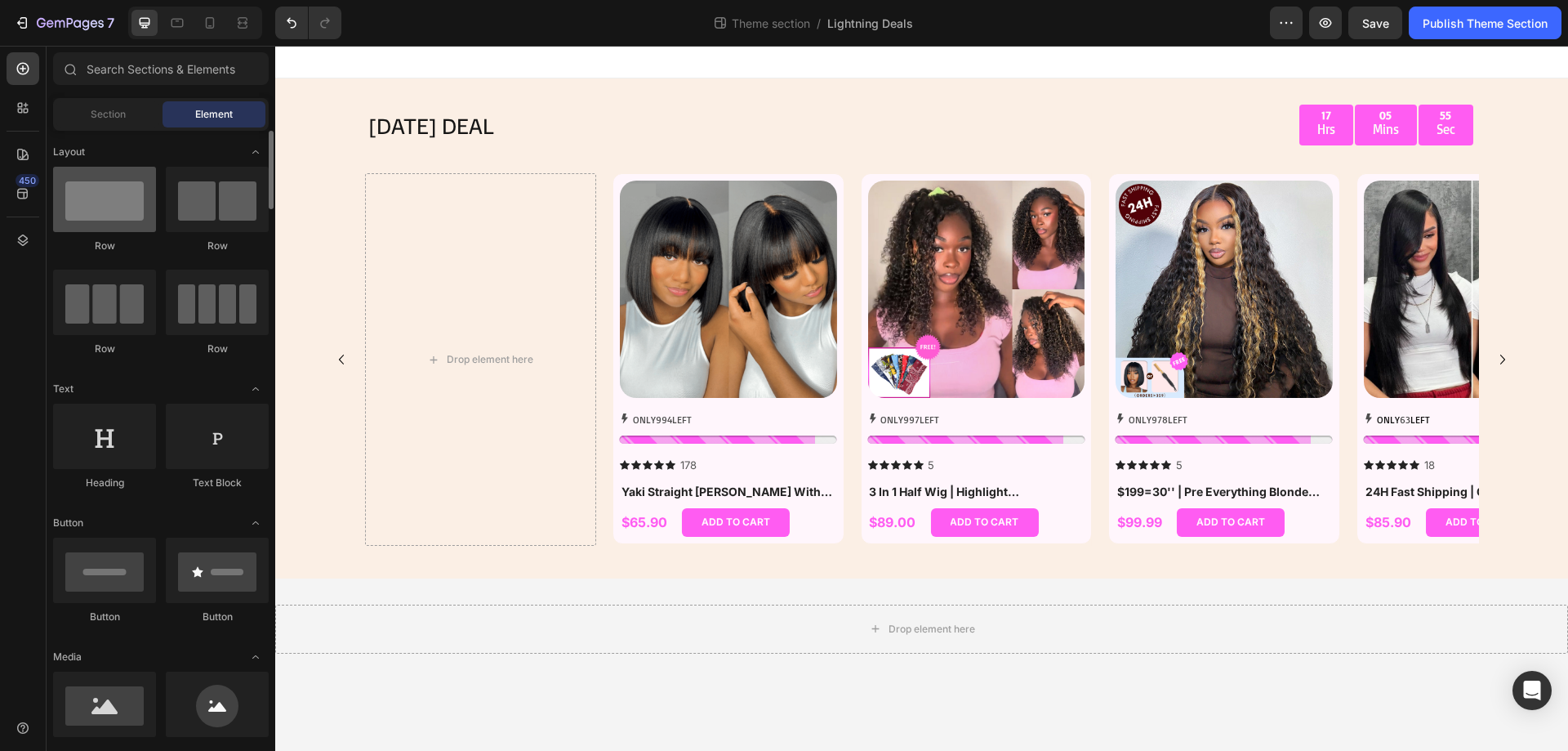
click at [120, 212] on div at bounding box center [104, 199] width 103 height 66
click at [1503, 358] on icon "Carousel Next Arrow" at bounding box center [1502, 359] width 20 height 20
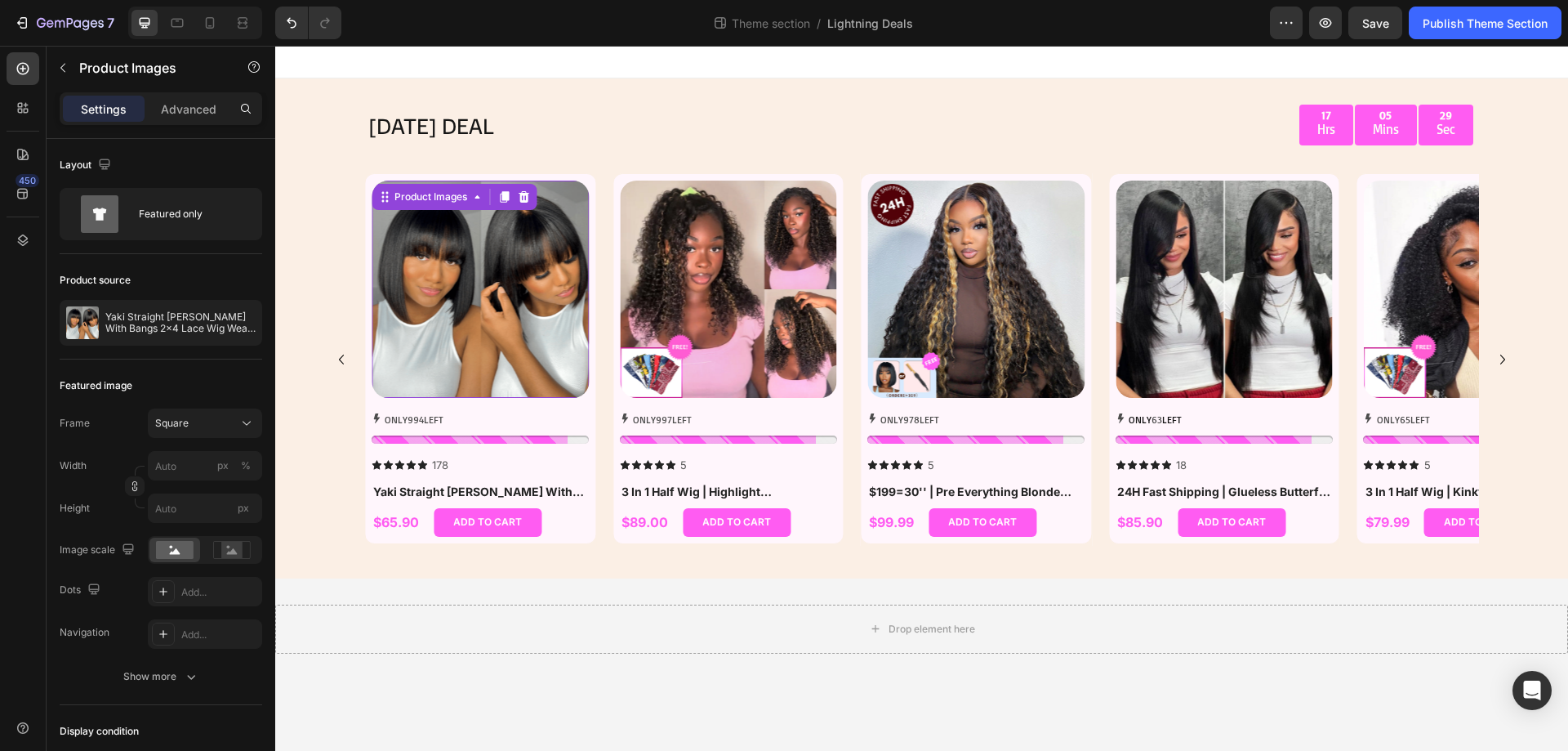
click at [475, 327] on img at bounding box center [480, 289] width 217 height 217
click at [217, 319] on div at bounding box center [239, 322] width 46 height 46
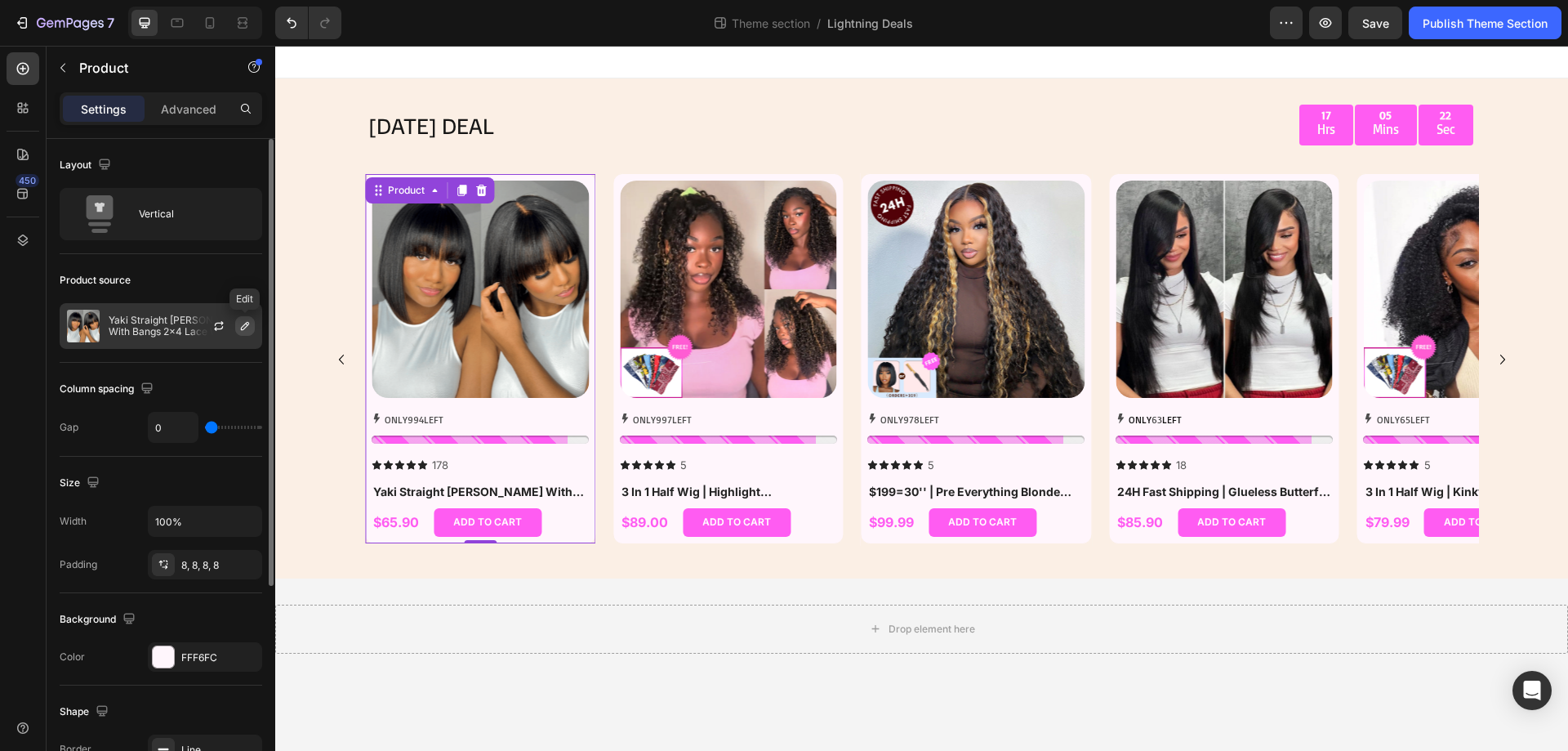
click at [240, 327] on icon "button" at bounding box center [244, 325] width 13 height 13
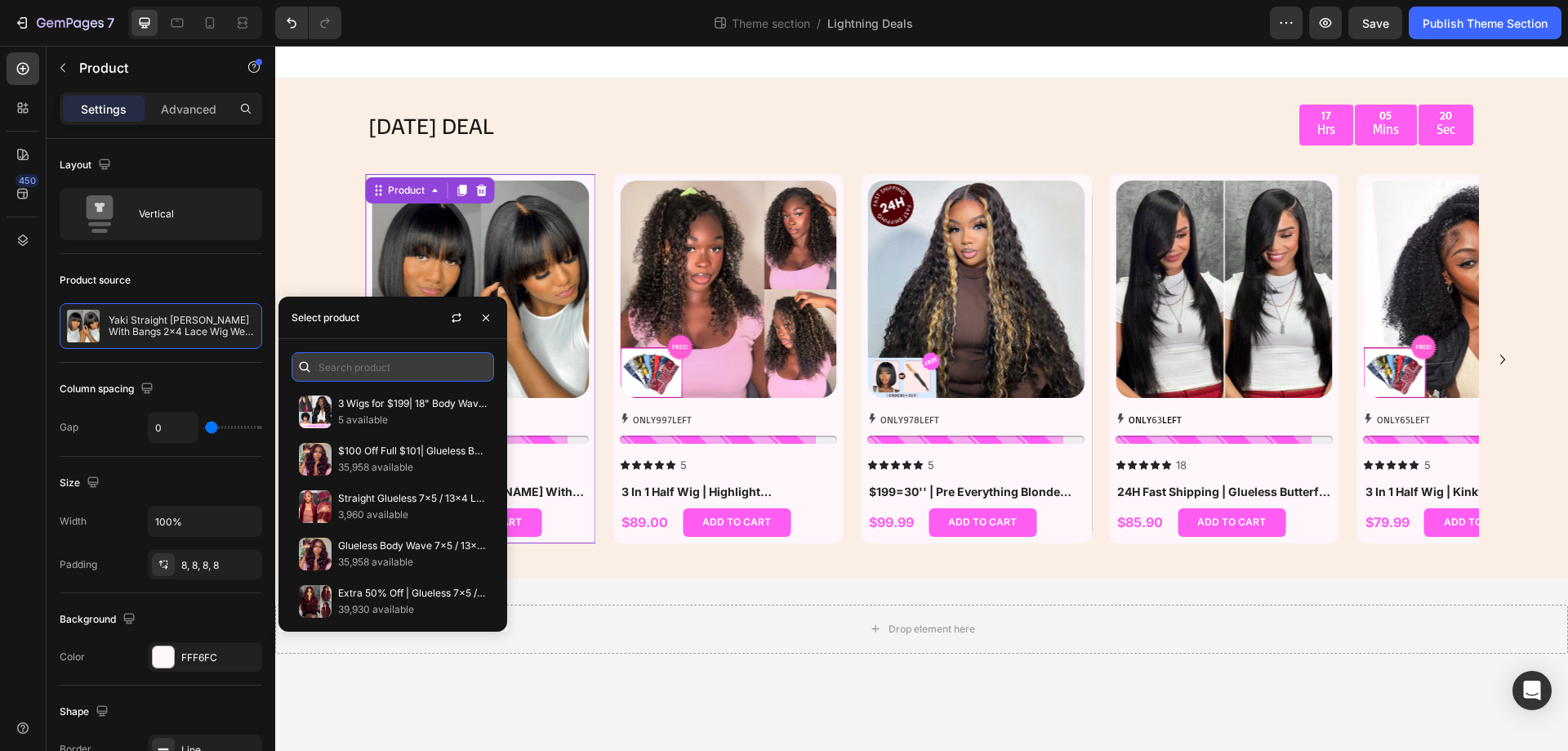
click at [387, 365] on input "text" at bounding box center [392, 367] width 202 height 29
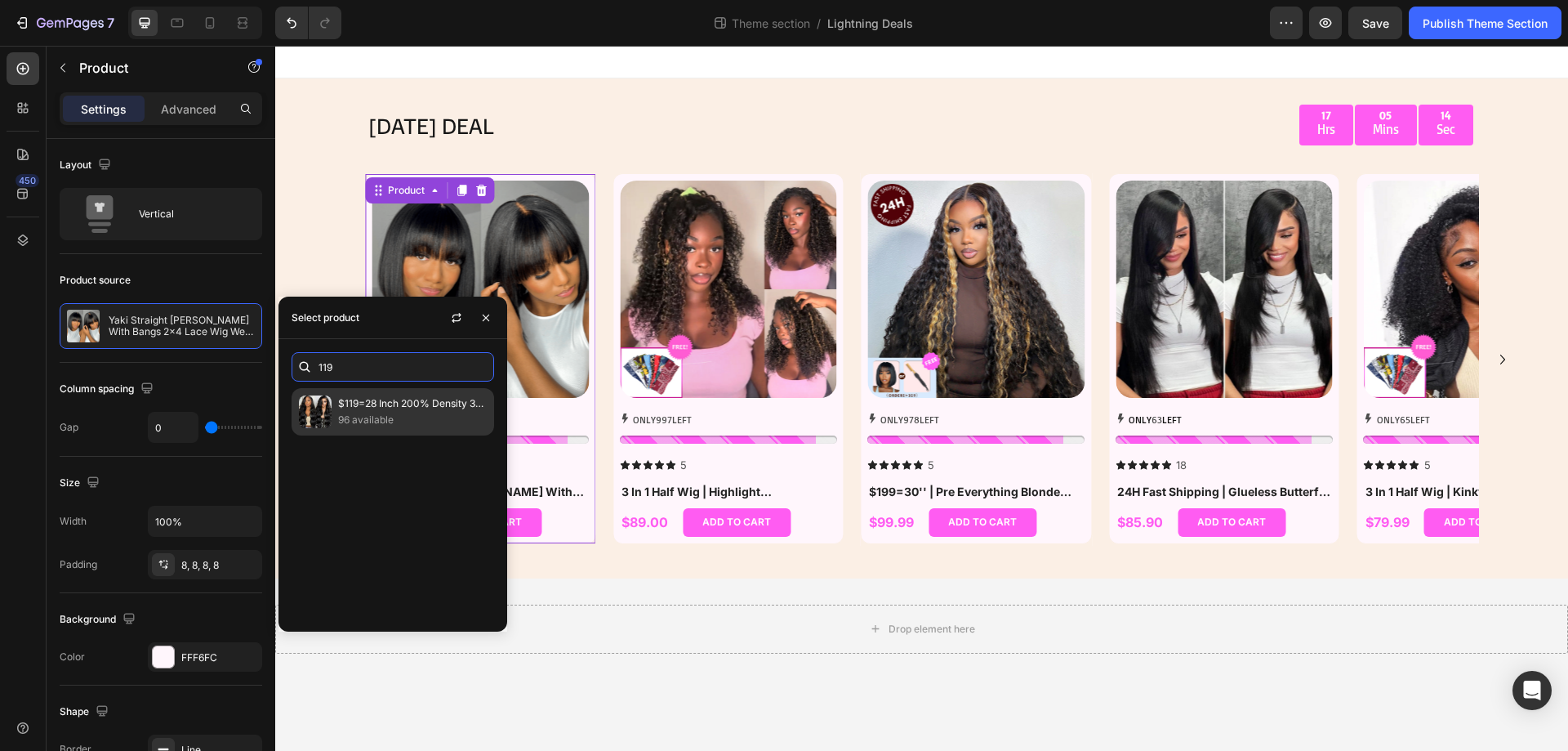
type input "119"
click at [377, 407] on p "$119=28 Inch 200% Density 3D Bouncy Body Wave Human Hair Transparent Lace Front…" at bounding box center [412, 403] width 148 height 17
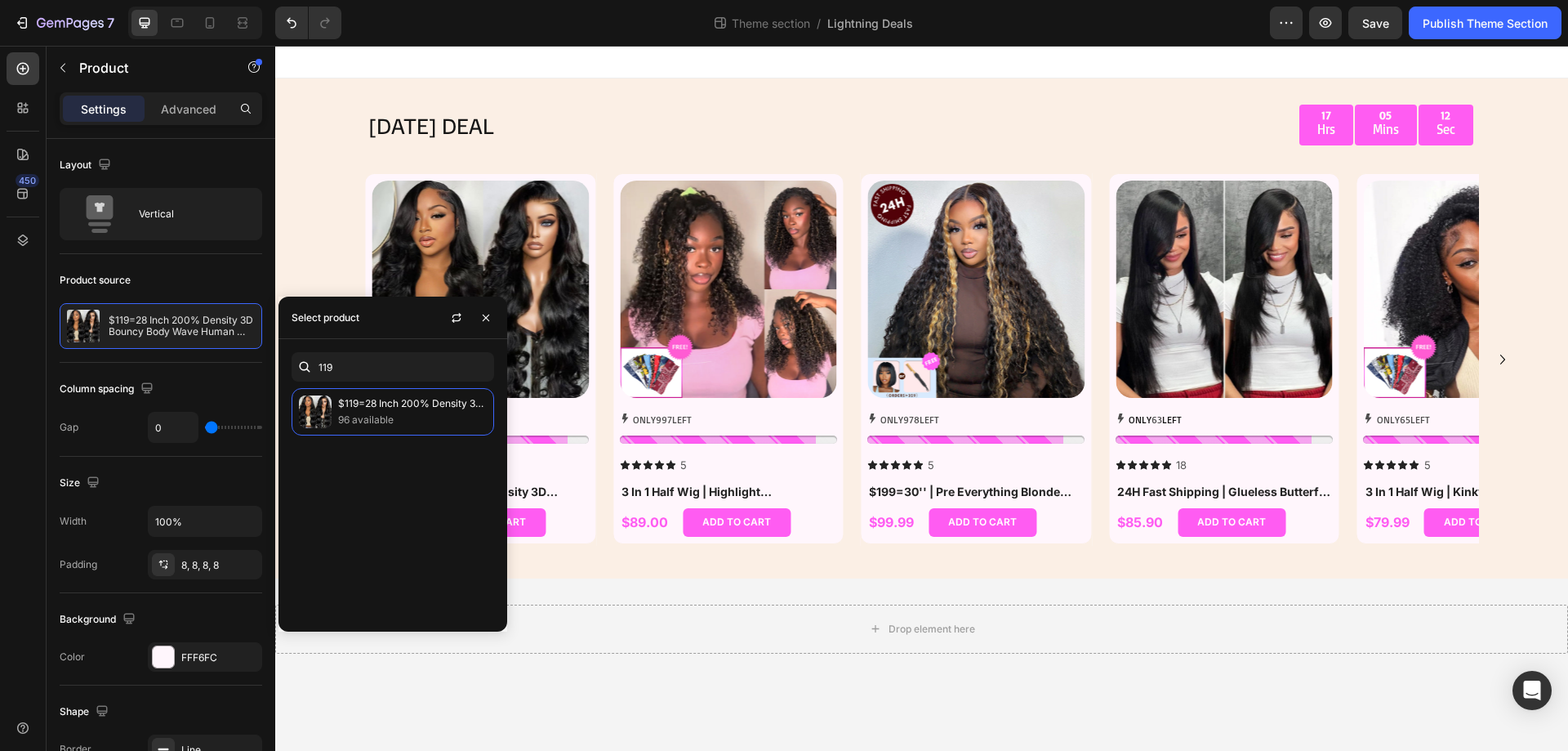
click at [926, 709] on body "[DATE] DEAL Text Block 17 Hrs 05 Mins 12 Sec Countdown Timer Row Row Product Im…" at bounding box center [921, 399] width 1293 height 705
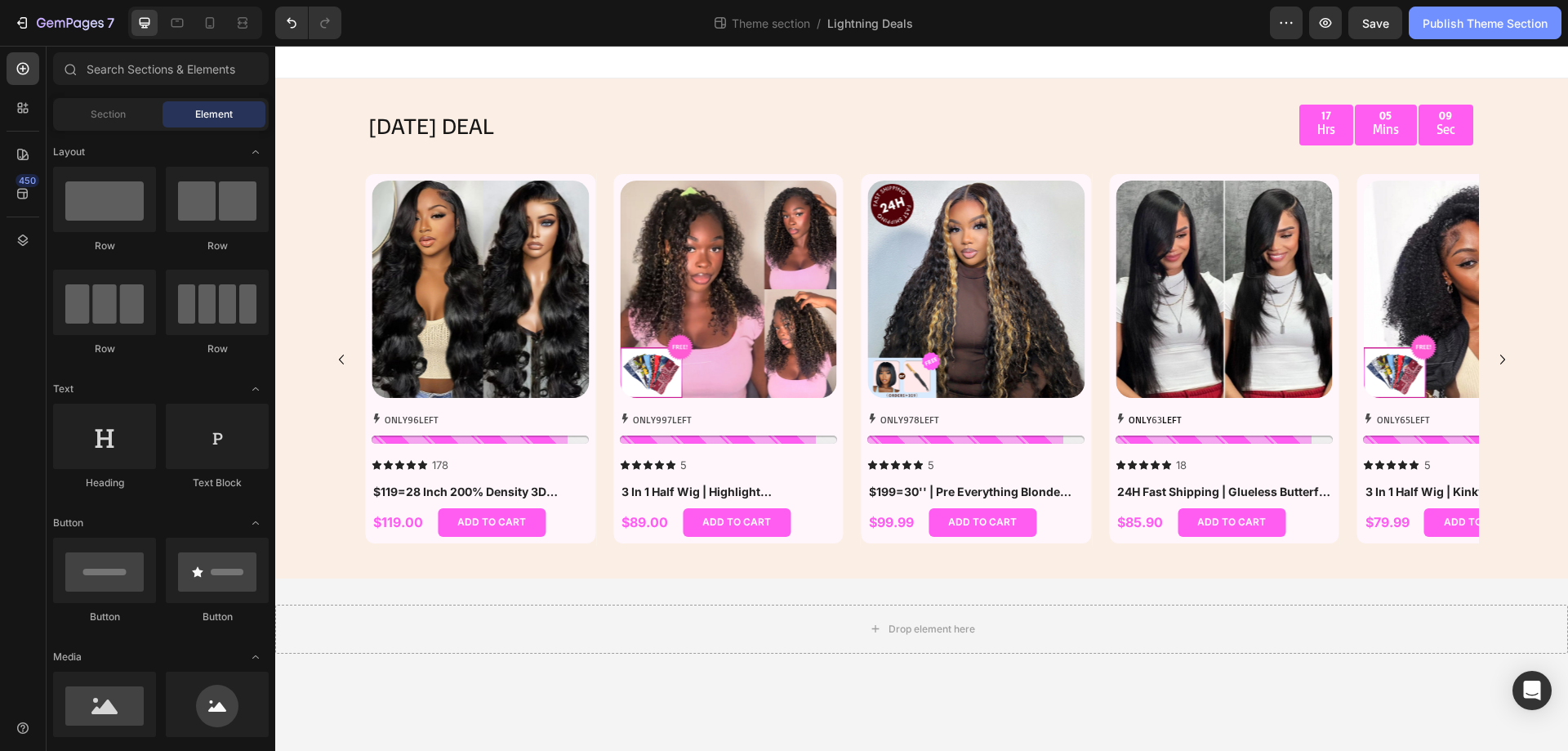
click at [1488, 27] on div "Publish Theme Section" at bounding box center [1485, 23] width 125 height 17
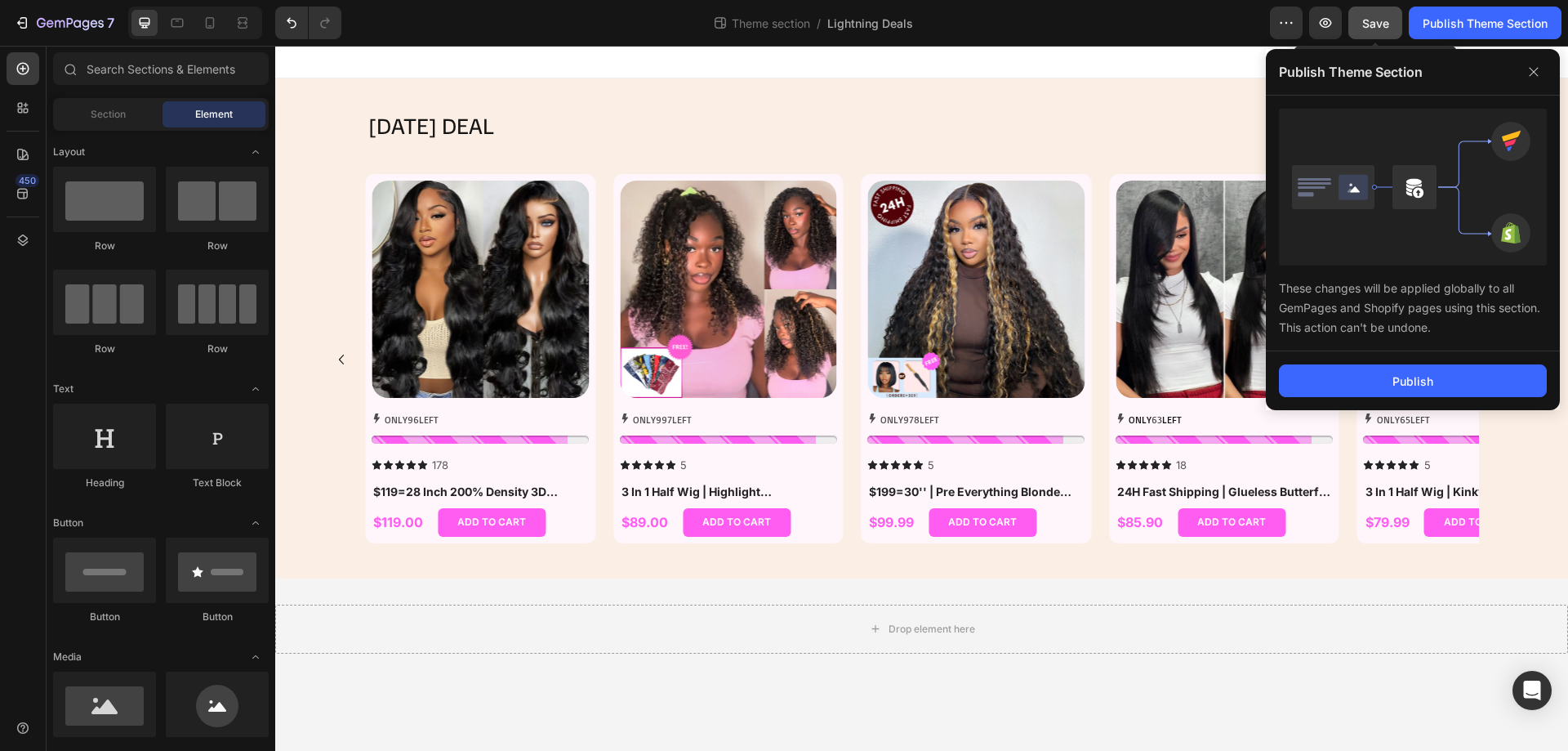
click at [1377, 19] on span "Save" at bounding box center [1375, 24] width 26 height 14
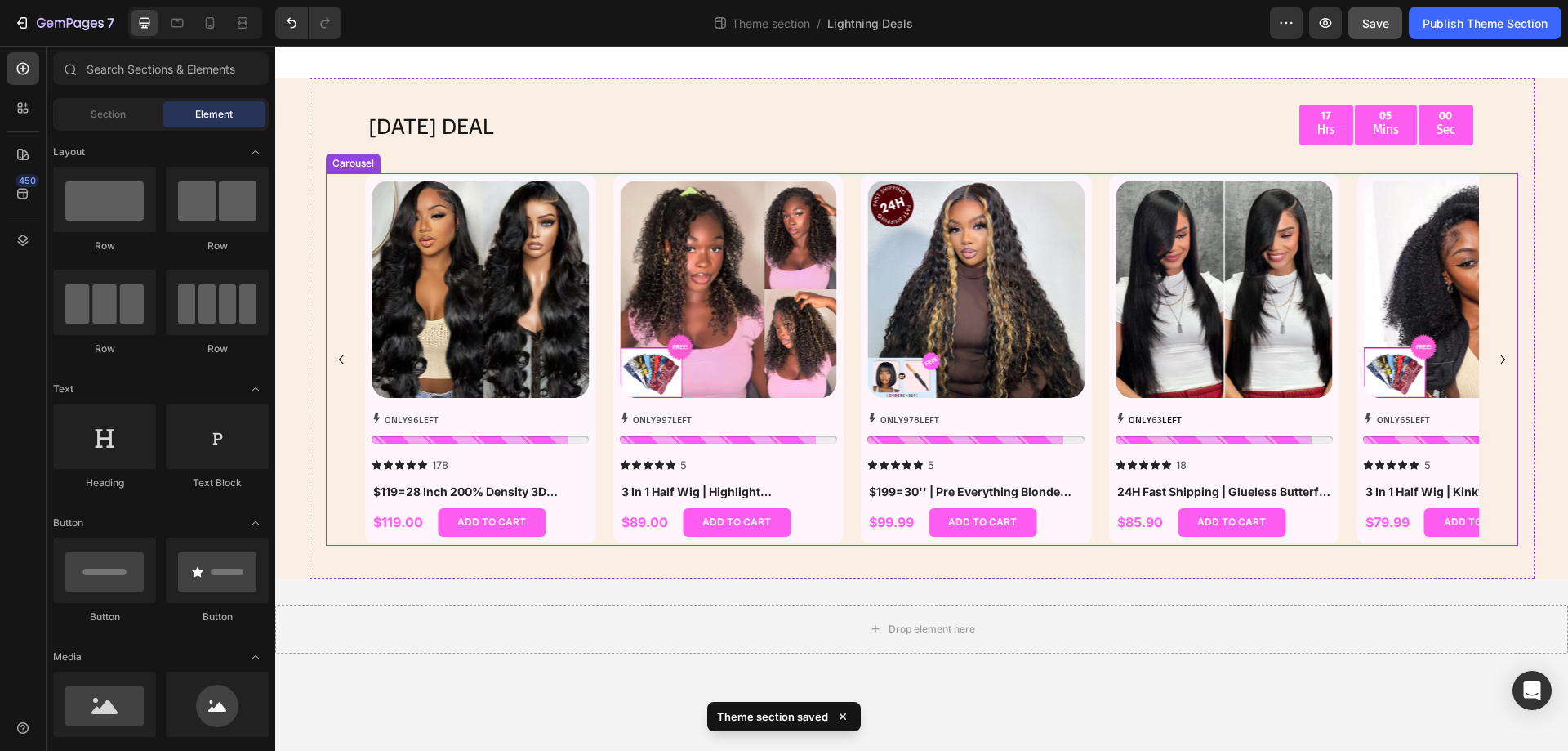
click at [1504, 358] on icon "Carousel Next Arrow" at bounding box center [1502, 359] width 20 height 20
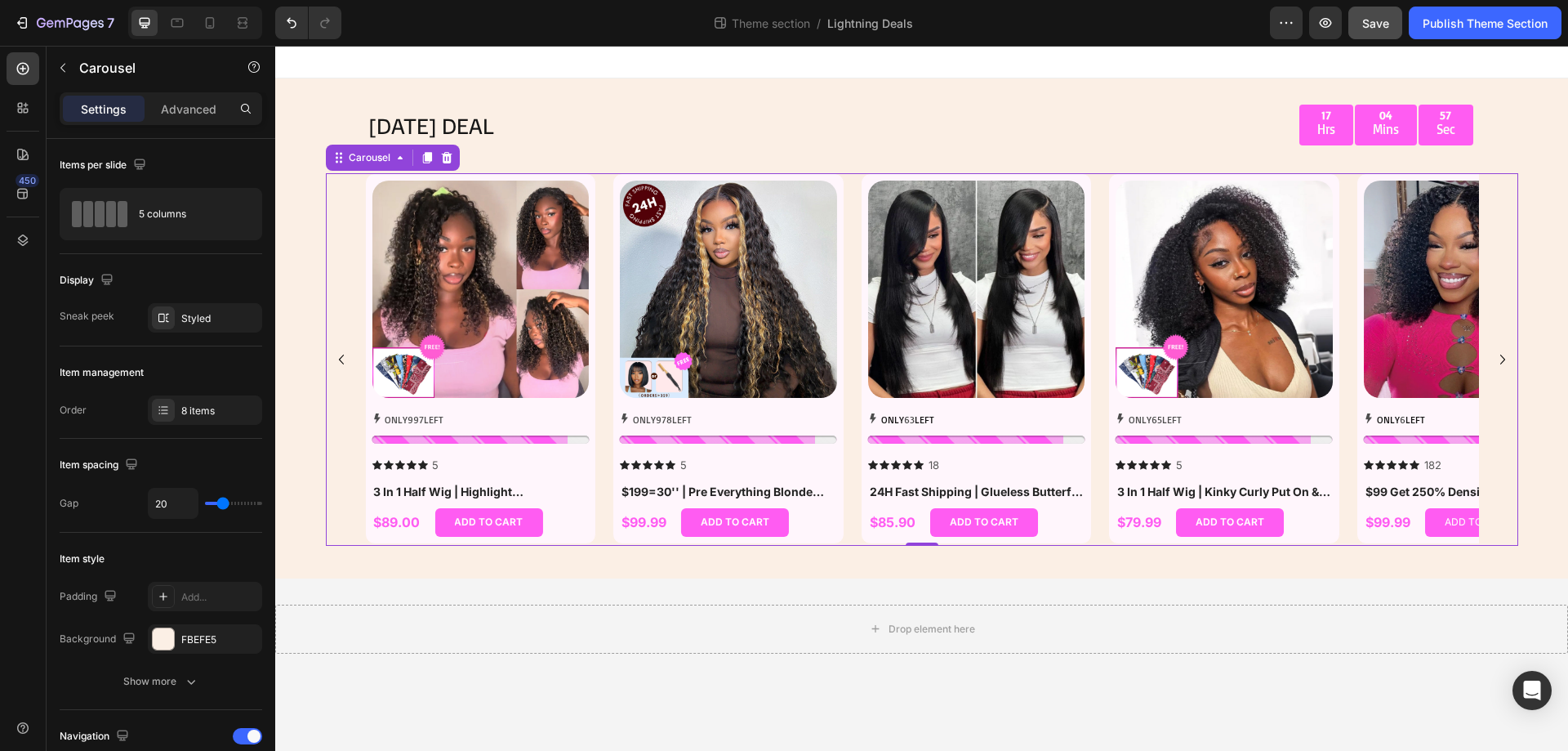
click at [1504, 357] on icon "Carousel Next Arrow" at bounding box center [1502, 359] width 20 height 20
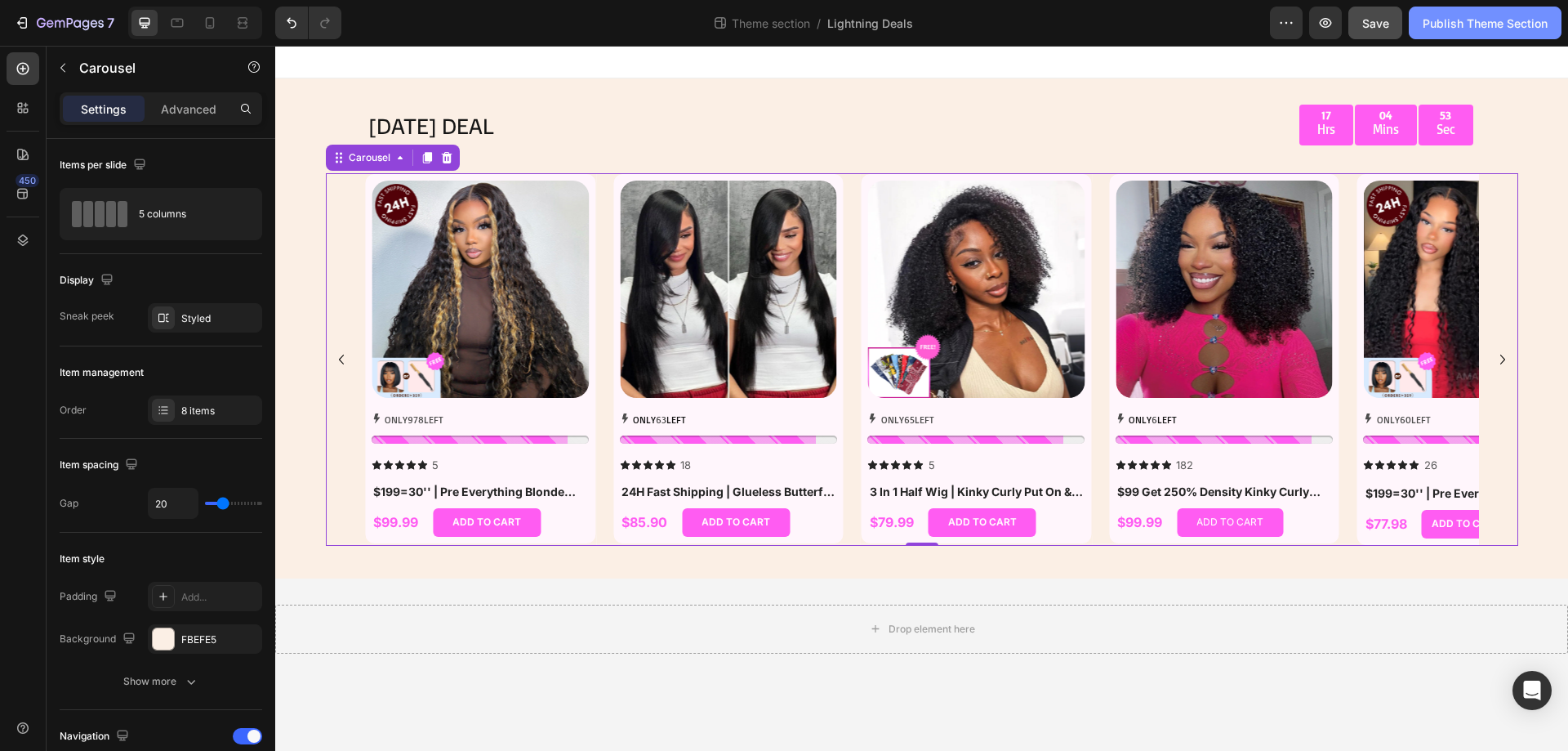
click at [1464, 20] on div "Publish Theme Section" at bounding box center [1485, 23] width 125 height 17
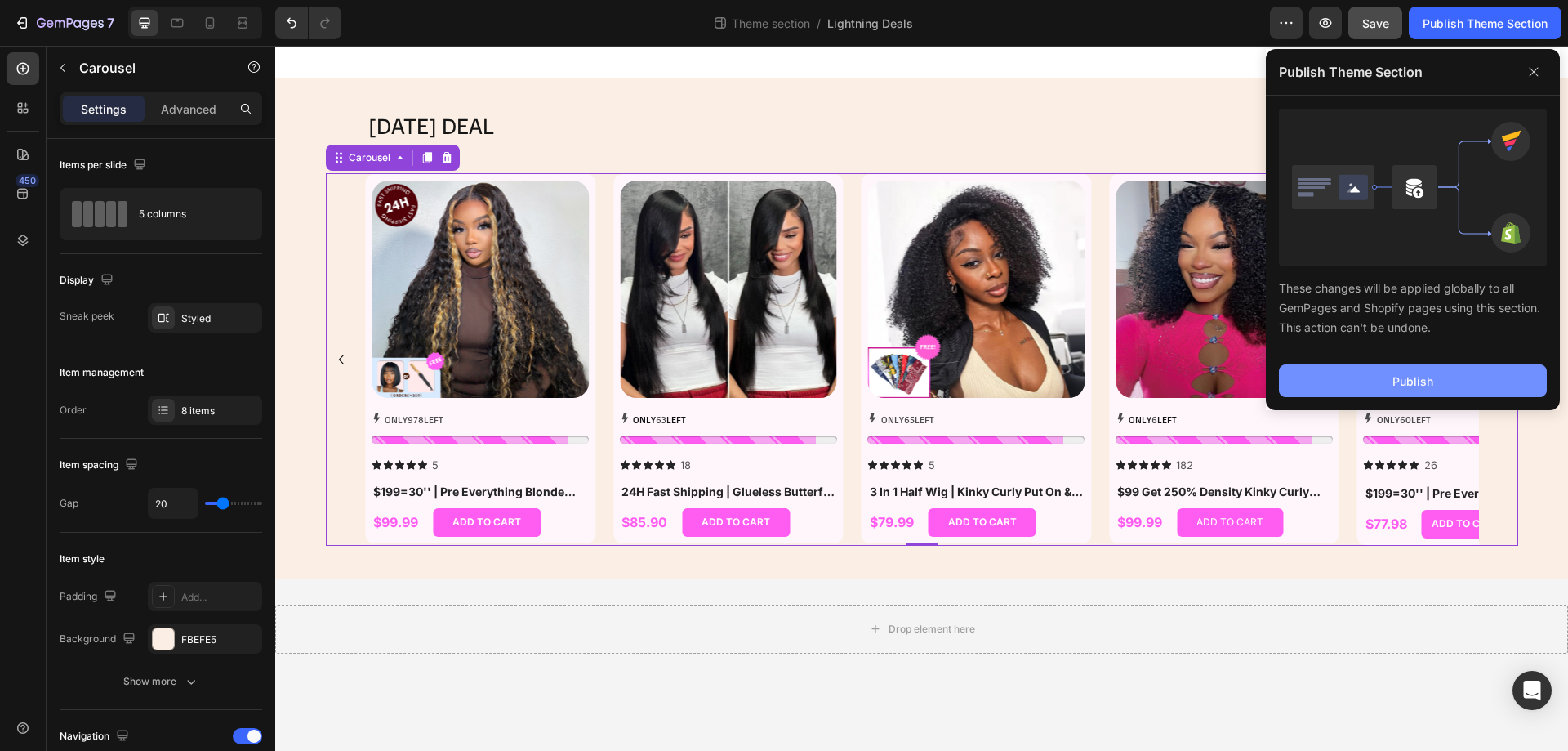
click at [1430, 380] on div "Publish" at bounding box center [1413, 381] width 41 height 17
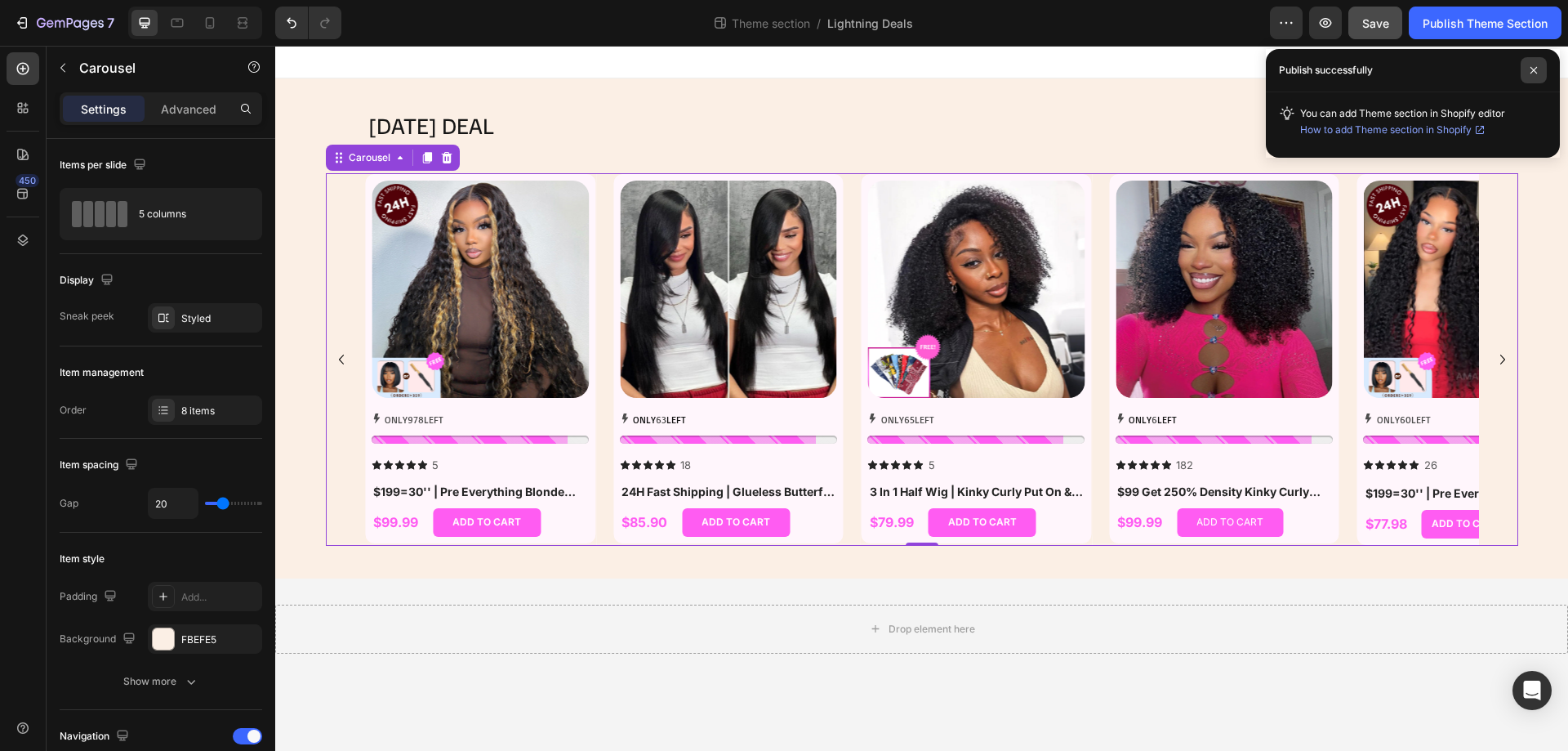
click at [1532, 71] on icon at bounding box center [1534, 70] width 8 height 8
